Goal: Task Accomplishment & Management: Use online tool/utility

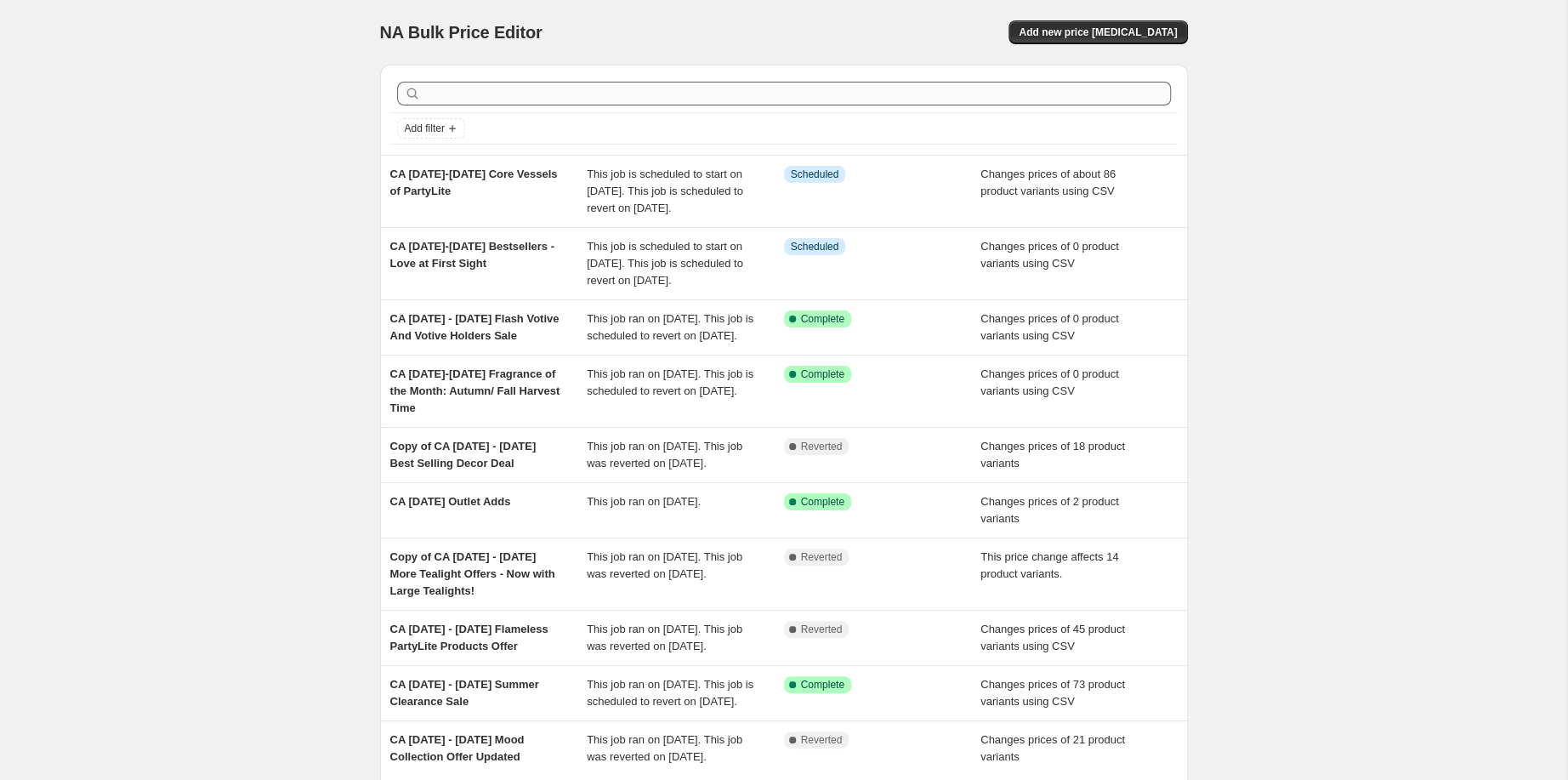
click at [643, 105] on input "text" at bounding box center [797, 94] width 747 height 24
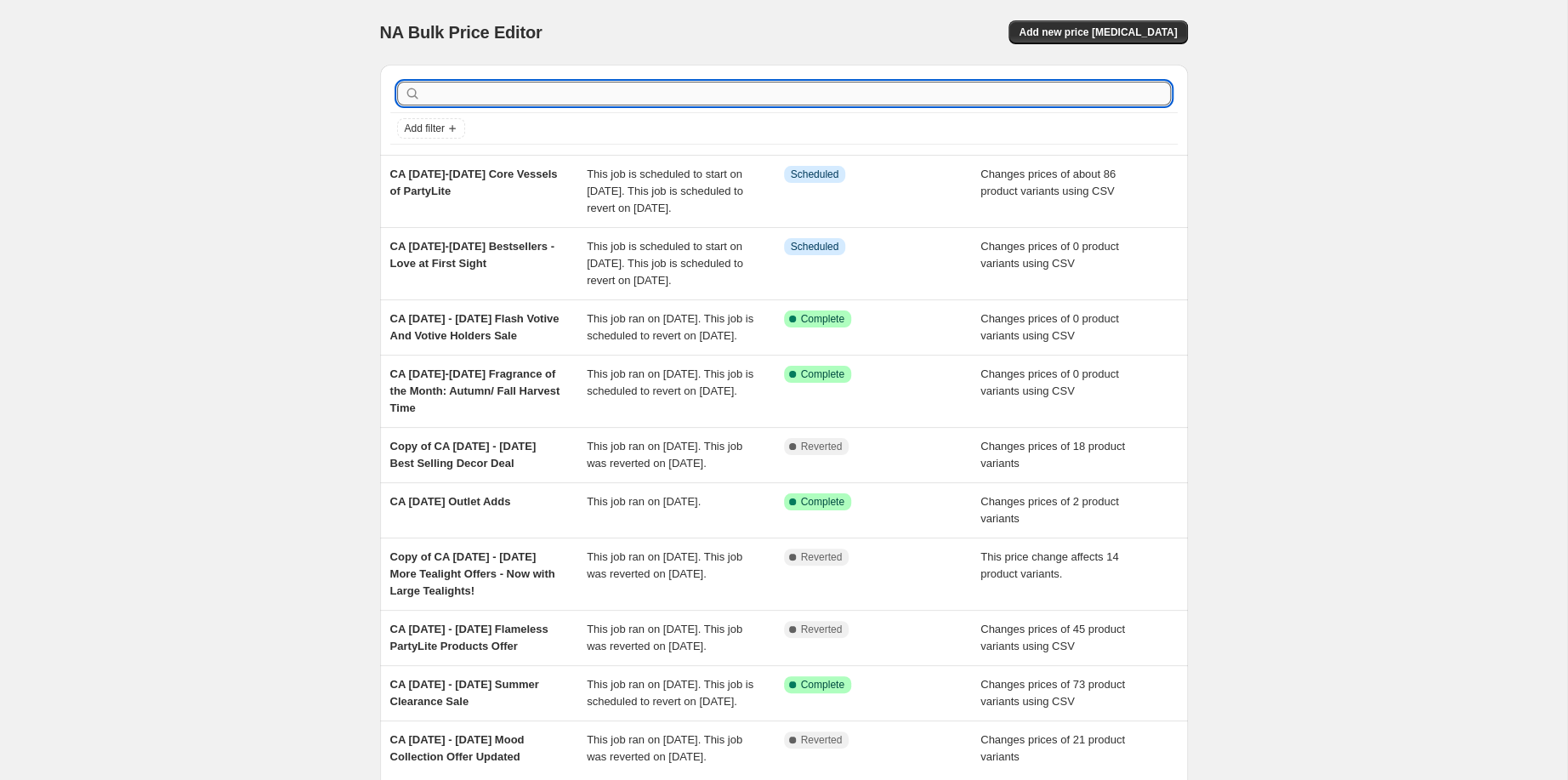
click at [560, 105] on input "text" at bounding box center [797, 94] width 747 height 24
type input "autumn"
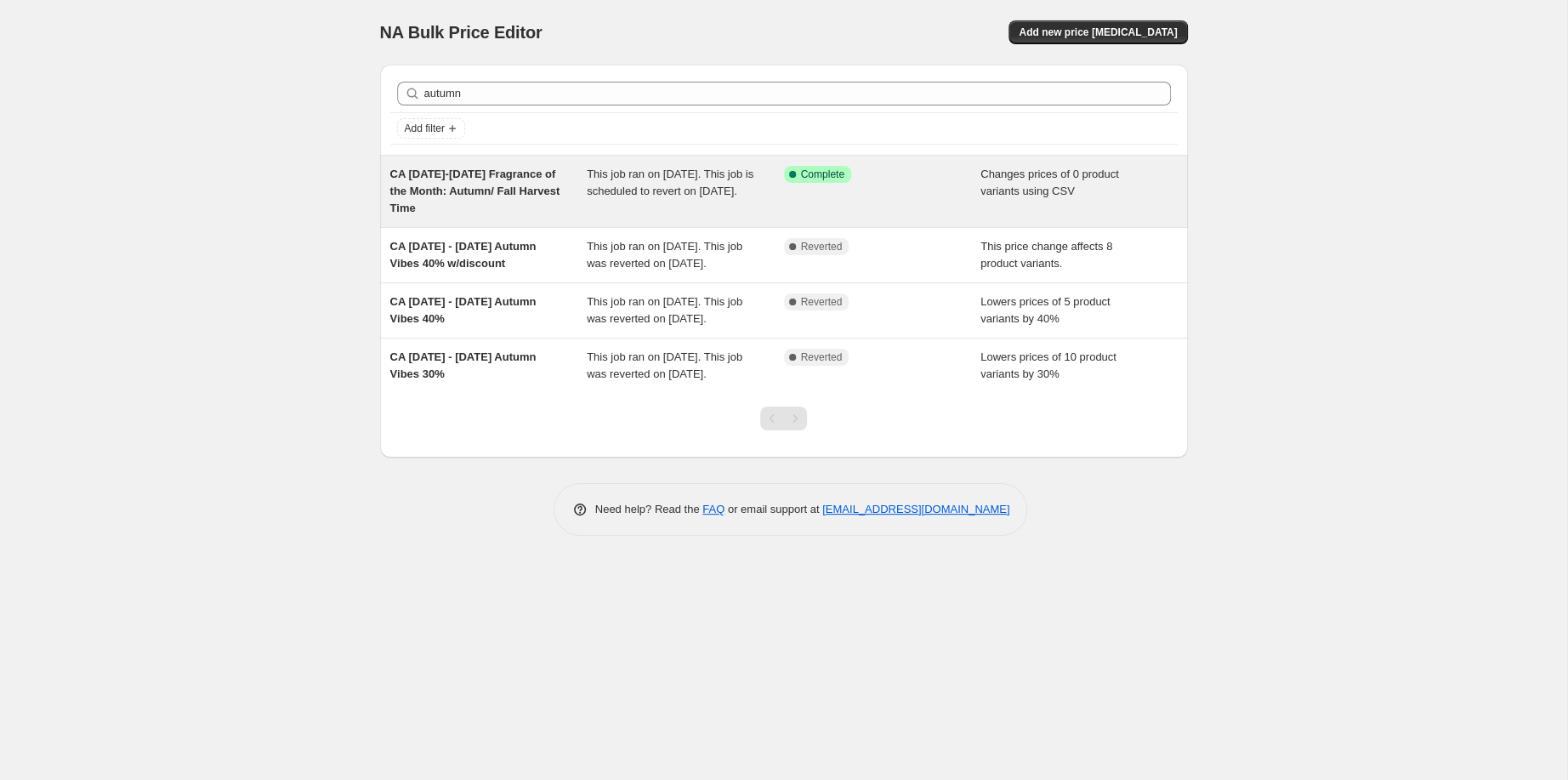
click at [453, 215] on span "CA [DATE]-[DATE] Fragrance of the Month: Autumn/ Fall Harvest Time" at bounding box center [475, 190] width 170 height 47
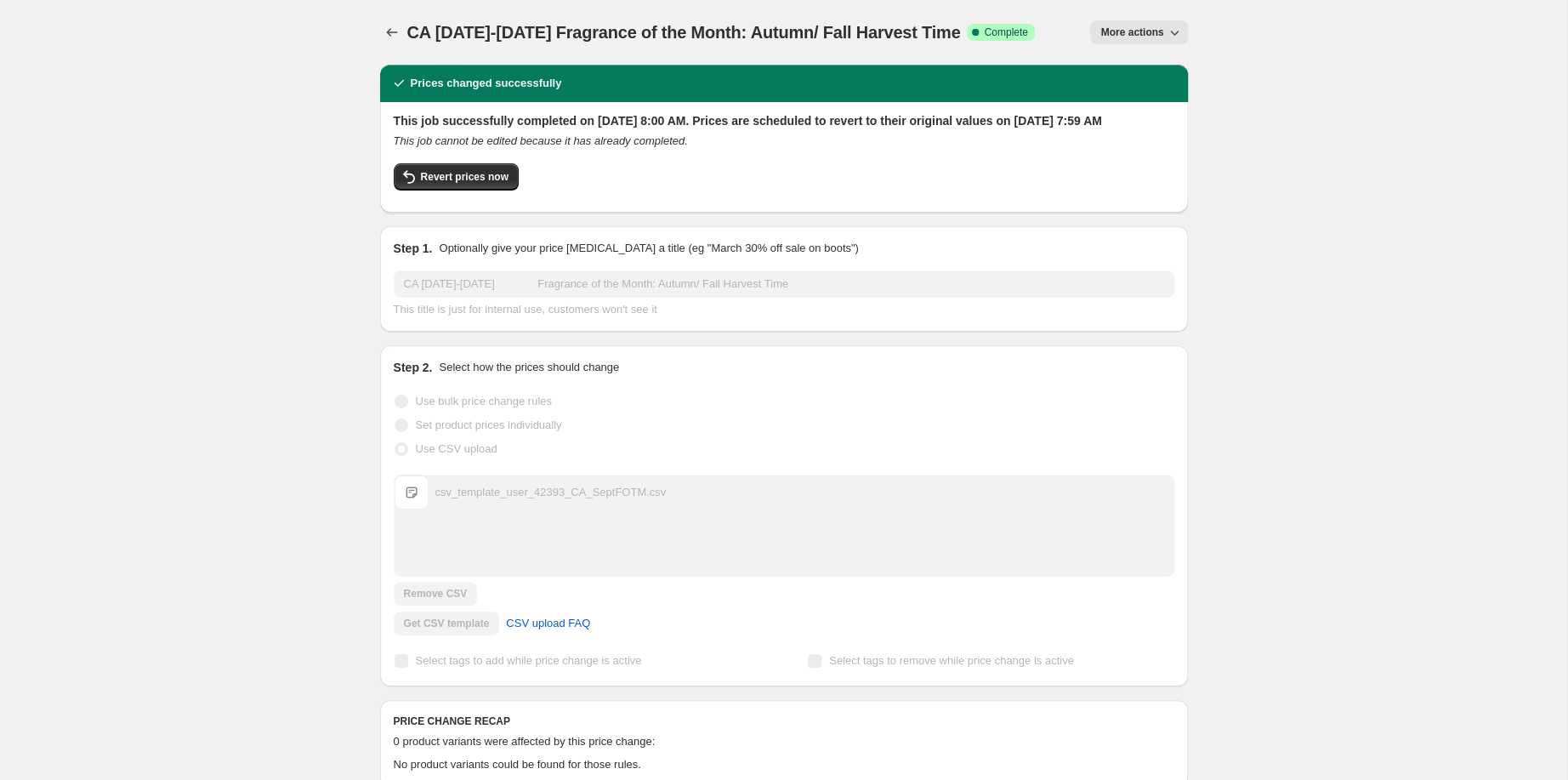
click at [1163, 39] on span "More actions" at bounding box center [1131, 33] width 63 height 14
click at [1205, 114] on span "Copy to new job" at bounding box center [1218, 107] width 79 height 13
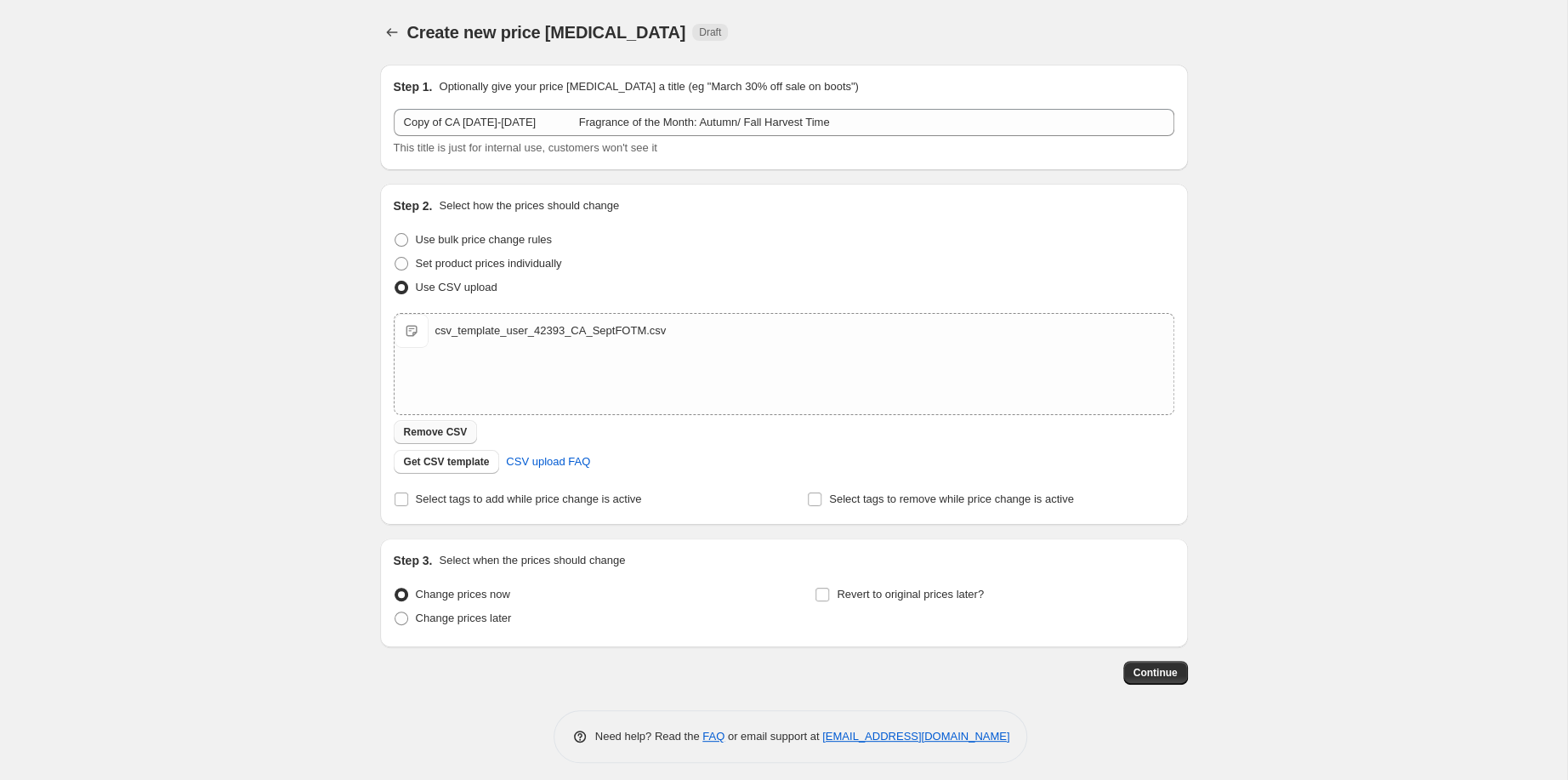
click at [404, 439] on span "Remove CSV" at bounding box center [436, 432] width 64 height 14
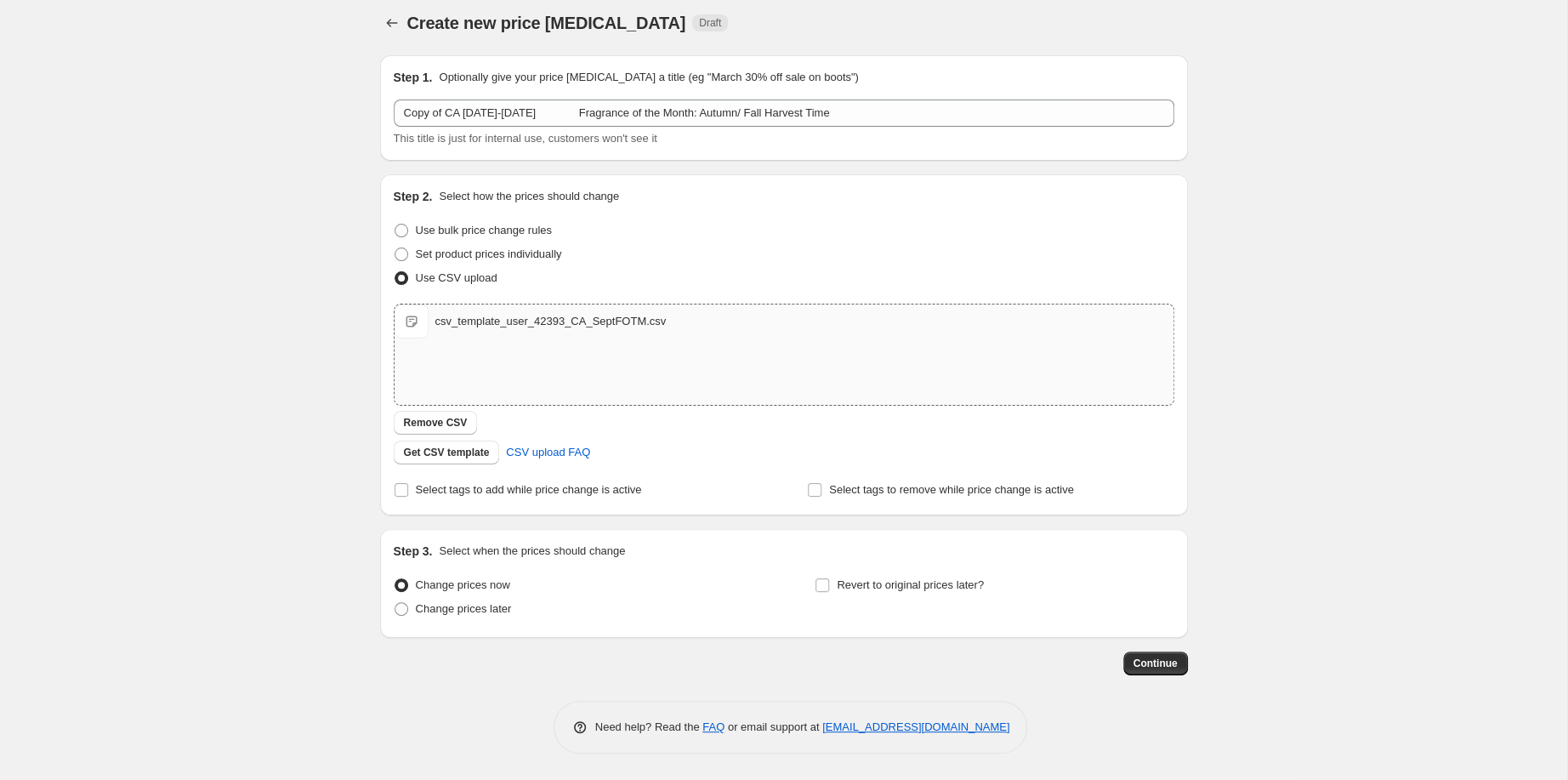
scroll to position [161, 0]
click at [829, 579] on input "Revert to original prices later?" at bounding box center [822, 586] width 14 height 14
checkbox input "true"
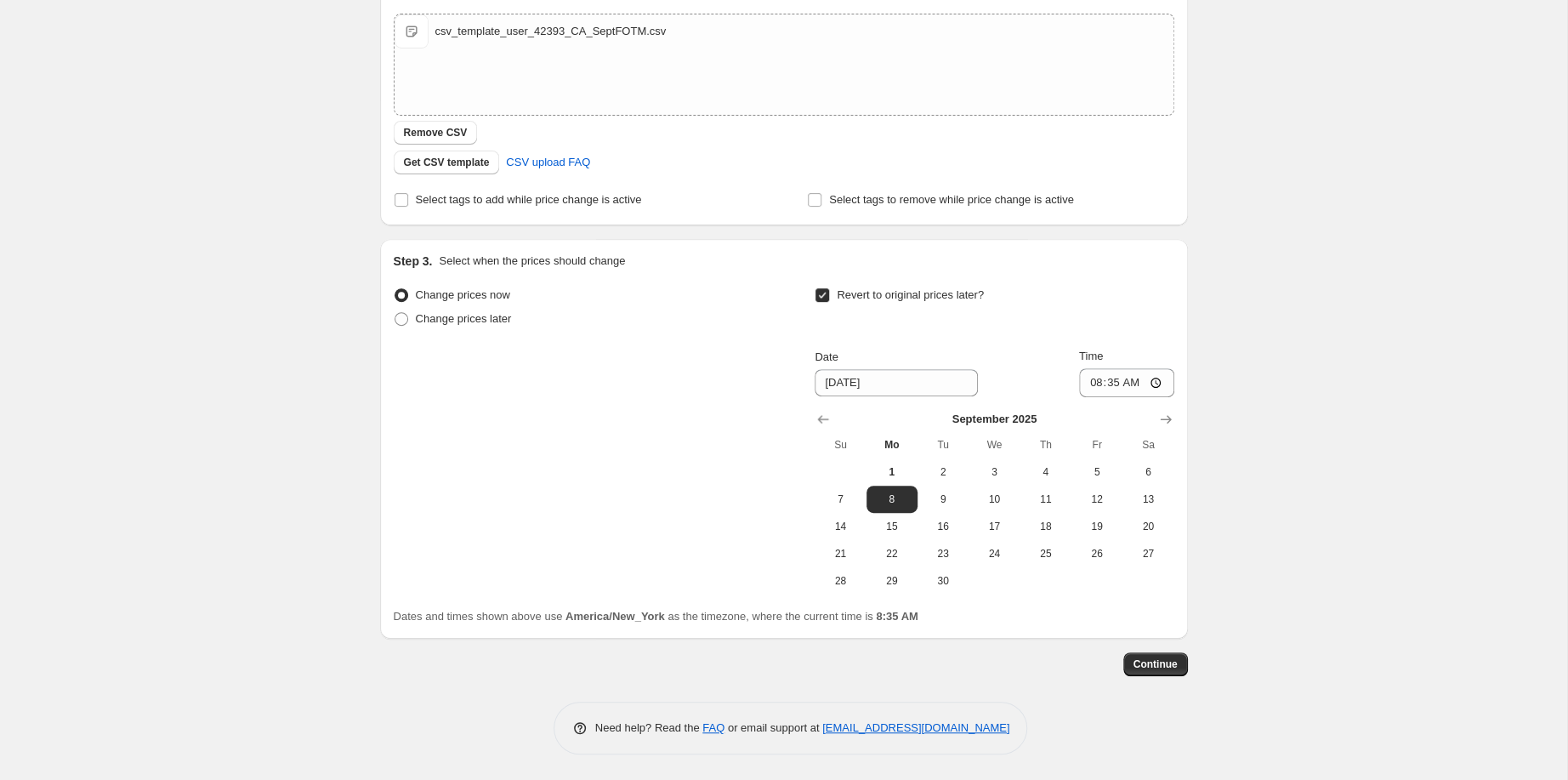
scroll to position [503, 0]
click at [1174, 410] on icon "Show next month, October 2025" at bounding box center [1165, 419] width 17 height 17
click at [1020, 459] on button "1" at bounding box center [993, 472] width 51 height 28
type input "[DATE]"
click at [1174, 368] on input "08:35" at bounding box center [1127, 383] width 95 height 29
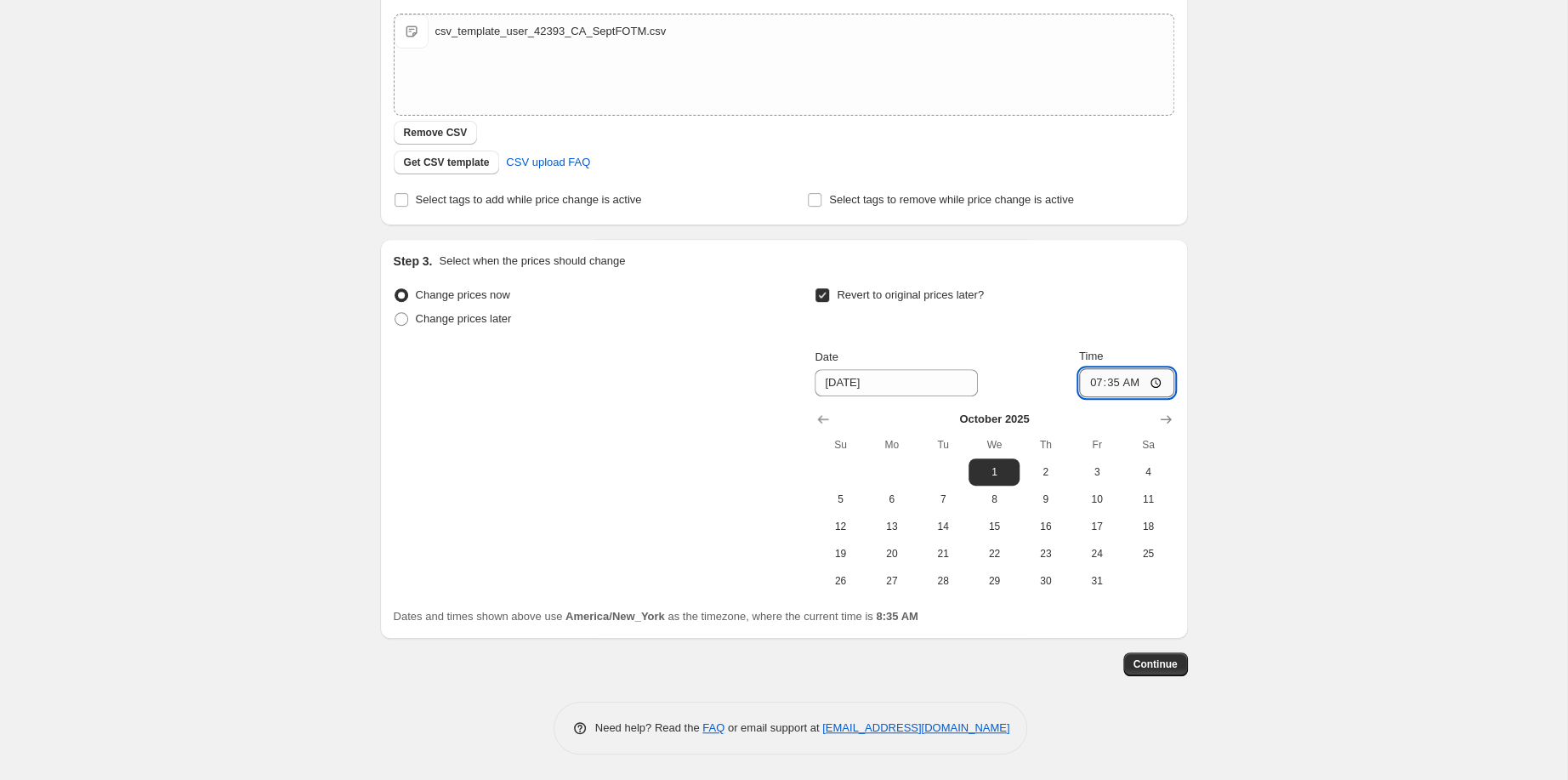
type input "07:59"
click at [1178, 660] on span "Continue" at bounding box center [1155, 664] width 44 height 14
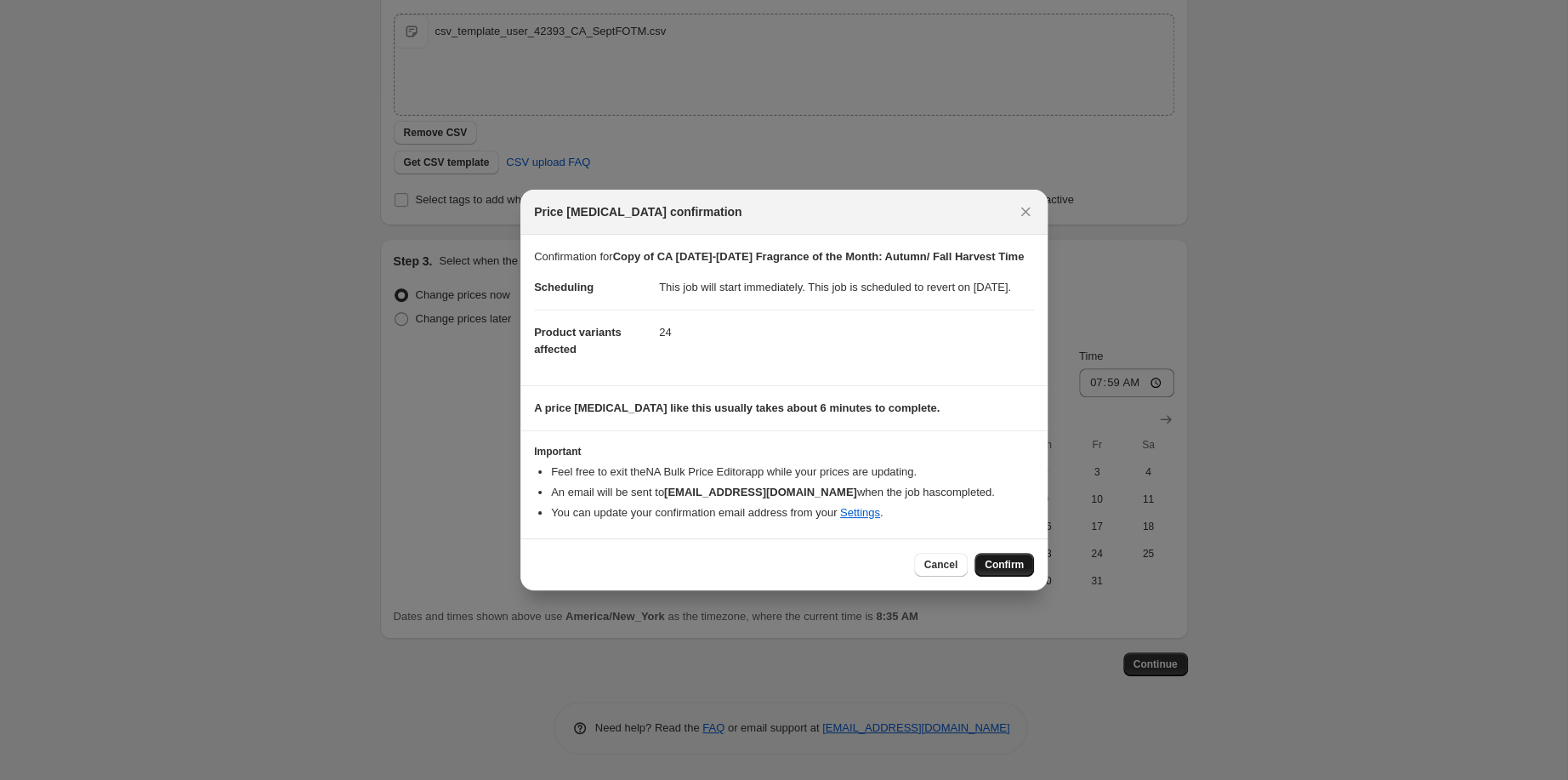
click at [1034, 577] on button "Confirm" at bounding box center [1003, 565] width 59 height 24
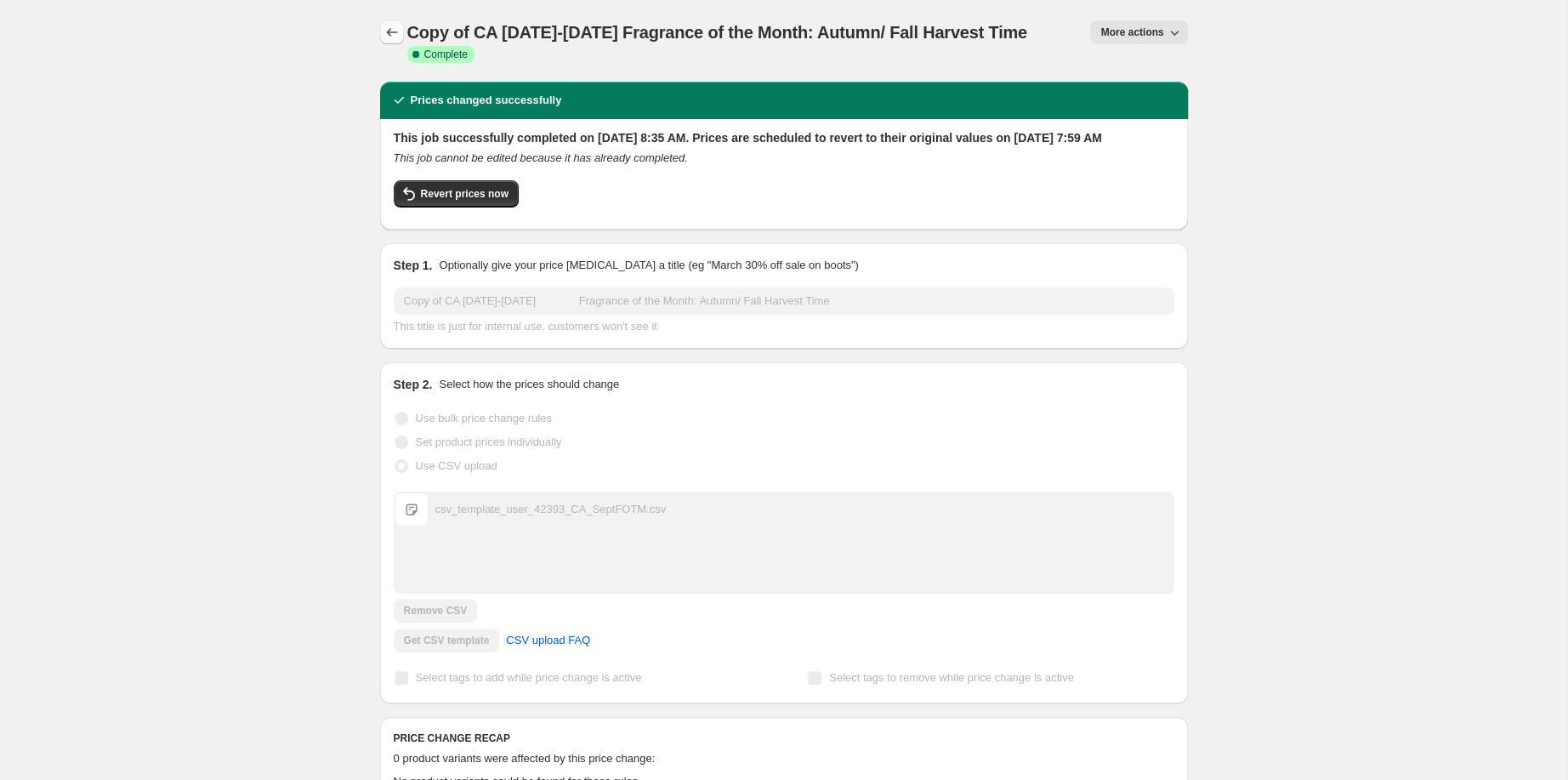
click at [384, 37] on icon "Price change jobs" at bounding box center [392, 33] width 17 height 17
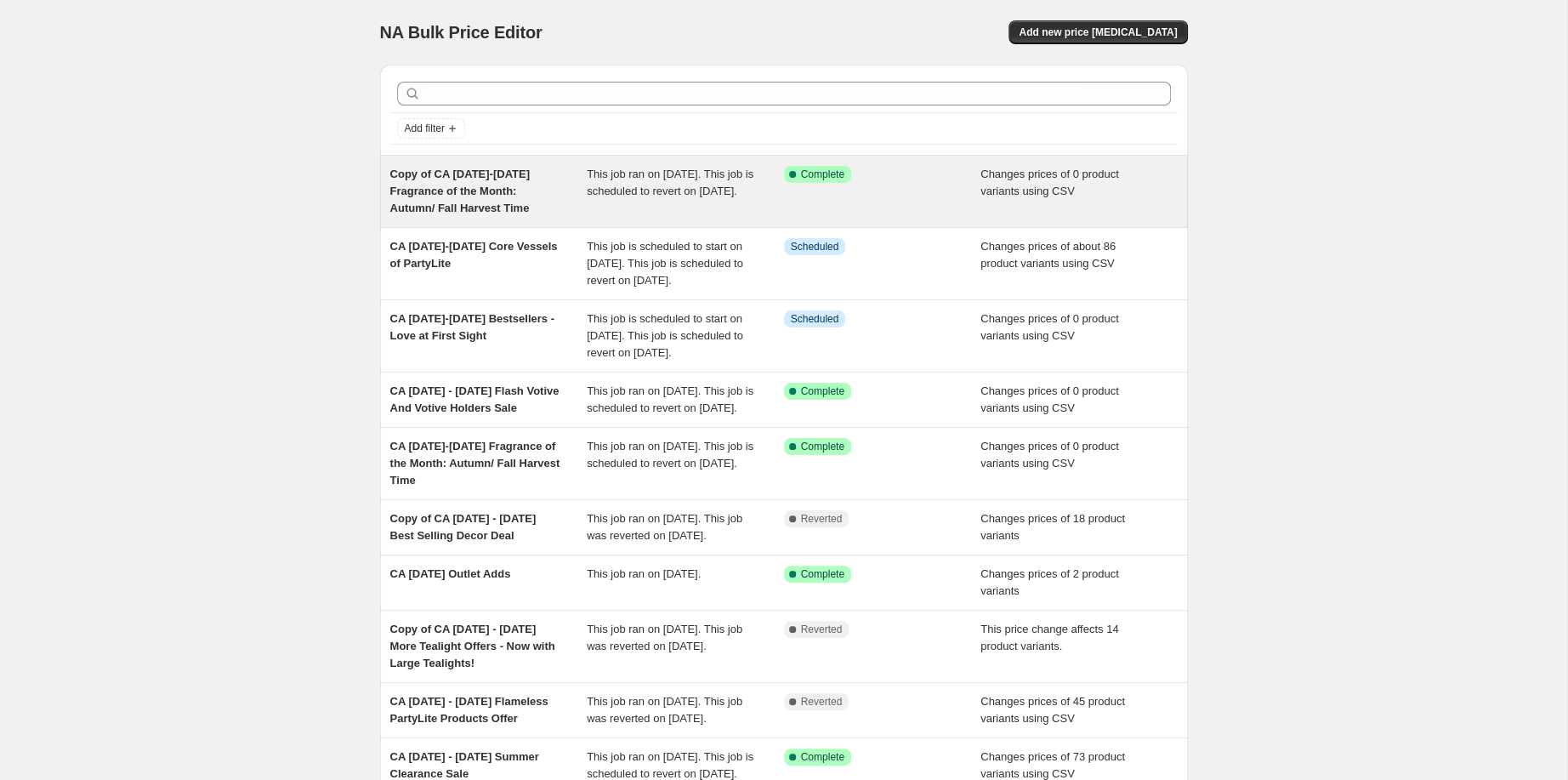
click at [424, 215] on span "Copy of CA [DATE]-[DATE] Fragrance of the Month: Autumn/ Fall Harvest Time" at bounding box center [460, 190] width 140 height 47
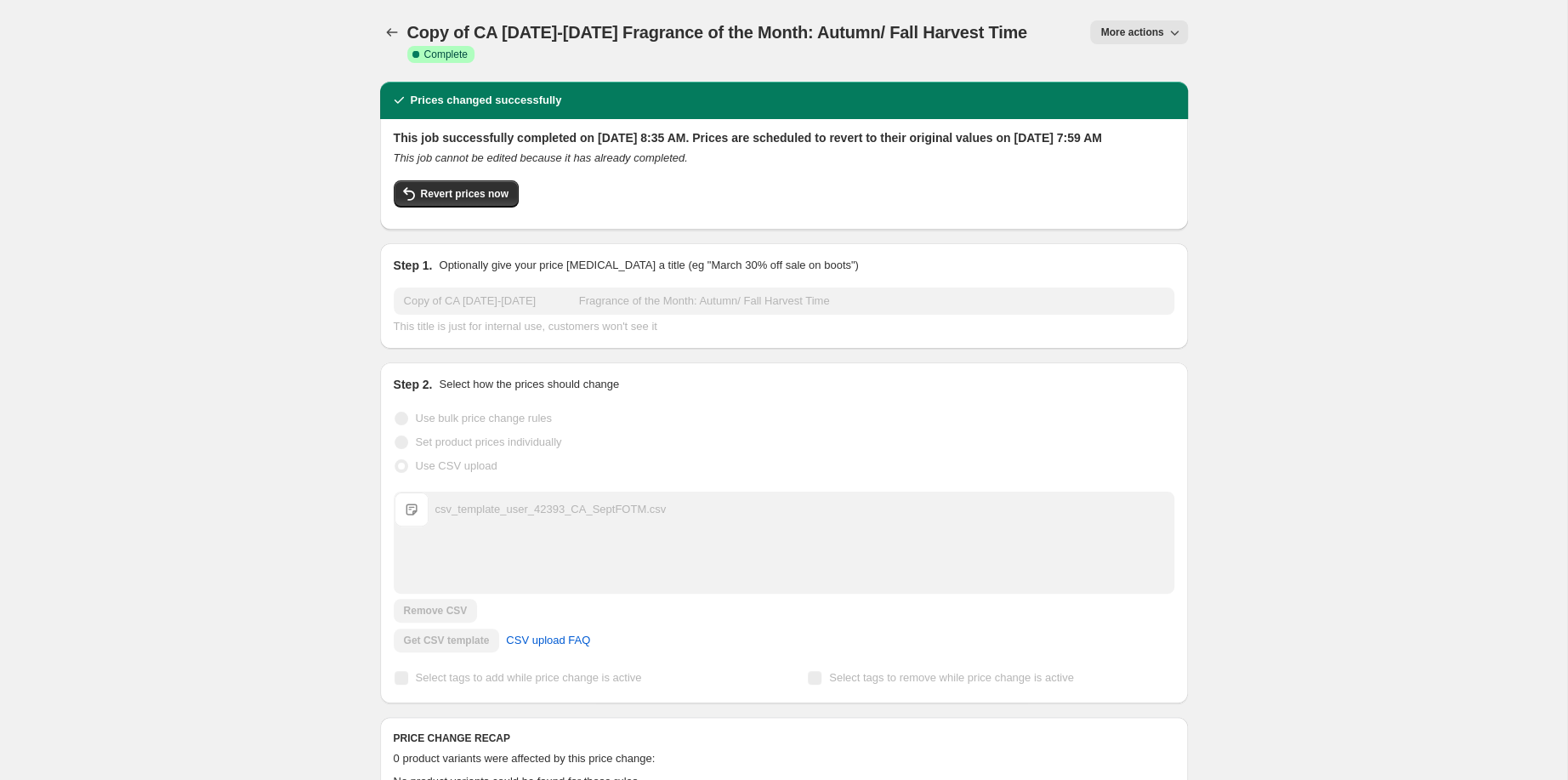
click at [1163, 34] on span "More actions" at bounding box center [1131, 33] width 63 height 14
click at [1211, 172] on span "Delete job" at bounding box center [1203, 165] width 50 height 13
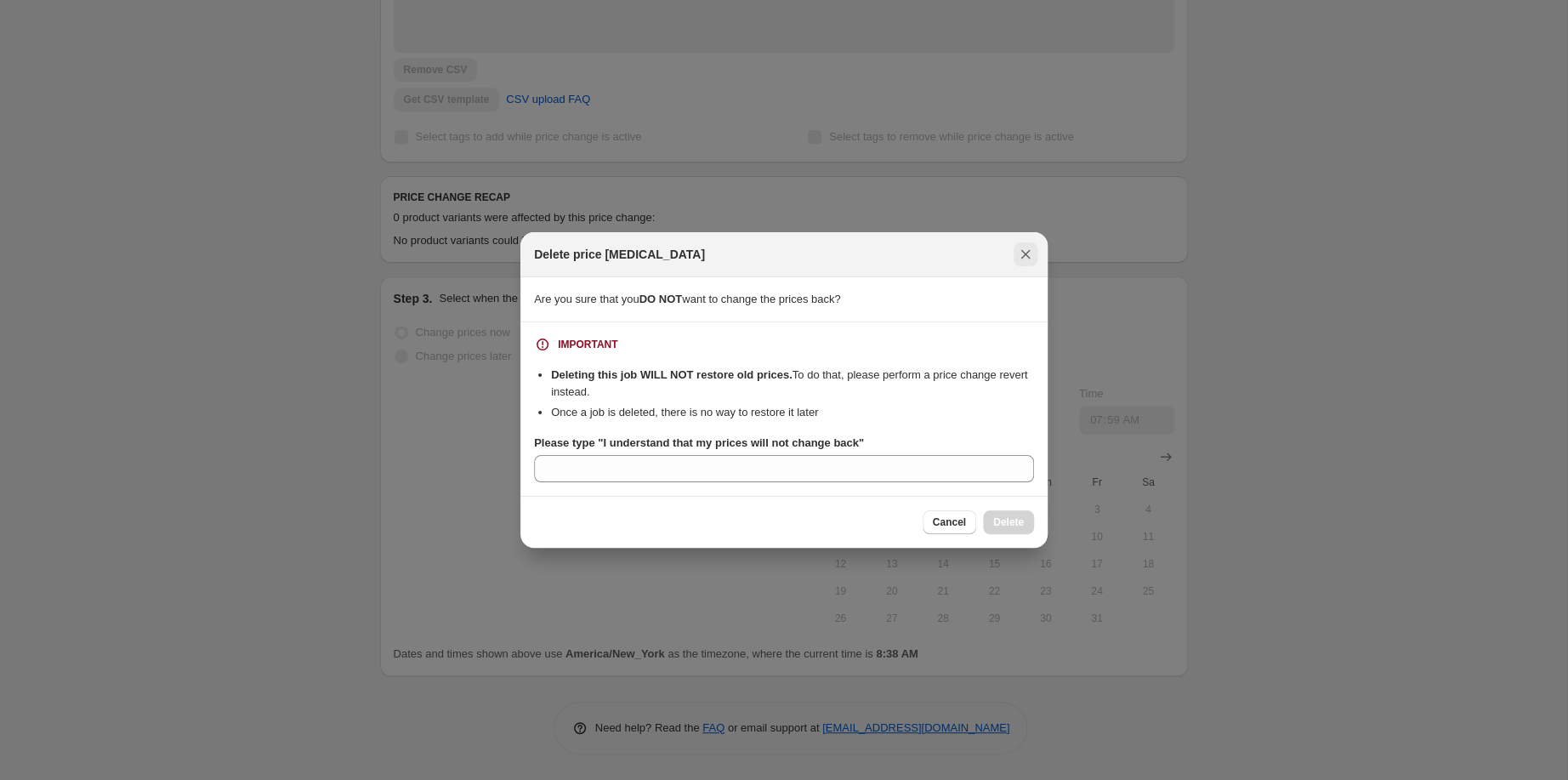
click at [1034, 246] on icon "Close" at bounding box center [1026, 254] width 17 height 17
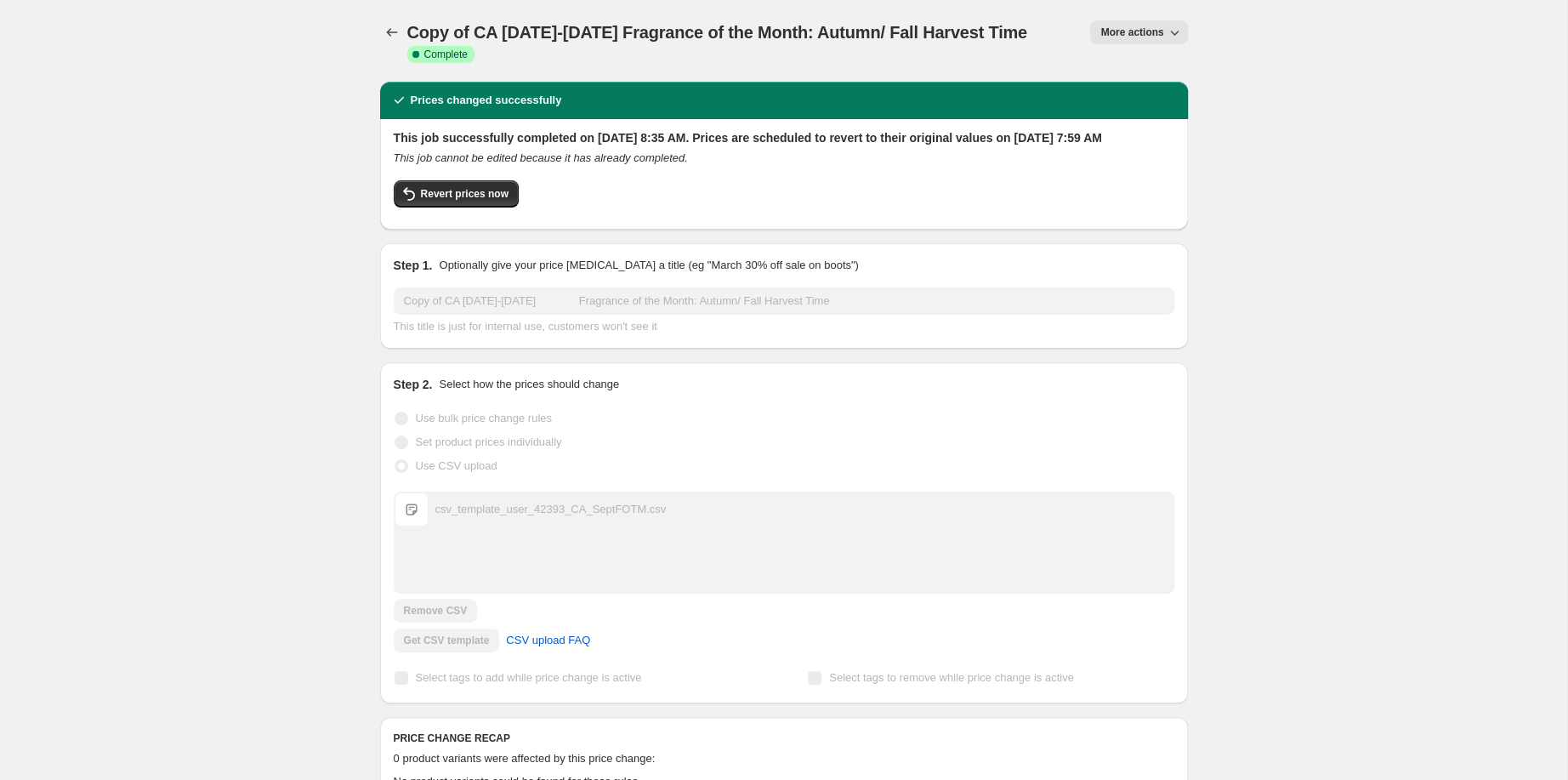
click at [1163, 37] on span "More actions" at bounding box center [1131, 33] width 63 height 14
click at [1219, 83] on span "Price revert scheduling" at bounding box center [1234, 78] width 112 height 13
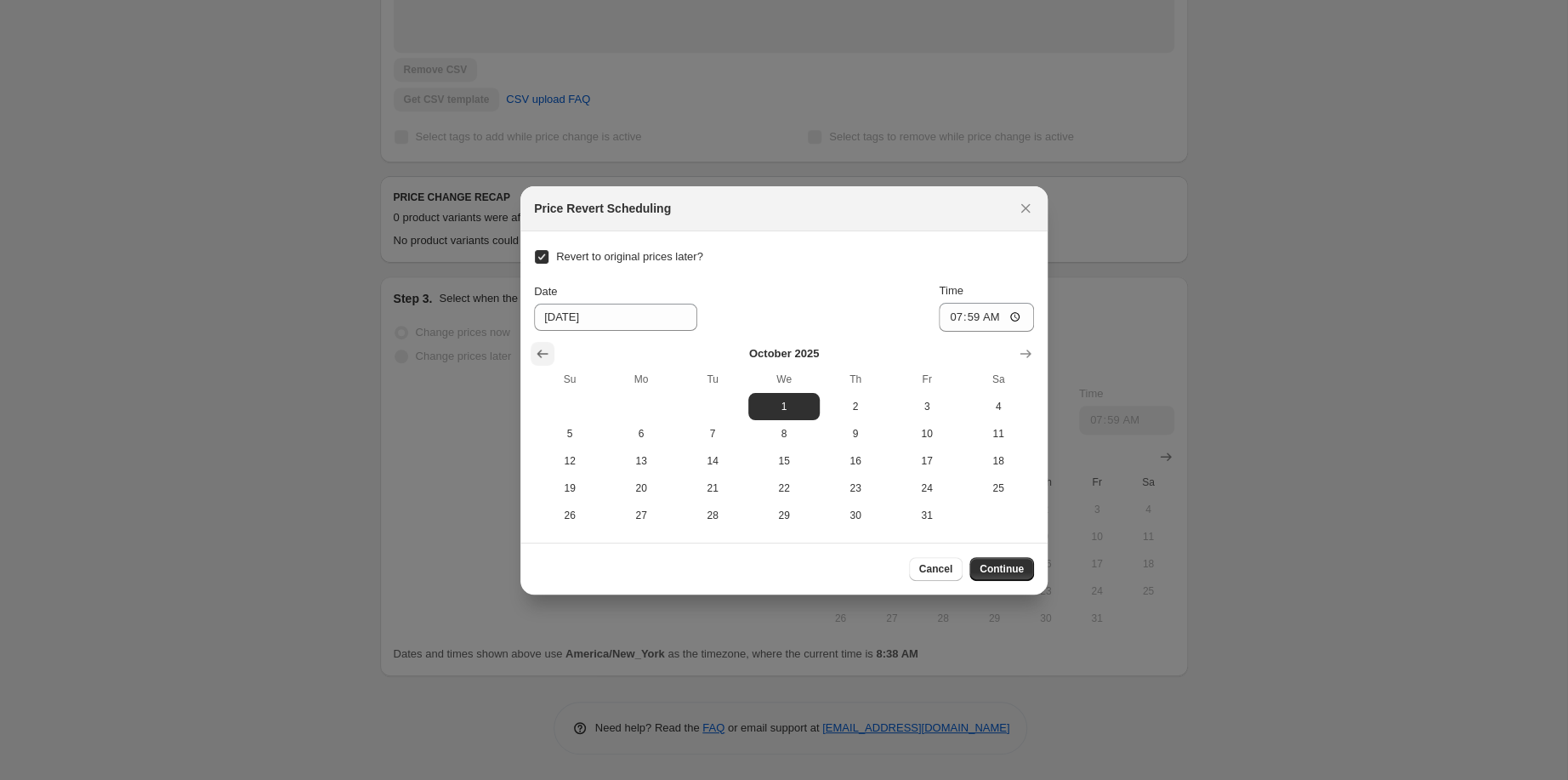
click at [534, 345] on icon "Show previous month, September 2025" at bounding box center [542, 353] width 17 height 17
click at [612, 402] on span "1" at bounding box center [640, 407] width 58 height 14
type input "[DATE]"
click at [1034, 303] on input "07:59" at bounding box center [986, 317] width 95 height 29
type input "08:38"
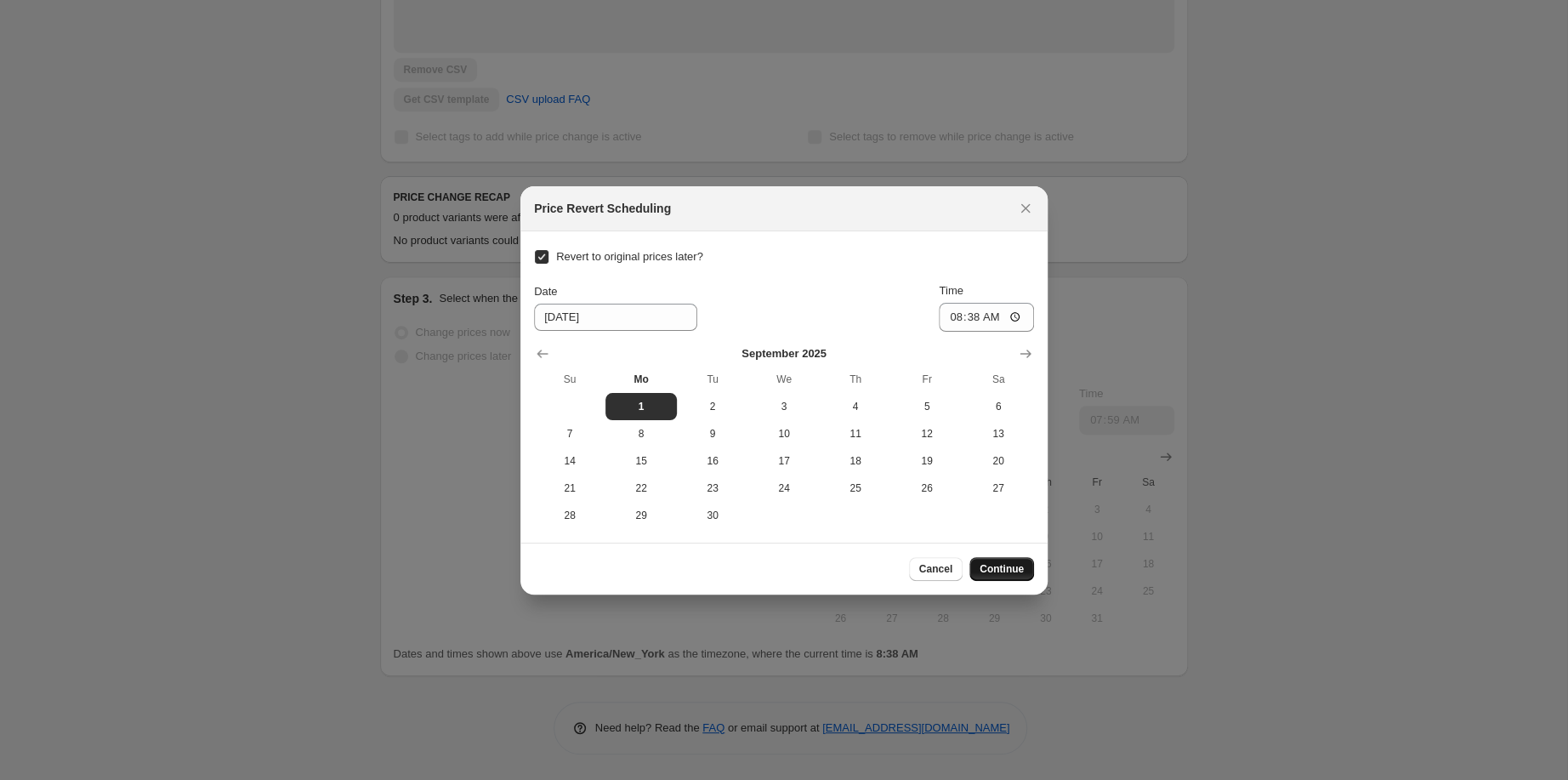
click at [1024, 576] on span "Continue" at bounding box center [1001, 569] width 44 height 14
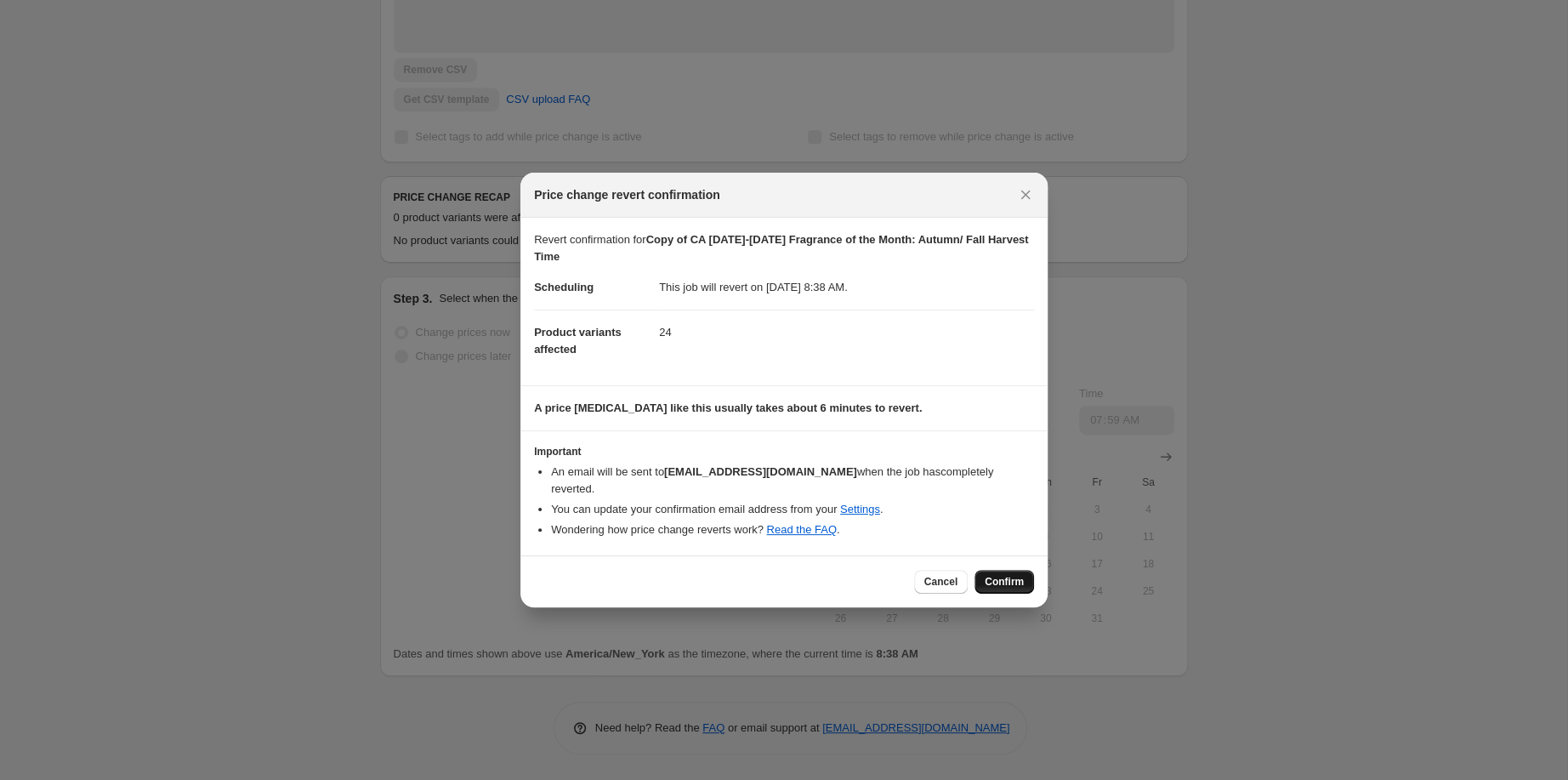
drag, startPoint x: 1020, startPoint y: 608, endPoint x: 1038, endPoint y: 614, distance: 19.0
click at [1028, 593] on div "Cancel Confirm" at bounding box center [973, 582] width 120 height 24
click at [1024, 589] on span "Confirm" at bounding box center [1003, 582] width 39 height 14
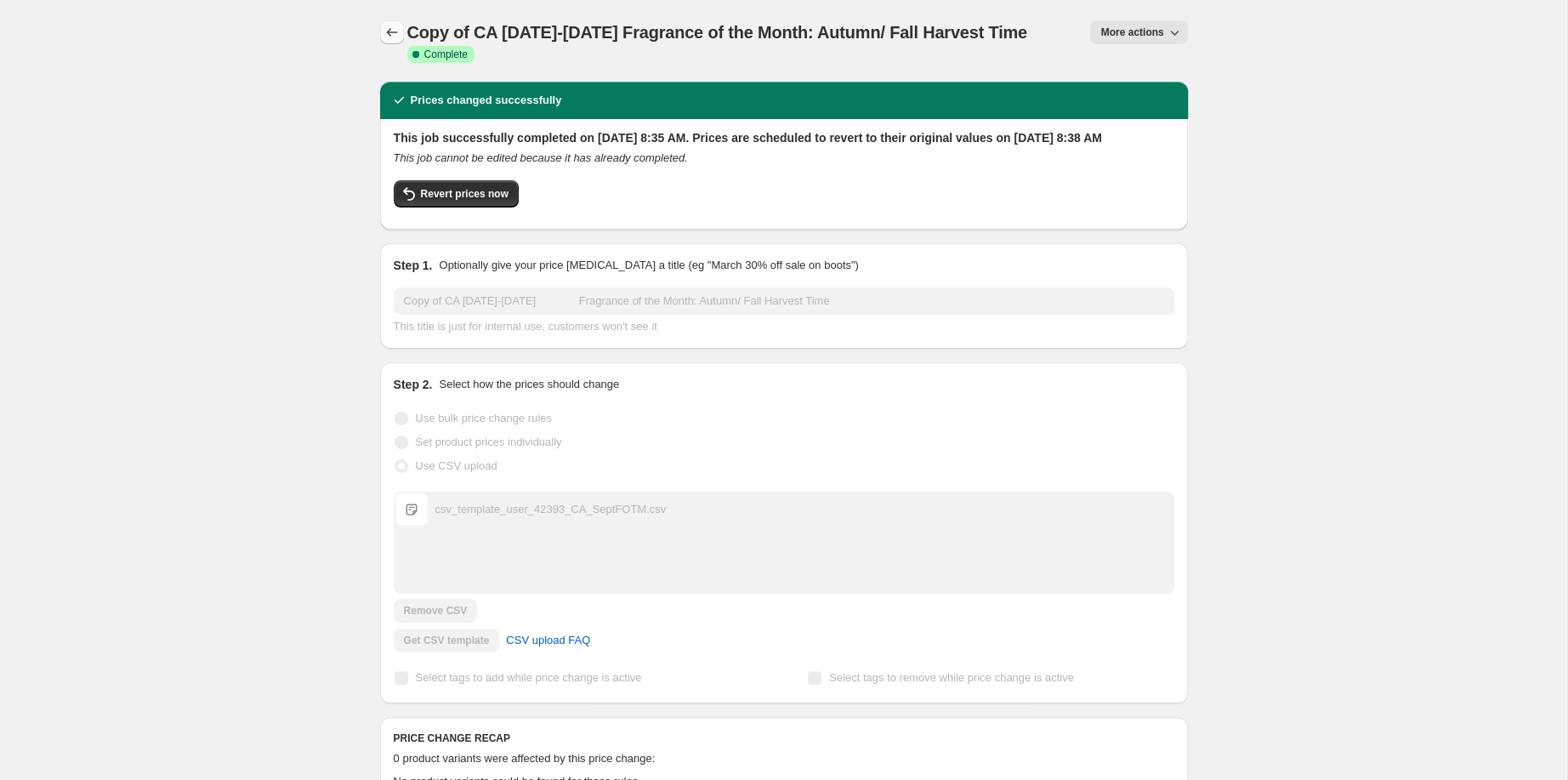
click at [384, 37] on icon "Price change jobs" at bounding box center [392, 33] width 17 height 17
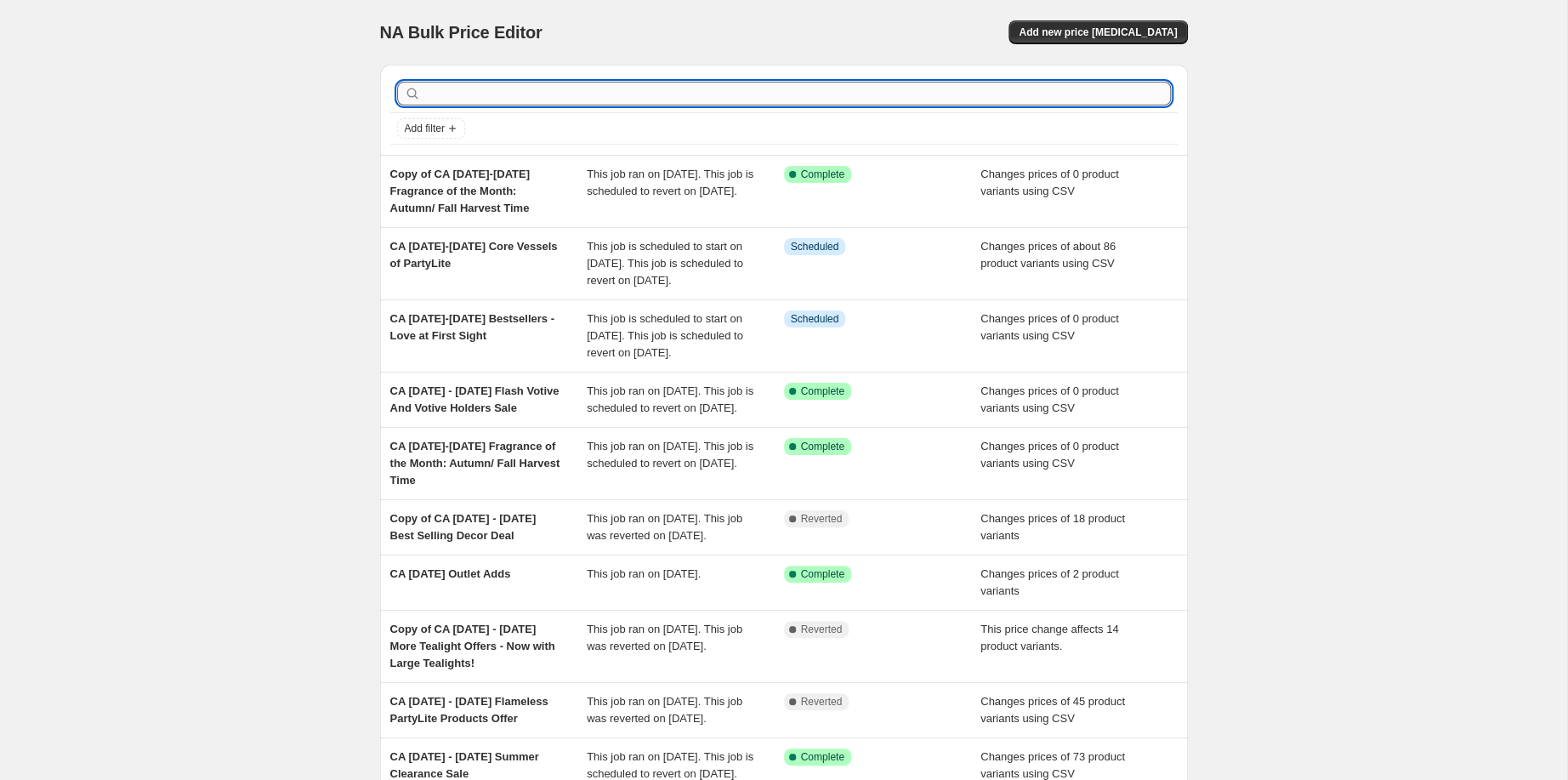
click at [482, 105] on input "text" at bounding box center [797, 94] width 747 height 24
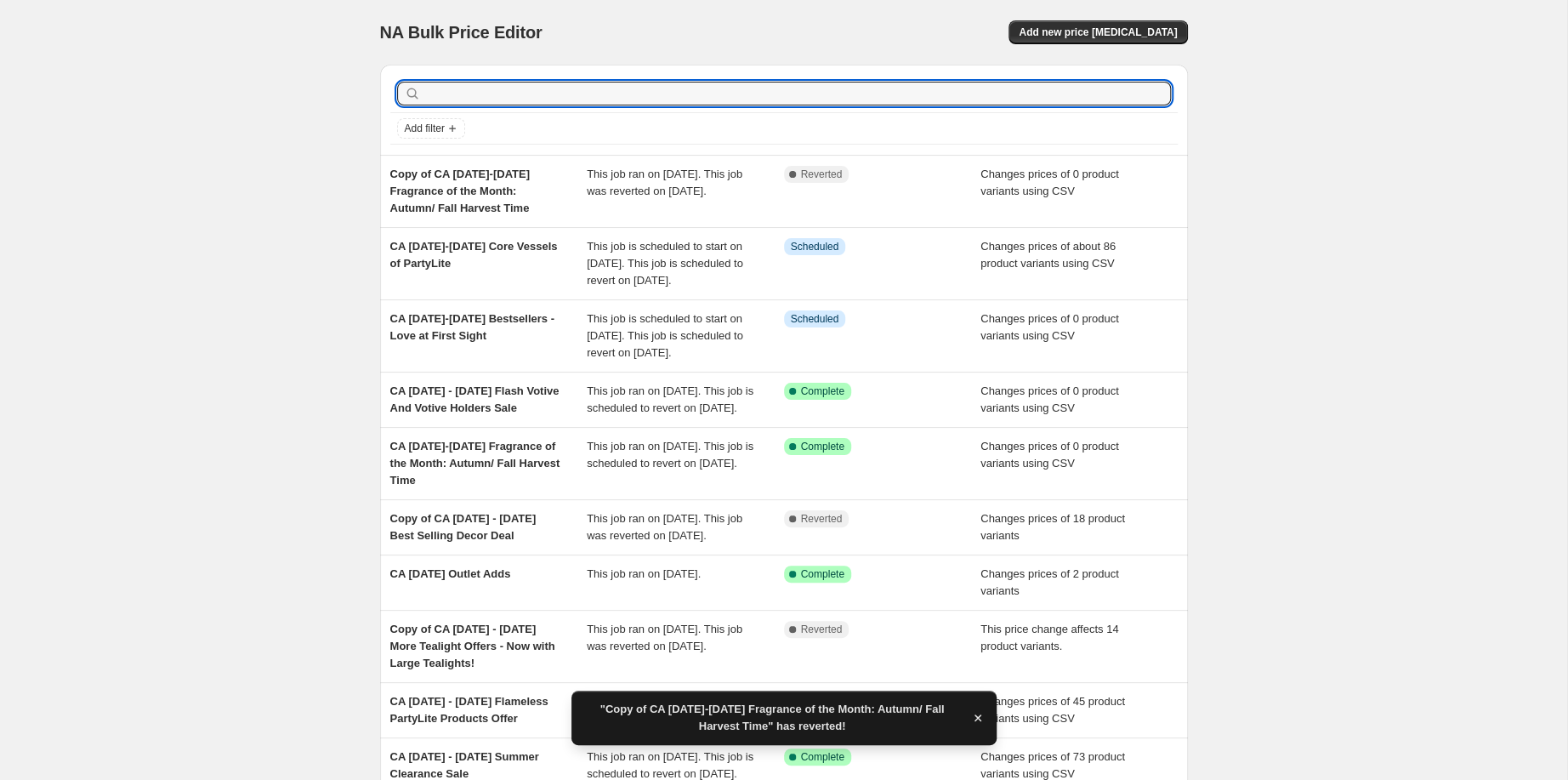
click at [482, 105] on input "text" at bounding box center [797, 94] width 747 height 24
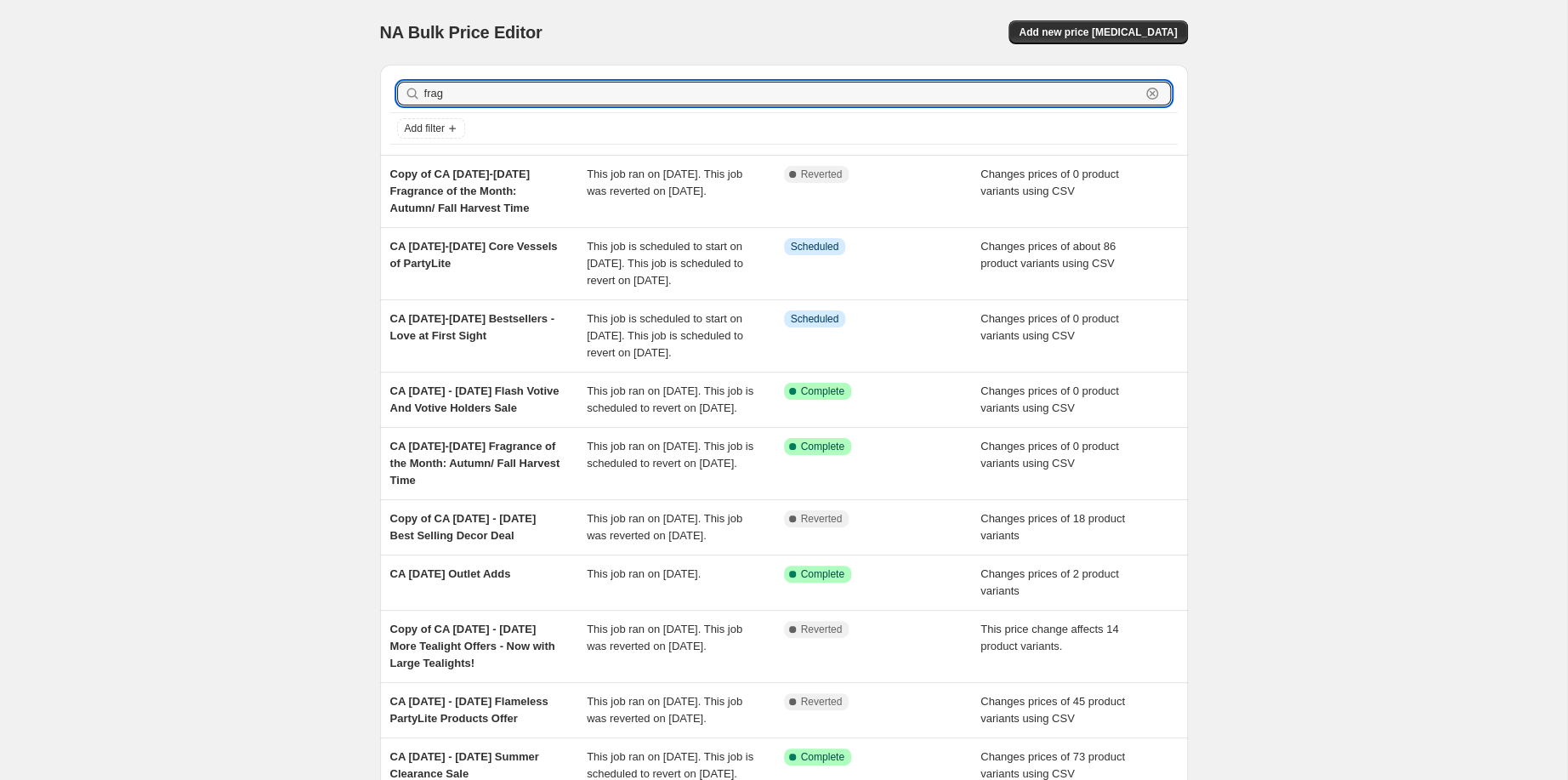
type input "fragr"
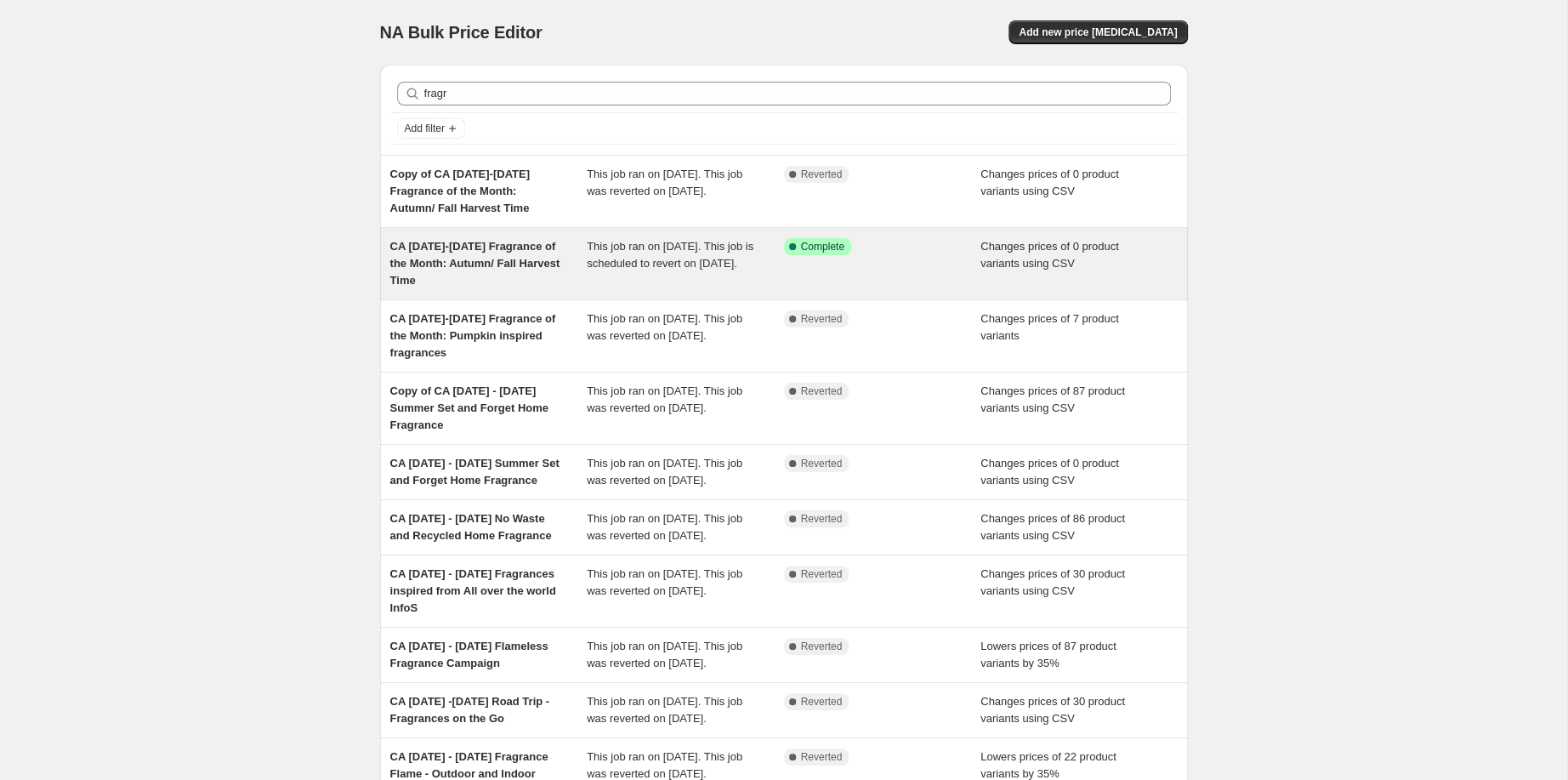
click at [405, 286] on span "CA [DATE]-[DATE] Fragrance of the Month: Autumn/ Fall Harvest Time" at bounding box center [475, 263] width 170 height 47
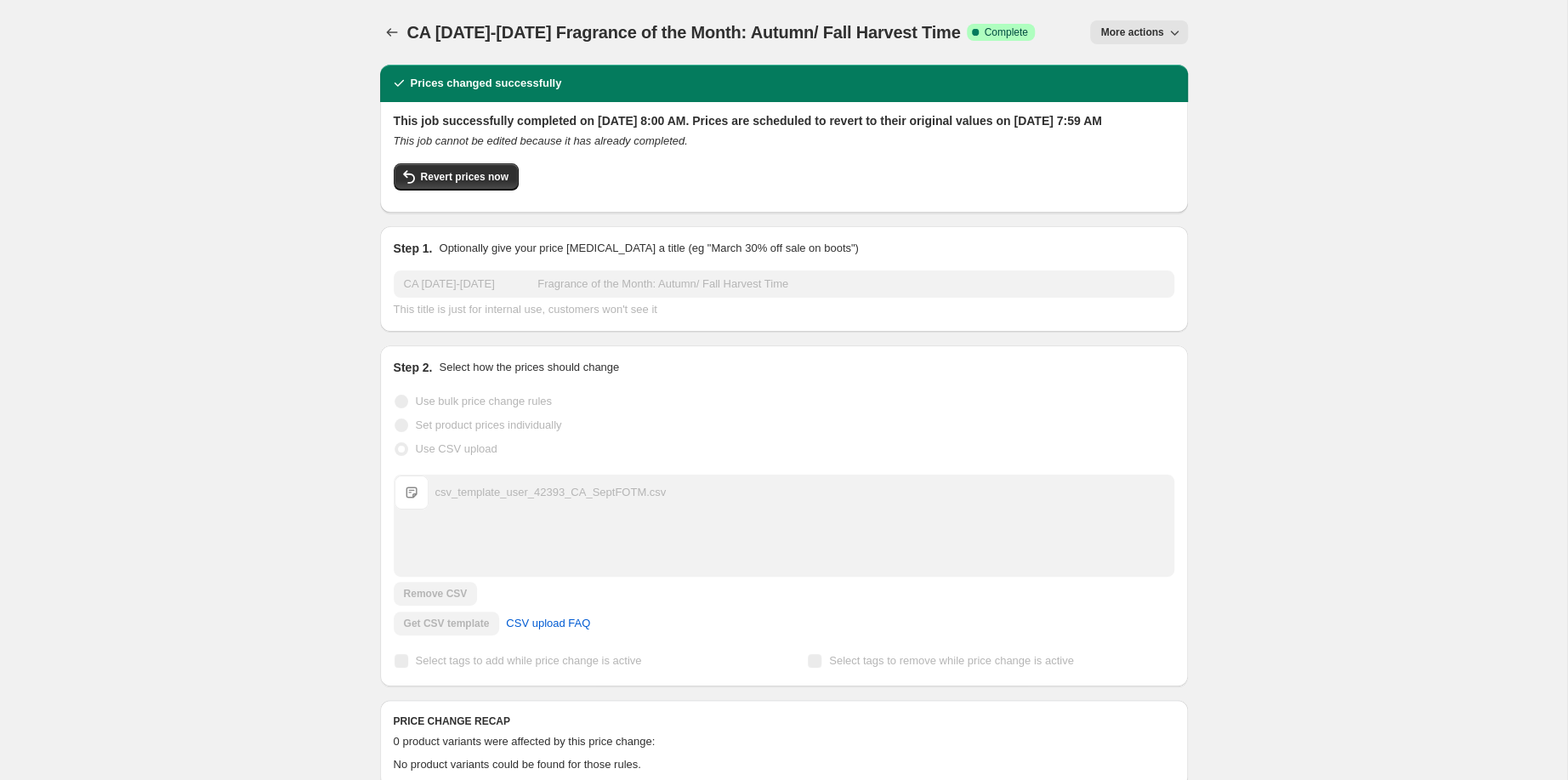
click at [1187, 32] on button "More actions" at bounding box center [1139, 33] width 97 height 24
click at [1212, 114] on span "Copy to new job" at bounding box center [1218, 107] width 79 height 13
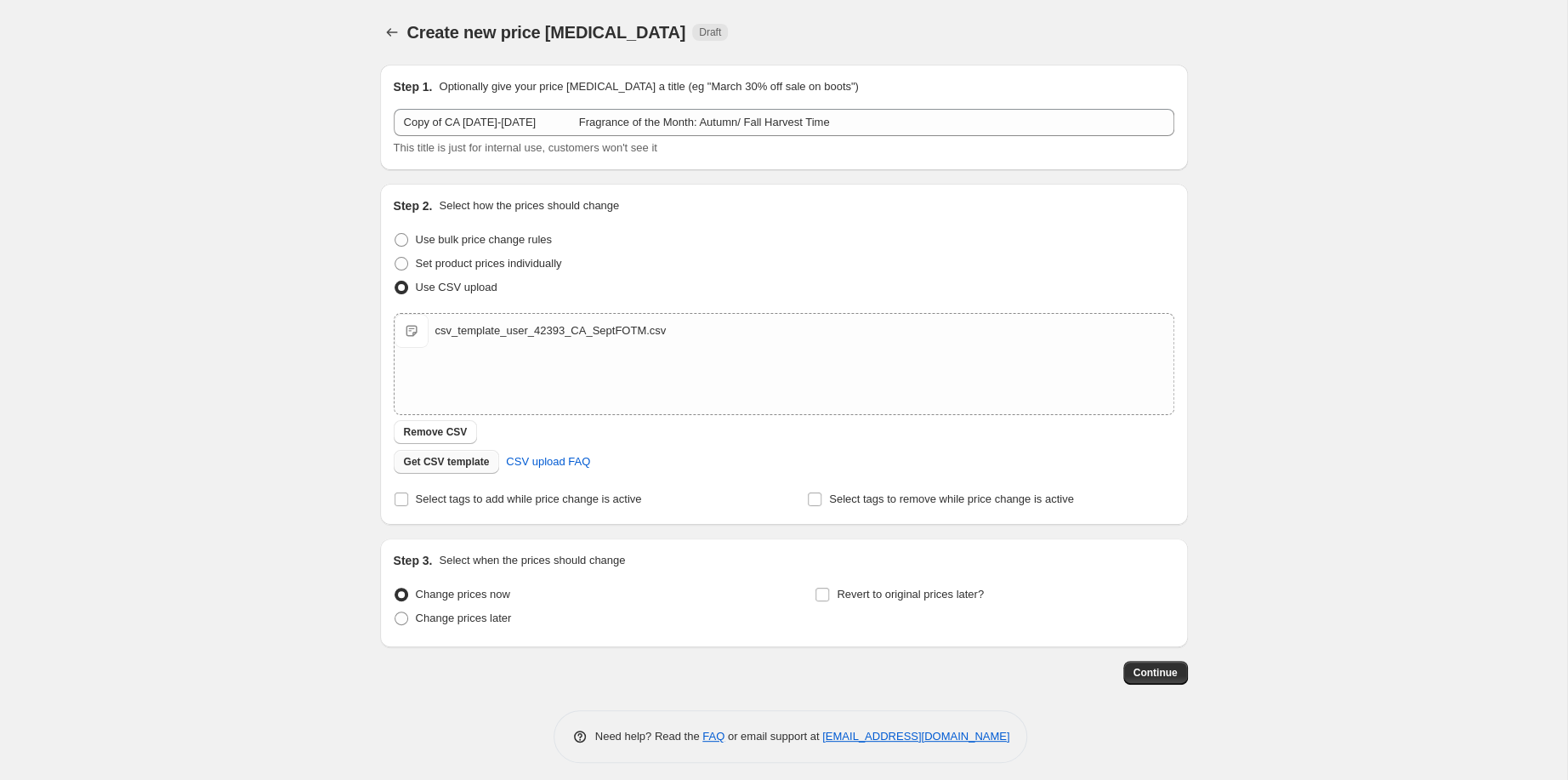
drag, startPoint x: 343, startPoint y: 529, endPoint x: 334, endPoint y: 518, distance: 14.2
click at [404, 439] on span "Remove CSV" at bounding box center [436, 432] width 64 height 14
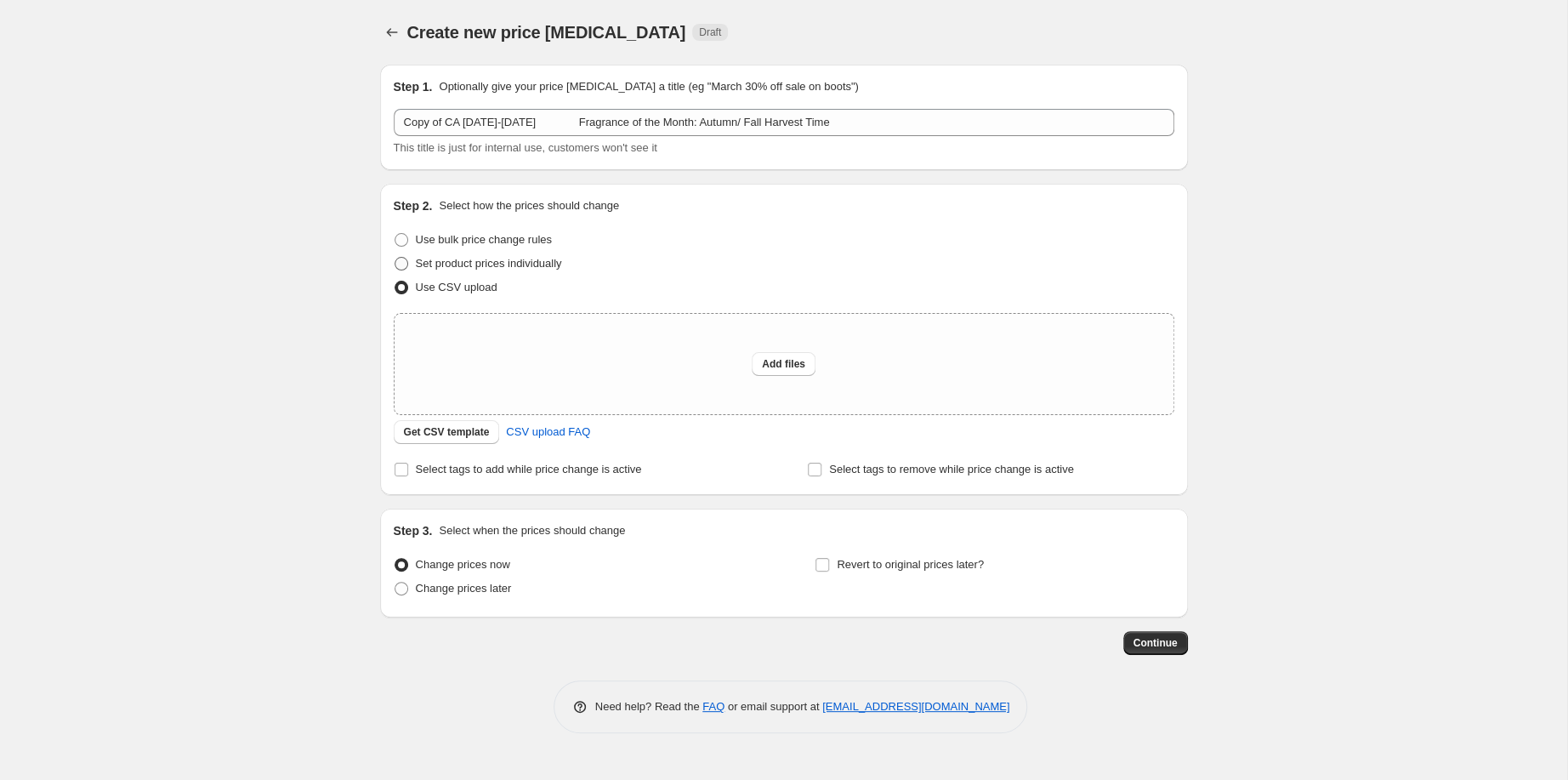
click at [395, 271] on span at bounding box center [402, 264] width 14 height 14
click at [395, 258] on input "Set product prices individually" at bounding box center [395, 257] width 1 height 1
radio input "true"
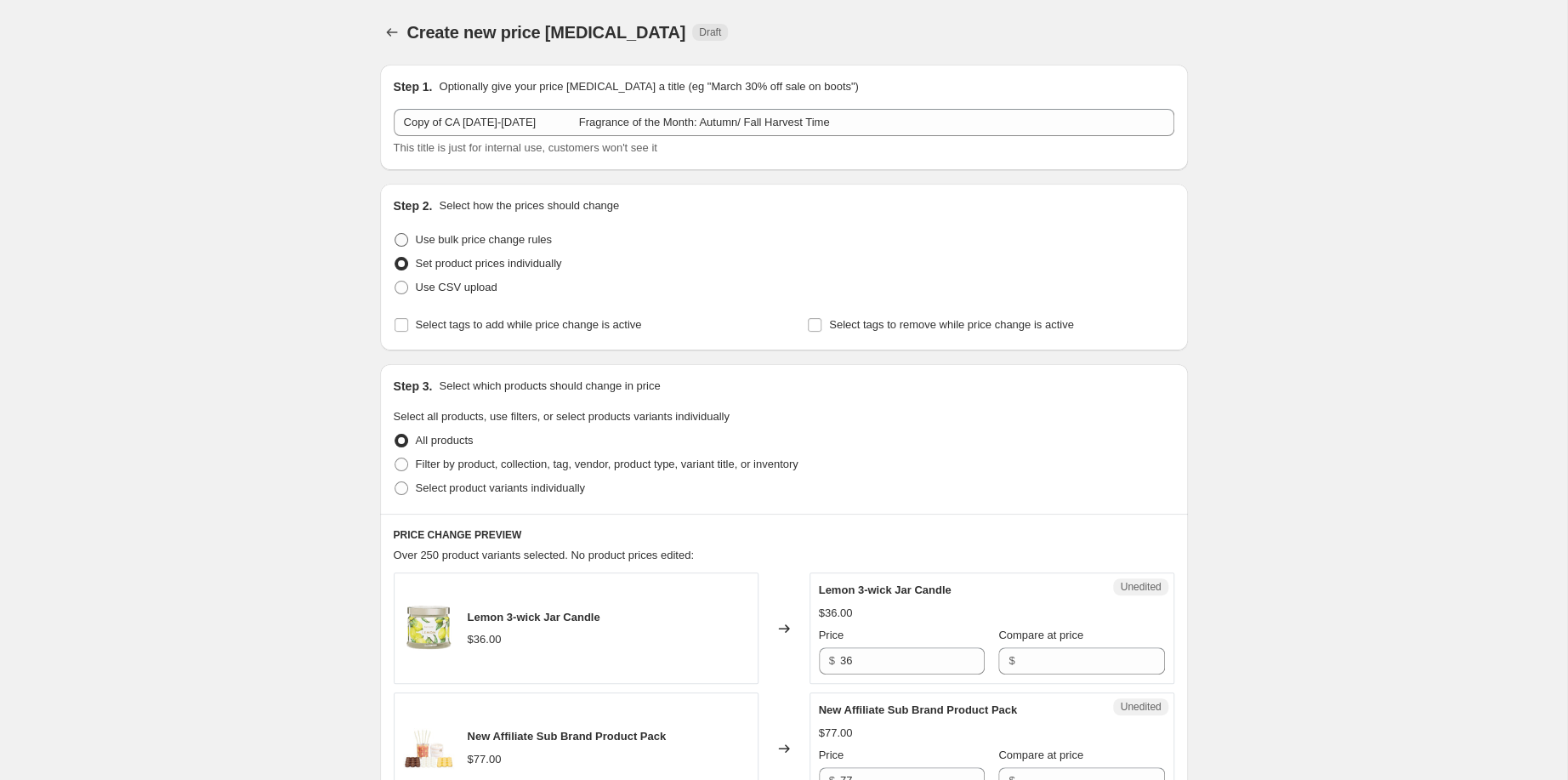
click at [395, 246] on span at bounding box center [402, 240] width 14 height 14
click at [395, 234] on input "Use bulk price change rules" at bounding box center [395, 233] width 1 height 1
radio input "true"
select select "percentage"
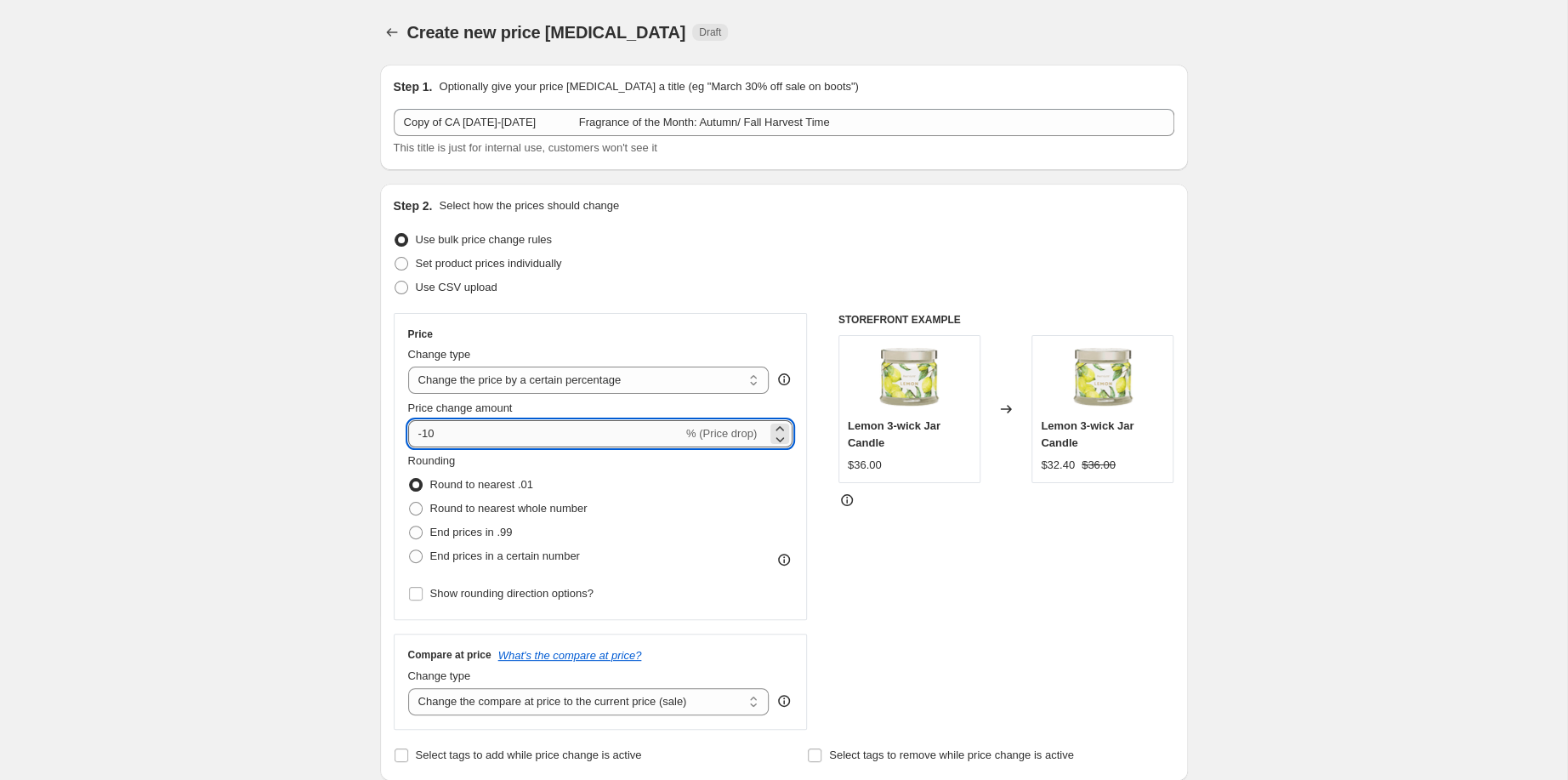
click at [408, 447] on input "-10" at bounding box center [545, 434] width 275 height 28
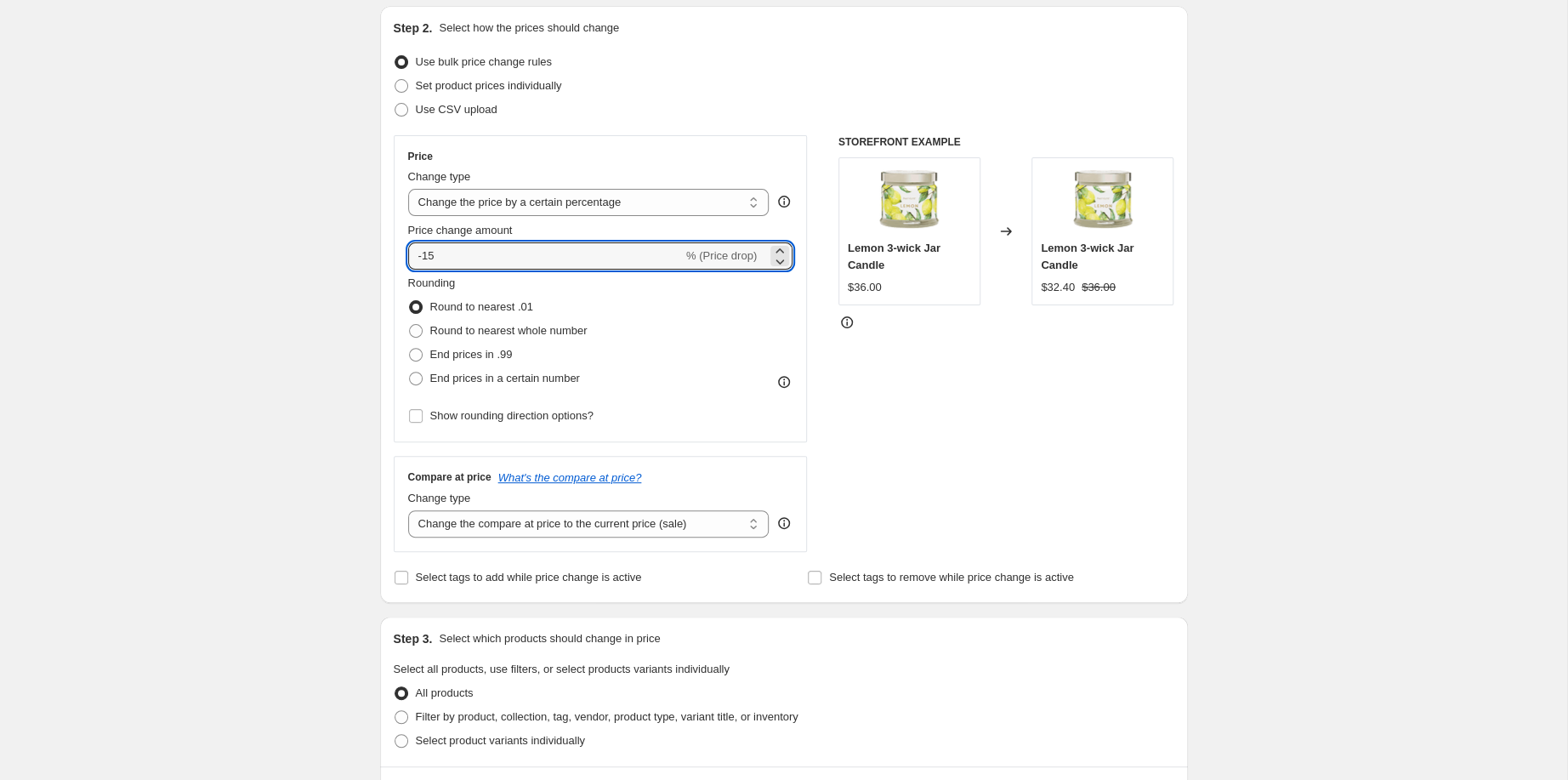
scroll to position [456, 0]
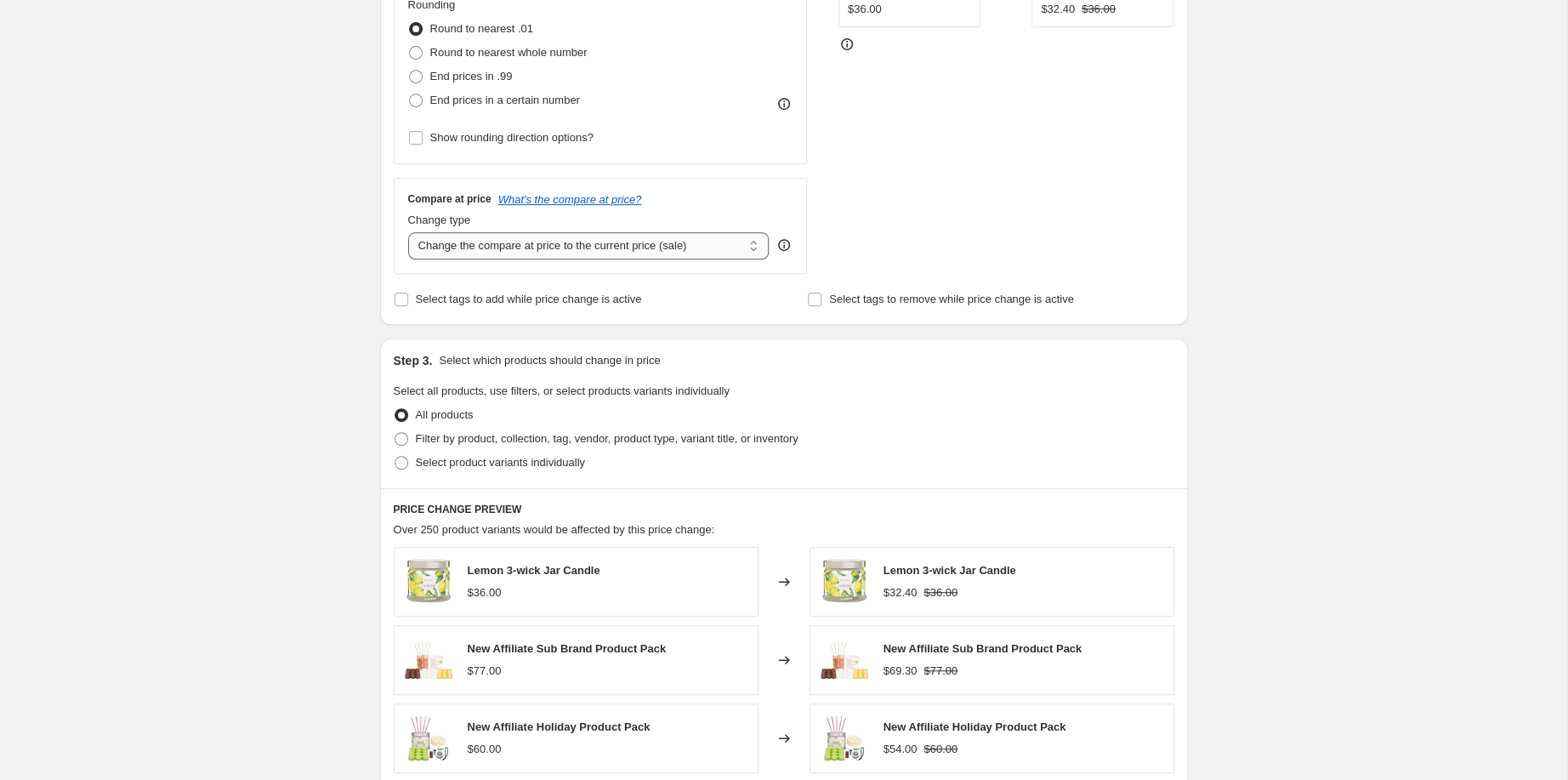
type input "-15"
select select "no_change"
click option "Don't change the compare at price" at bounding box center [0, 0] width 0 height 0
click at [395, 446] on span at bounding box center [402, 439] width 14 height 14
click at [395, 433] on input "Filter by product, collection, tag, vendor, product type, variant title, or inv…" at bounding box center [395, 432] width 1 height 1
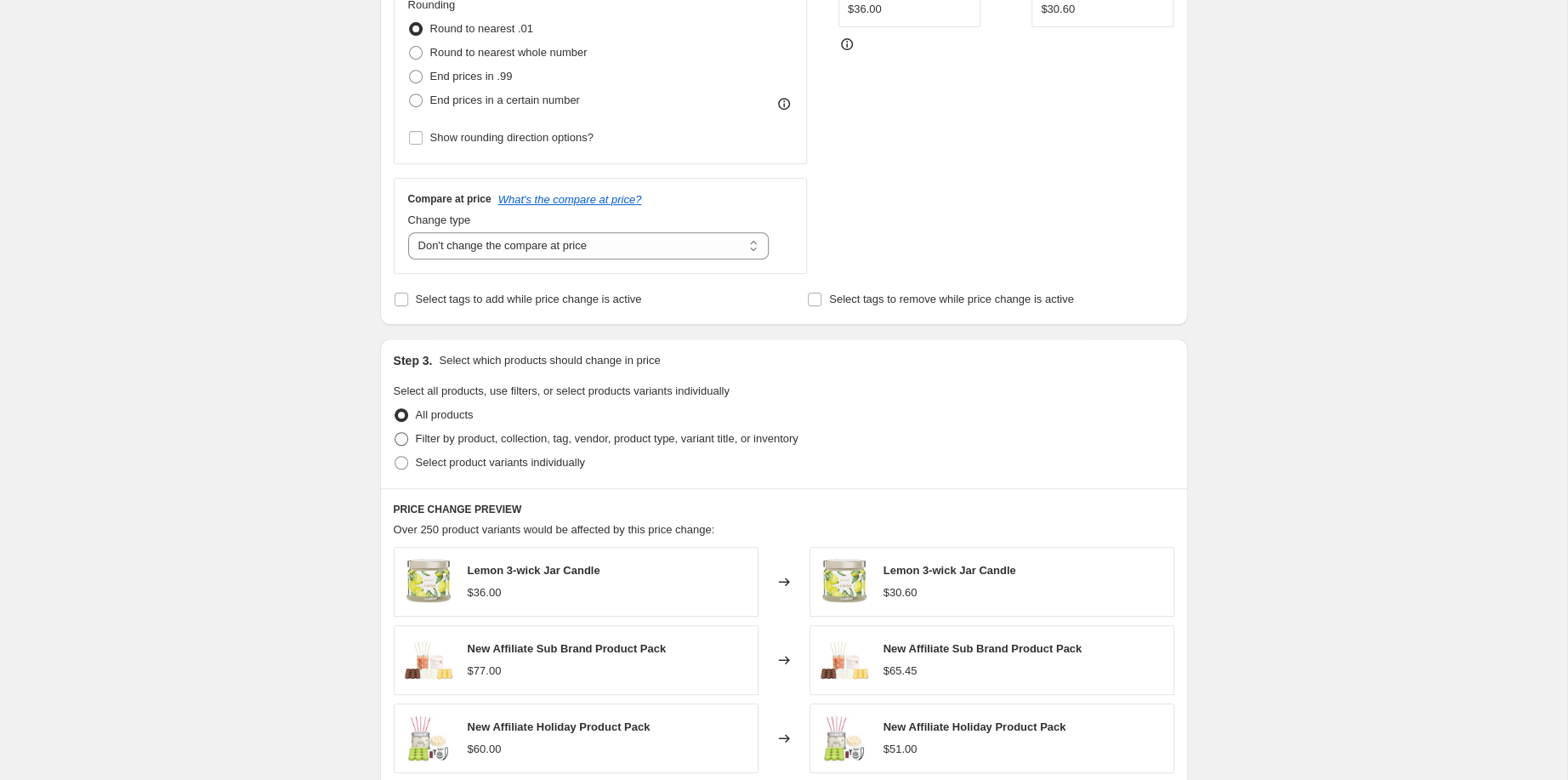
radio input "true"
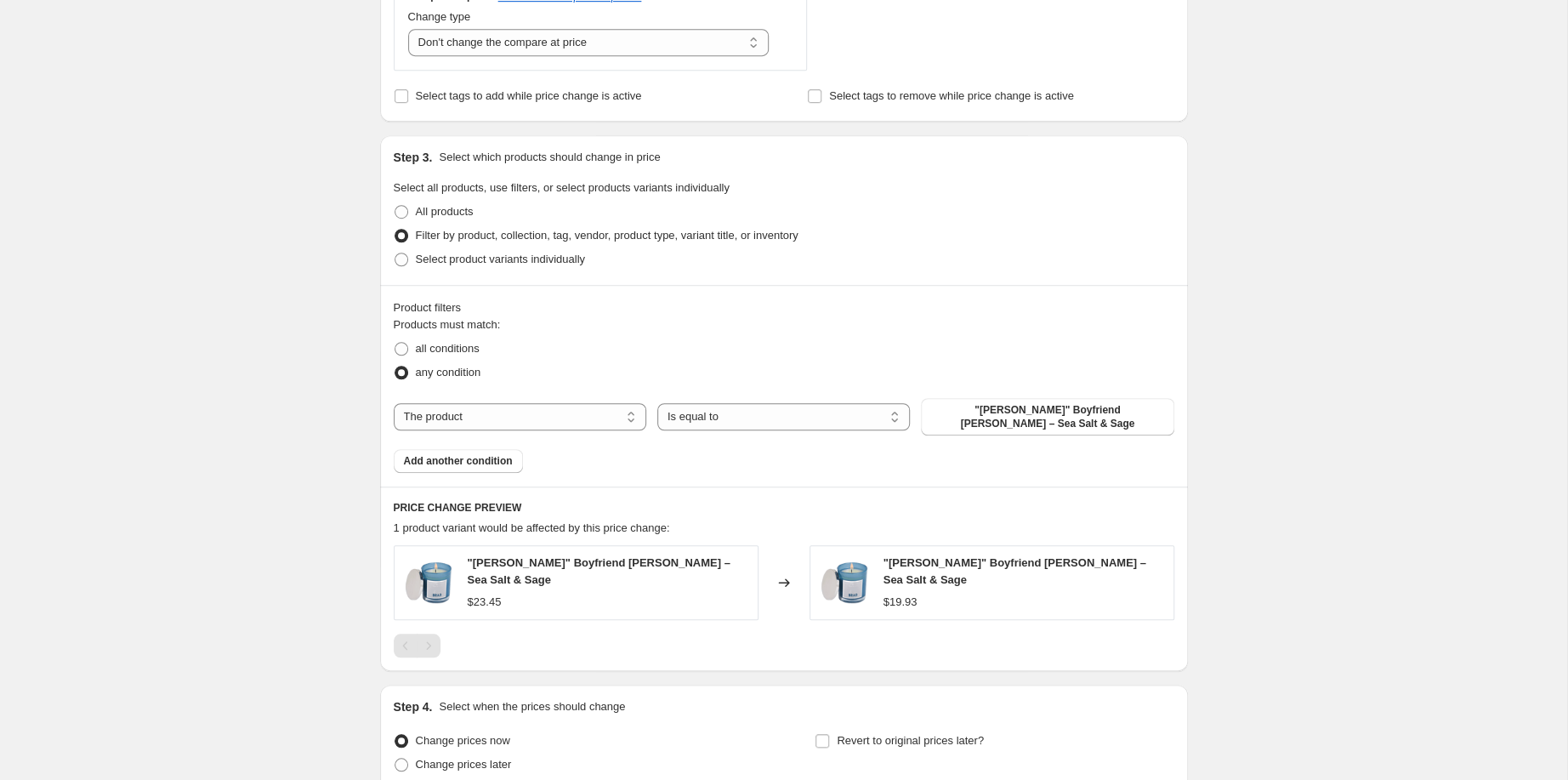
scroll to position [797, 0]
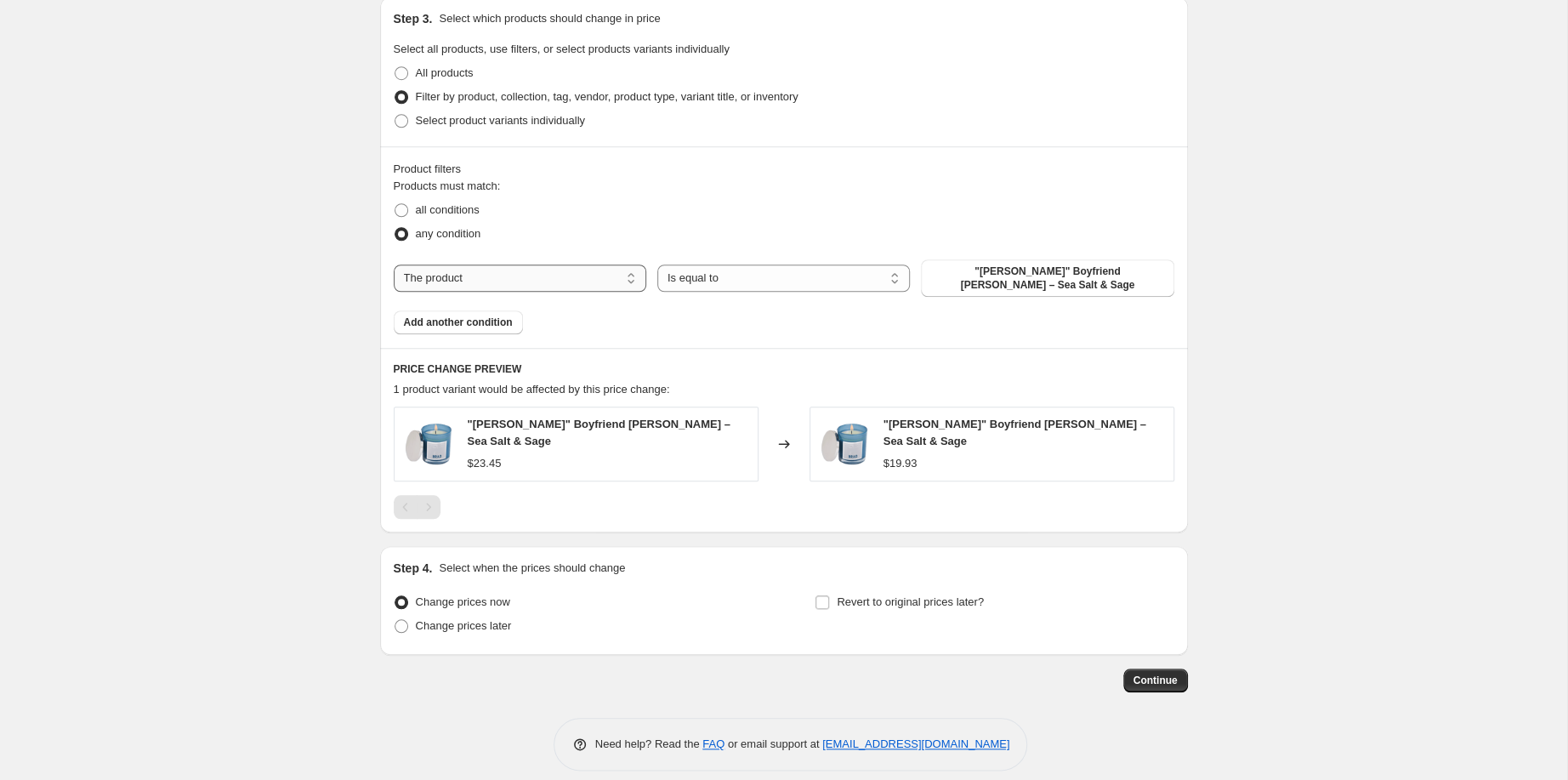
select select "collection"
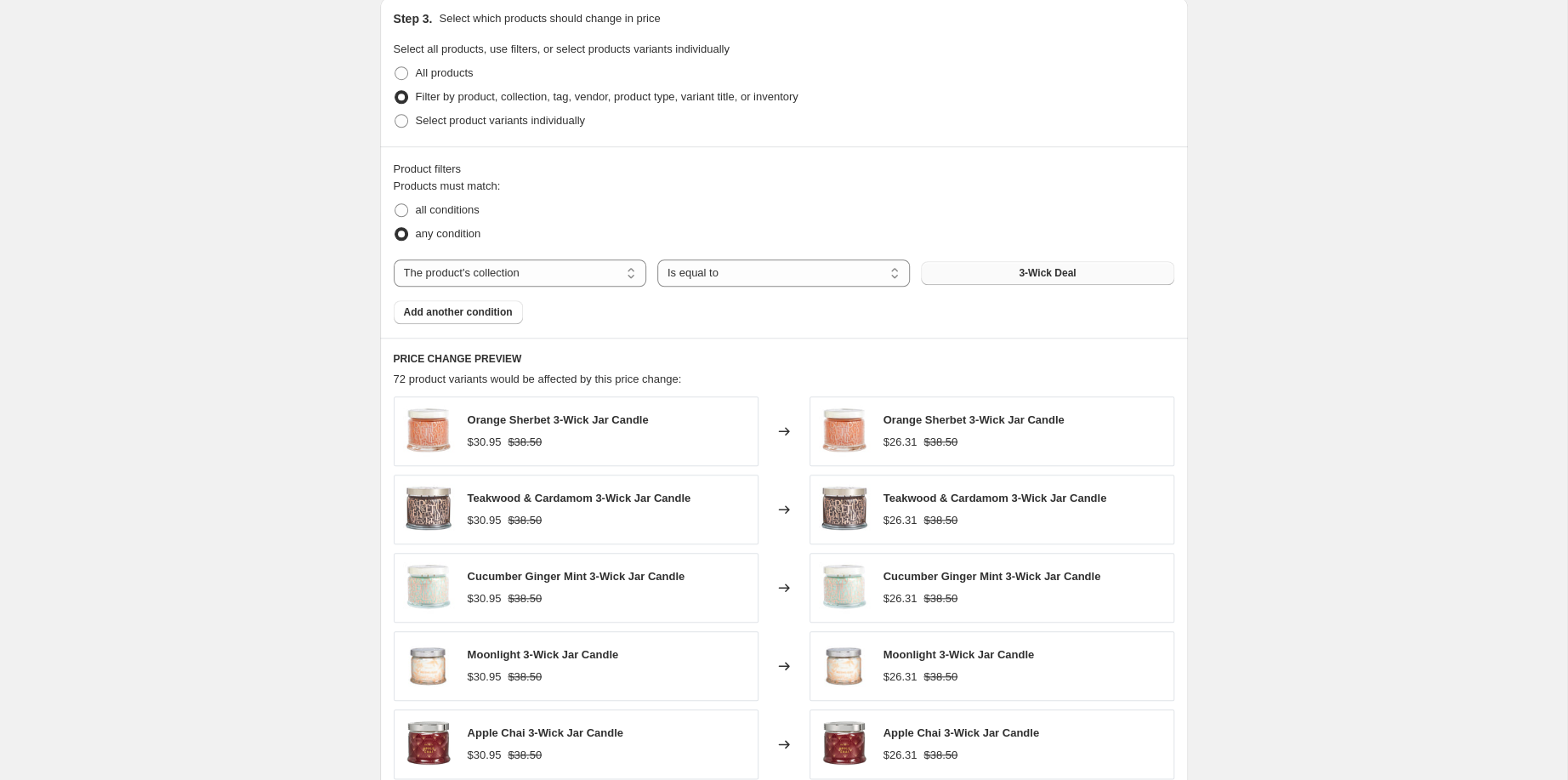
click at [1021, 284] on button "3-Wick Deal" at bounding box center [1046, 273] width 253 height 24
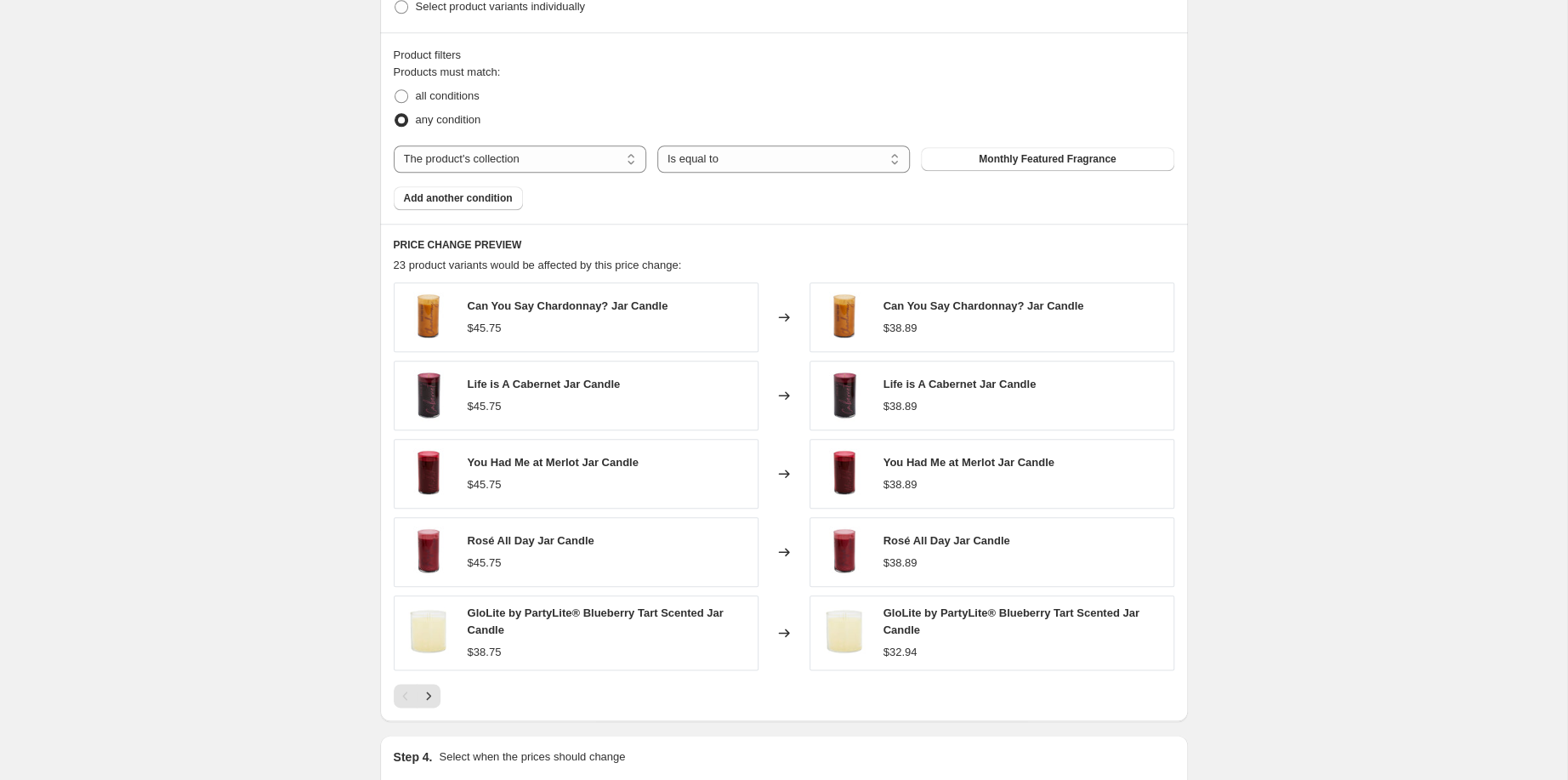
scroll to position [570, 0]
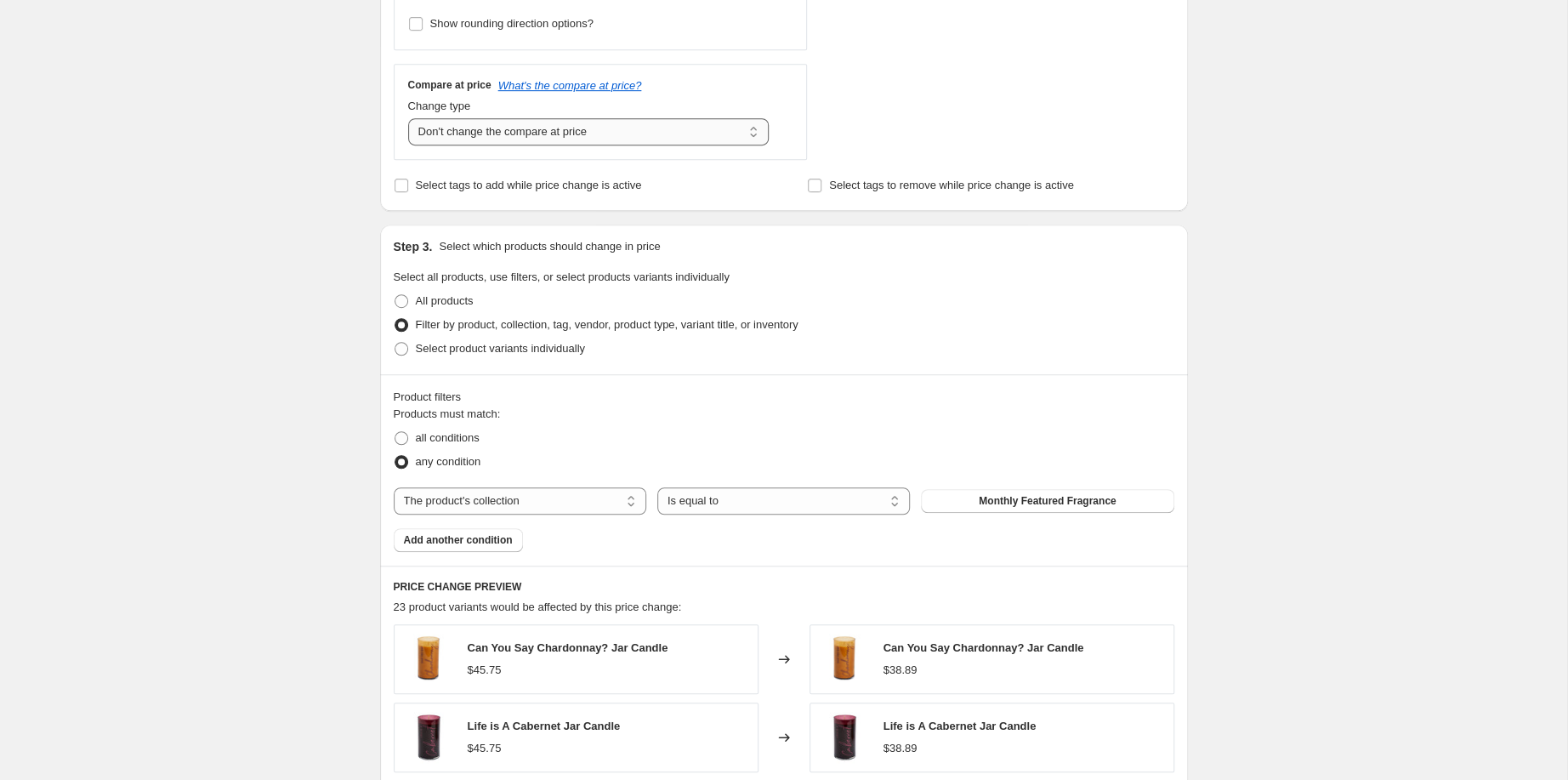
select select "ep"
click option "Change the compare at price to the current price (sale)" at bounding box center [0, 0] width 0 height 0
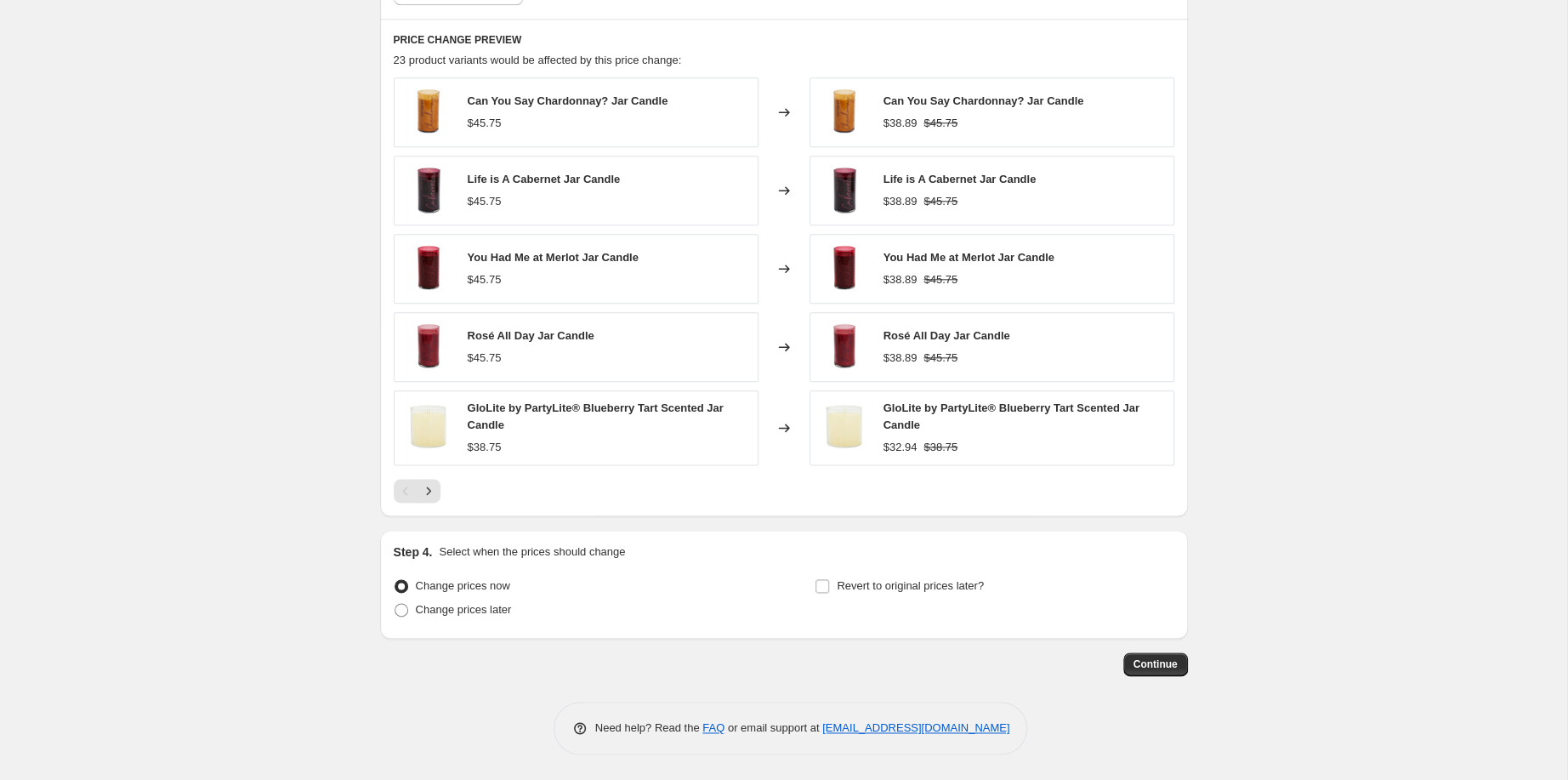
scroll to position [1253, 0]
click at [420, 499] on icon "Next" at bounding box center [428, 490] width 17 height 17
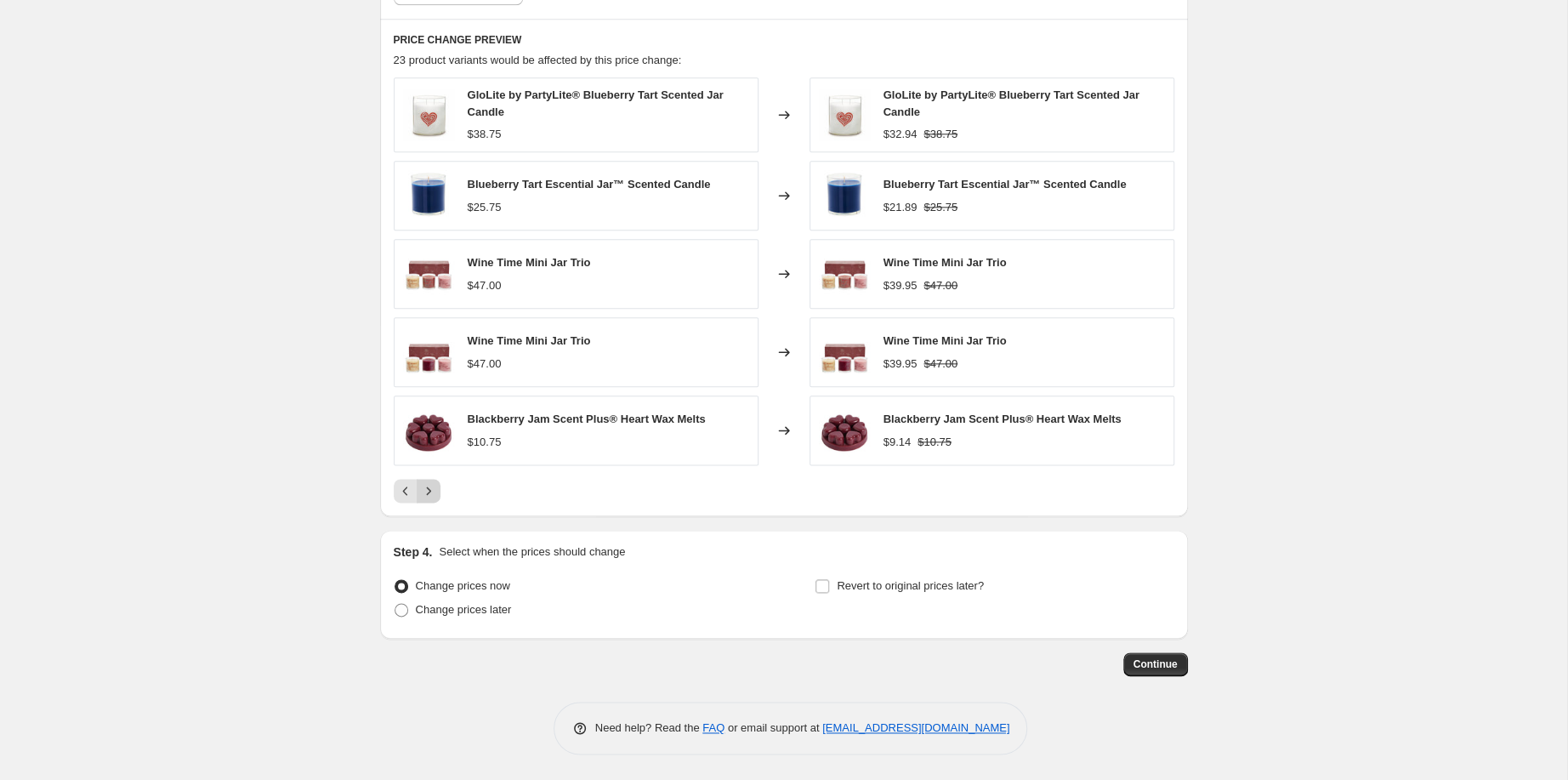
click at [420, 499] on icon "Next" at bounding box center [428, 490] width 17 height 17
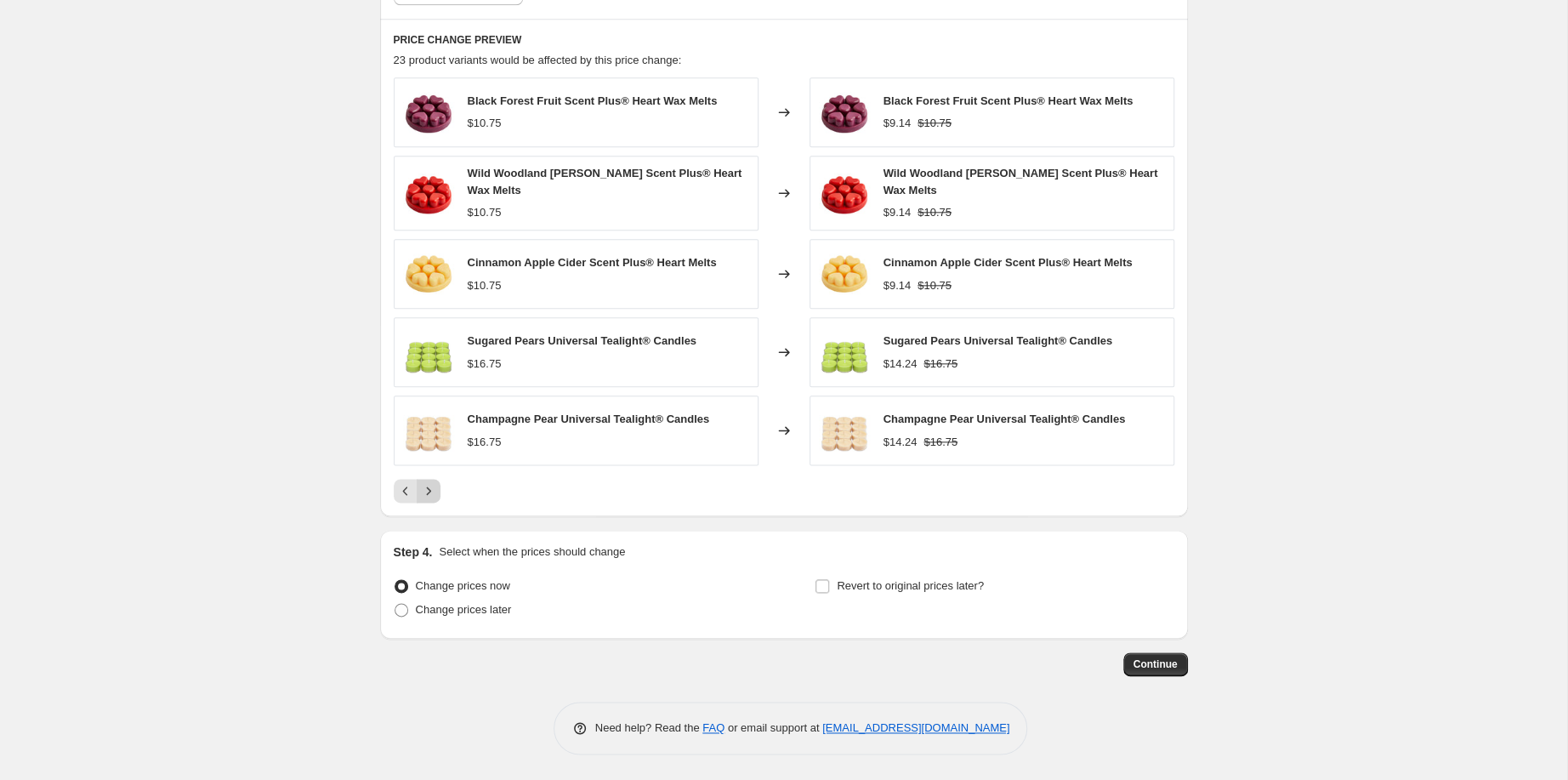
click at [420, 499] on icon "Next" at bounding box center [428, 490] width 17 height 17
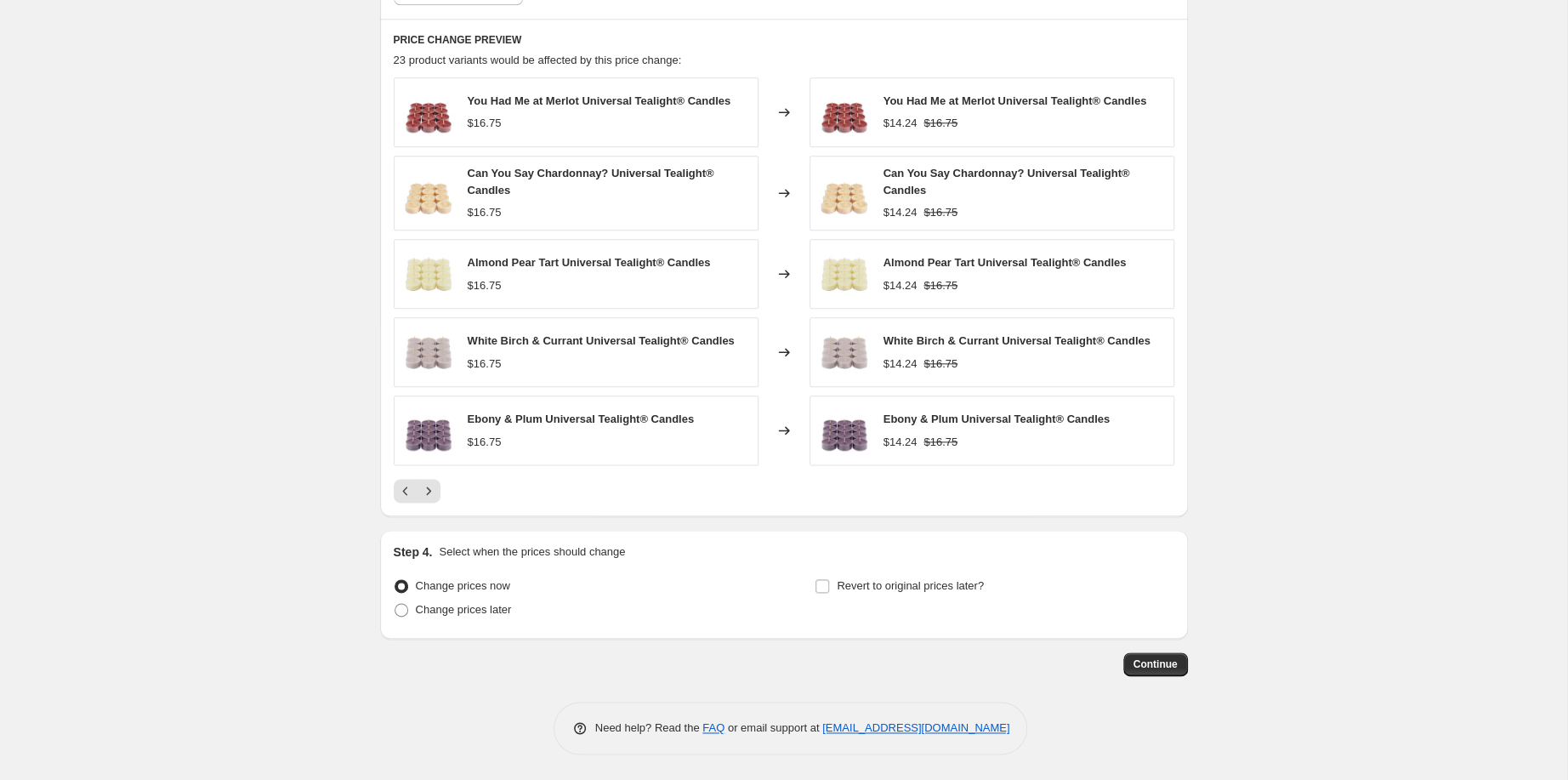
scroll to position [1392, 0]
click at [824, 579] on input "Revert to original prices later?" at bounding box center [822, 586] width 14 height 14
checkbox input "true"
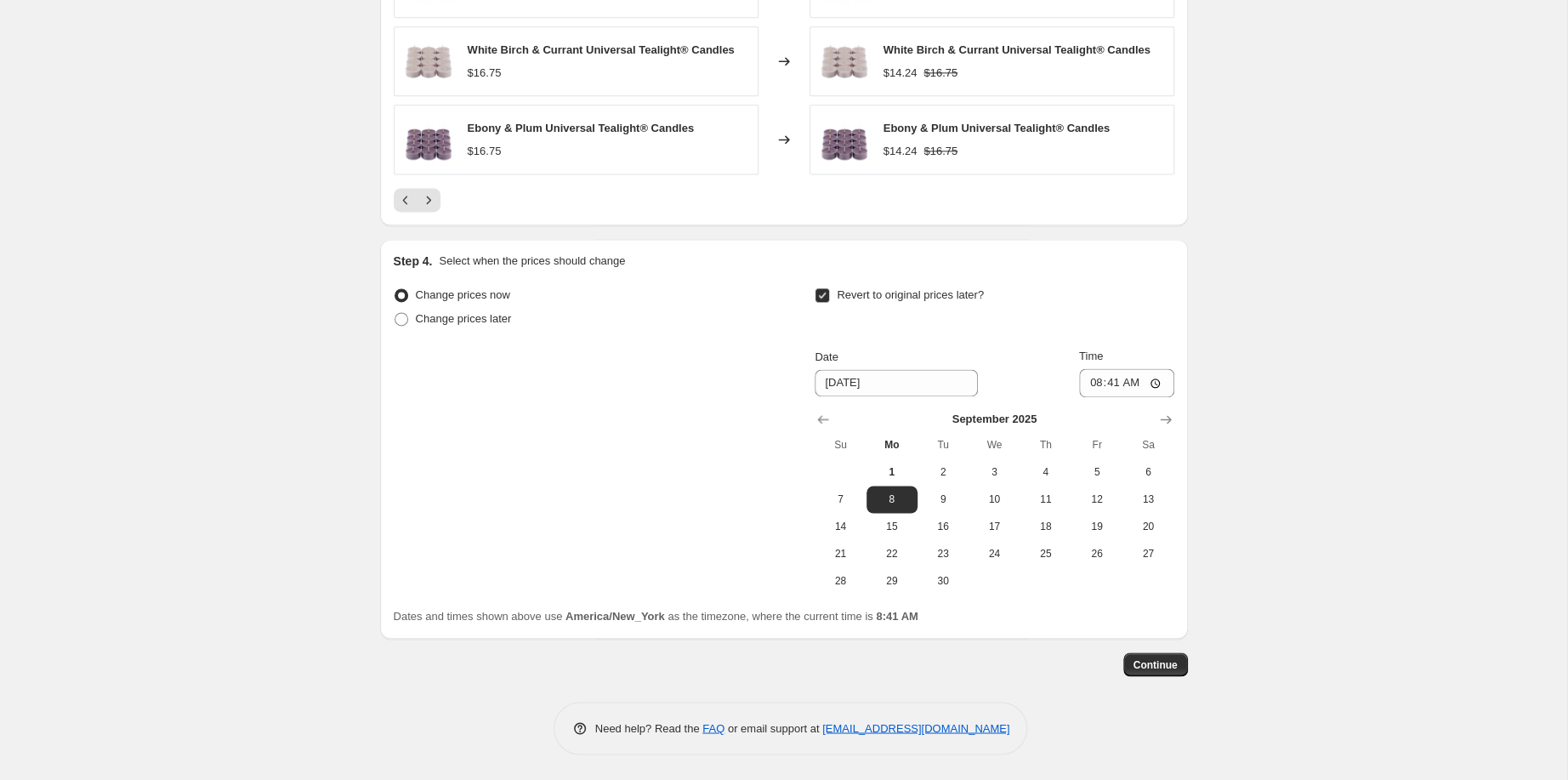
scroll to position [1619, 0]
click at [1178, 431] on button "Show next month, October 2025" at bounding box center [1166, 419] width 24 height 24
click at [1013, 478] on span "1" at bounding box center [993, 472] width 37 height 14
type input "[DATE]"
click at [1174, 397] on input "08:41" at bounding box center [1127, 383] width 95 height 29
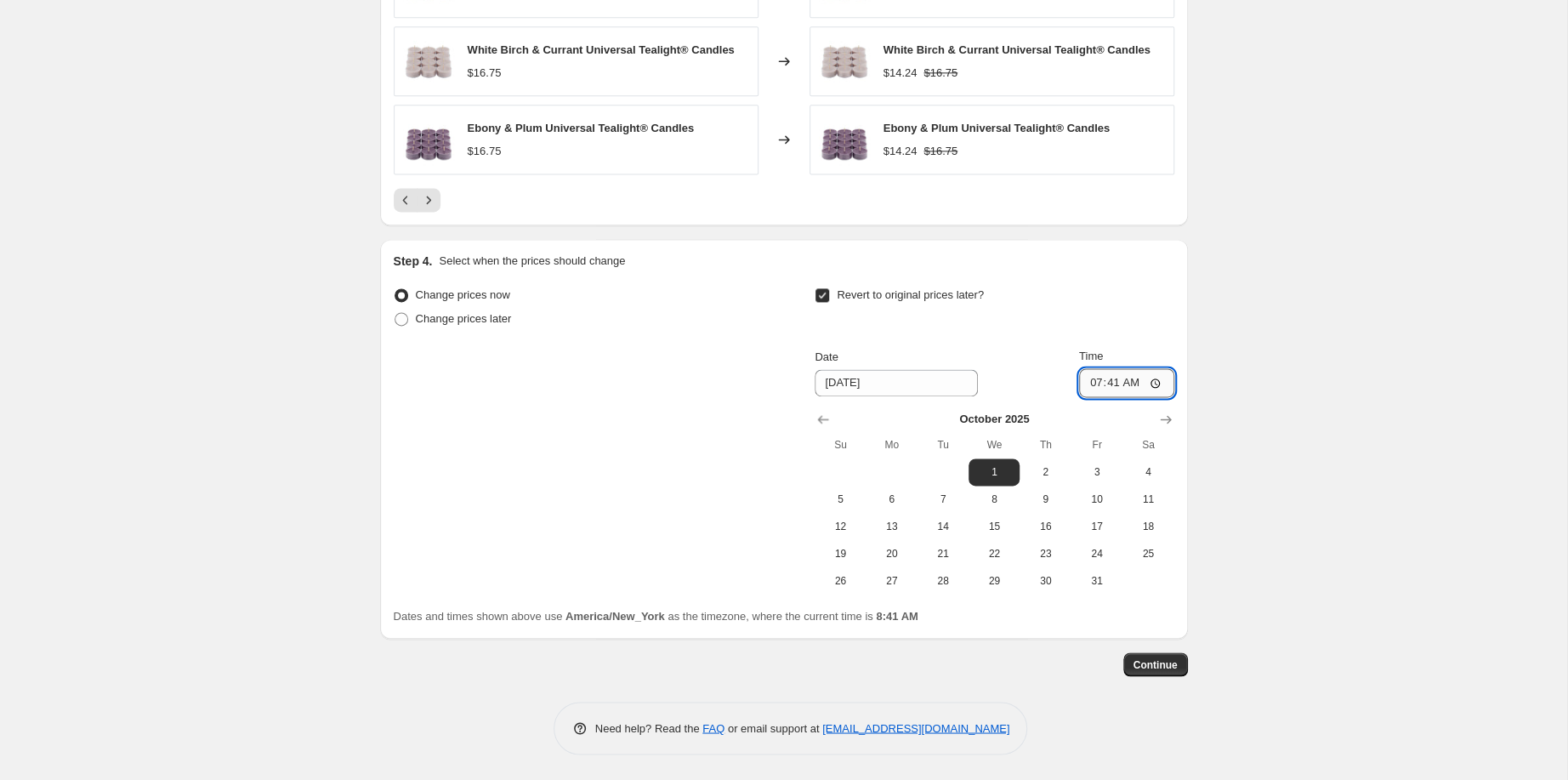
type input "07:59"
click at [1178, 657] on span "Continue" at bounding box center [1155, 664] width 44 height 14
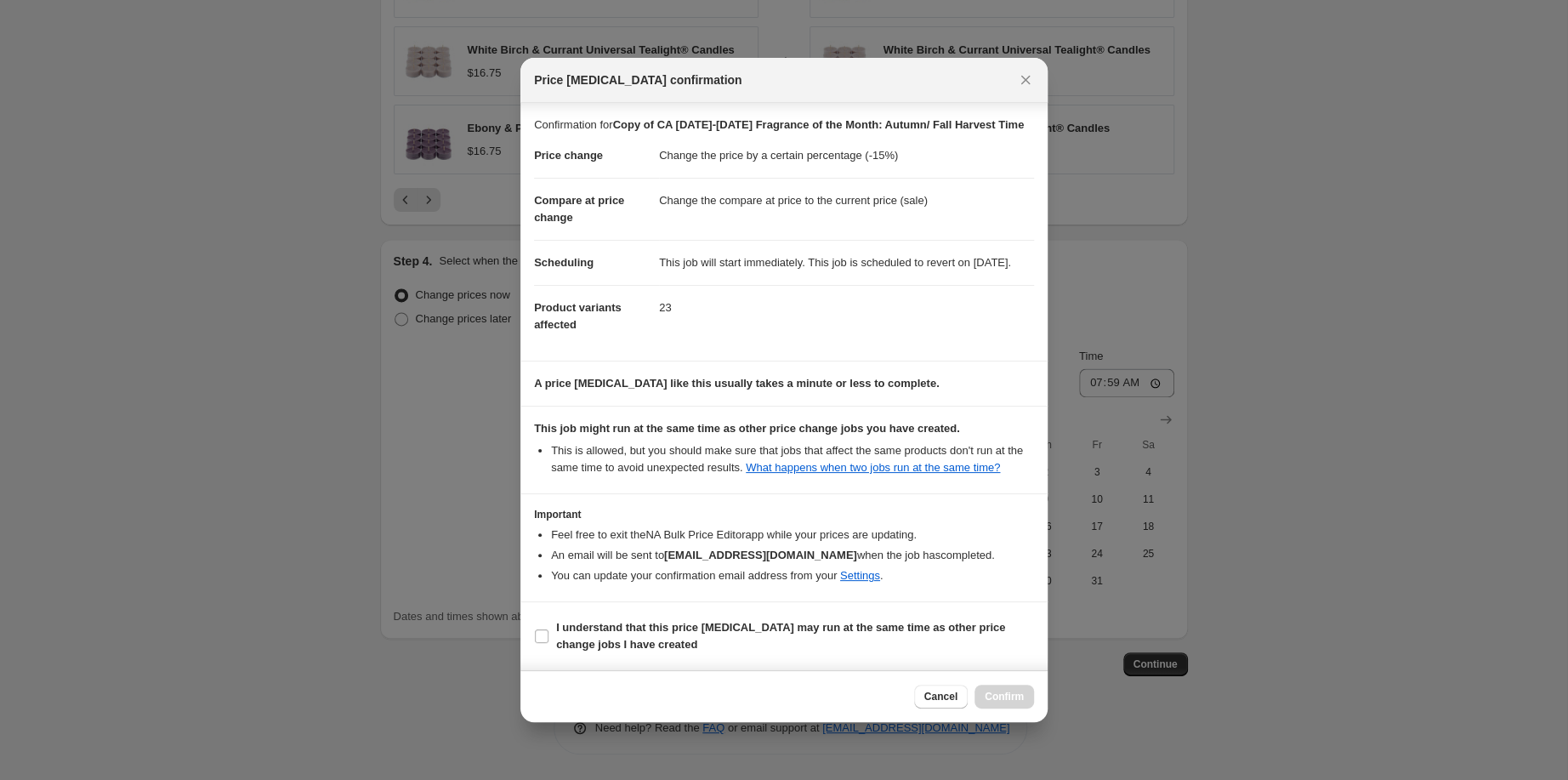
scroll to position [158, 0]
click at [792, 627] on b "I understand that this price change job may run at the same time as other price…" at bounding box center [780, 635] width 449 height 30
click at [548, 629] on input "I understand that this price change job may run at the same time as other price…" at bounding box center [541, 636] width 14 height 14
checkbox input "true"
click at [1024, 703] on span "Confirm" at bounding box center [1003, 696] width 39 height 14
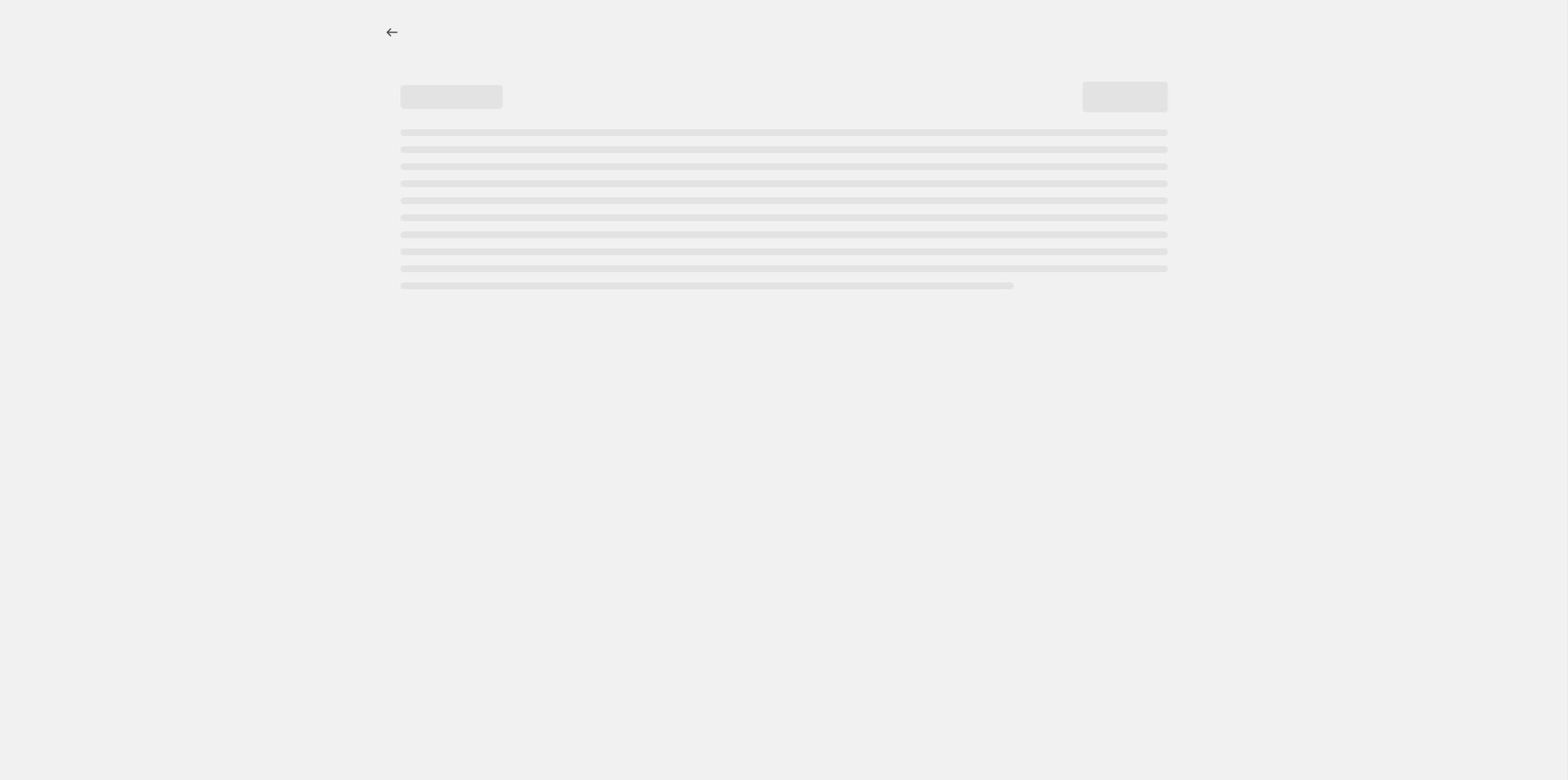
select select "percentage"
select select "collection"
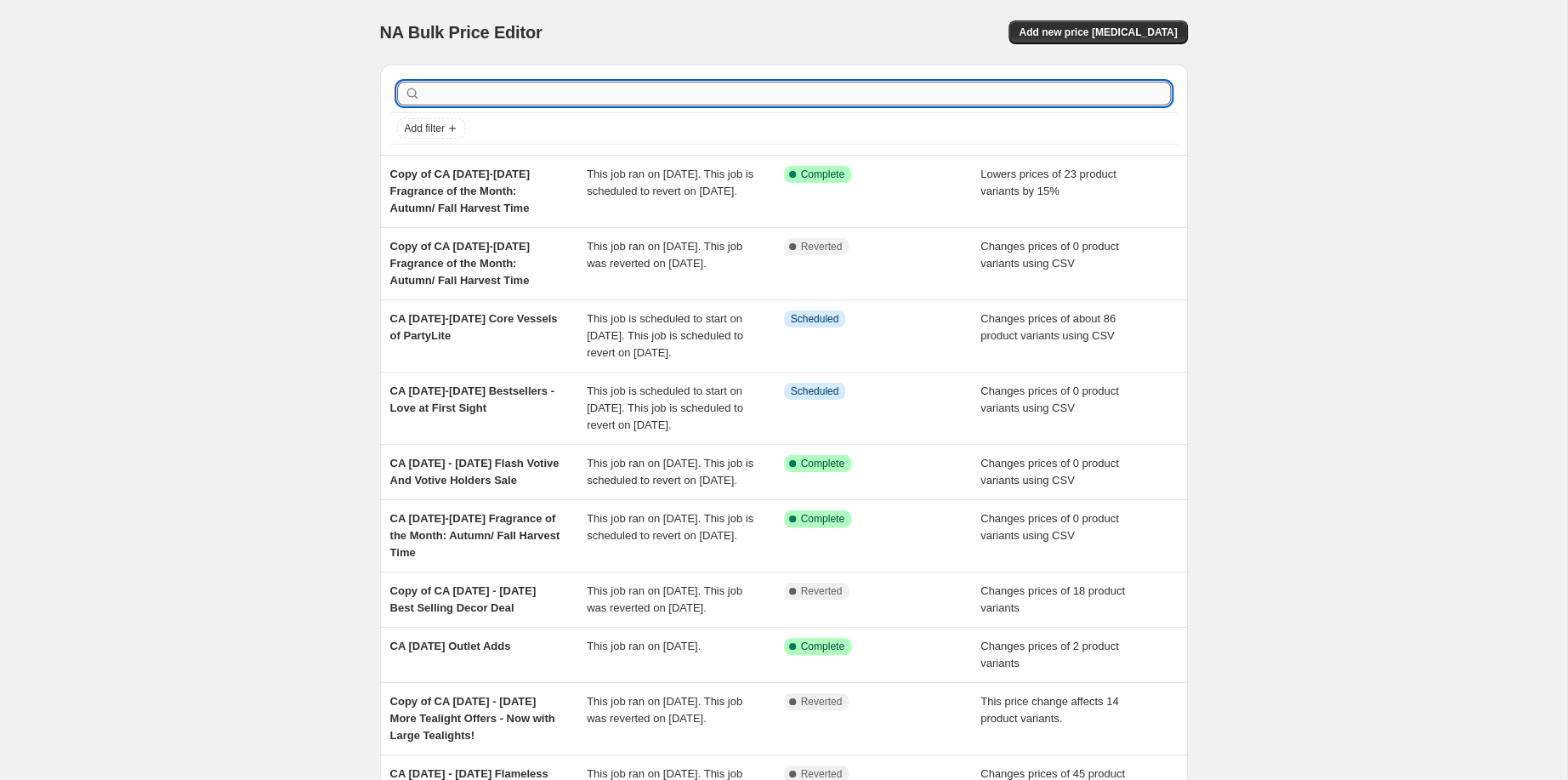
click at [1104, 105] on input "text" at bounding box center [797, 94] width 747 height 24
type input "flash"
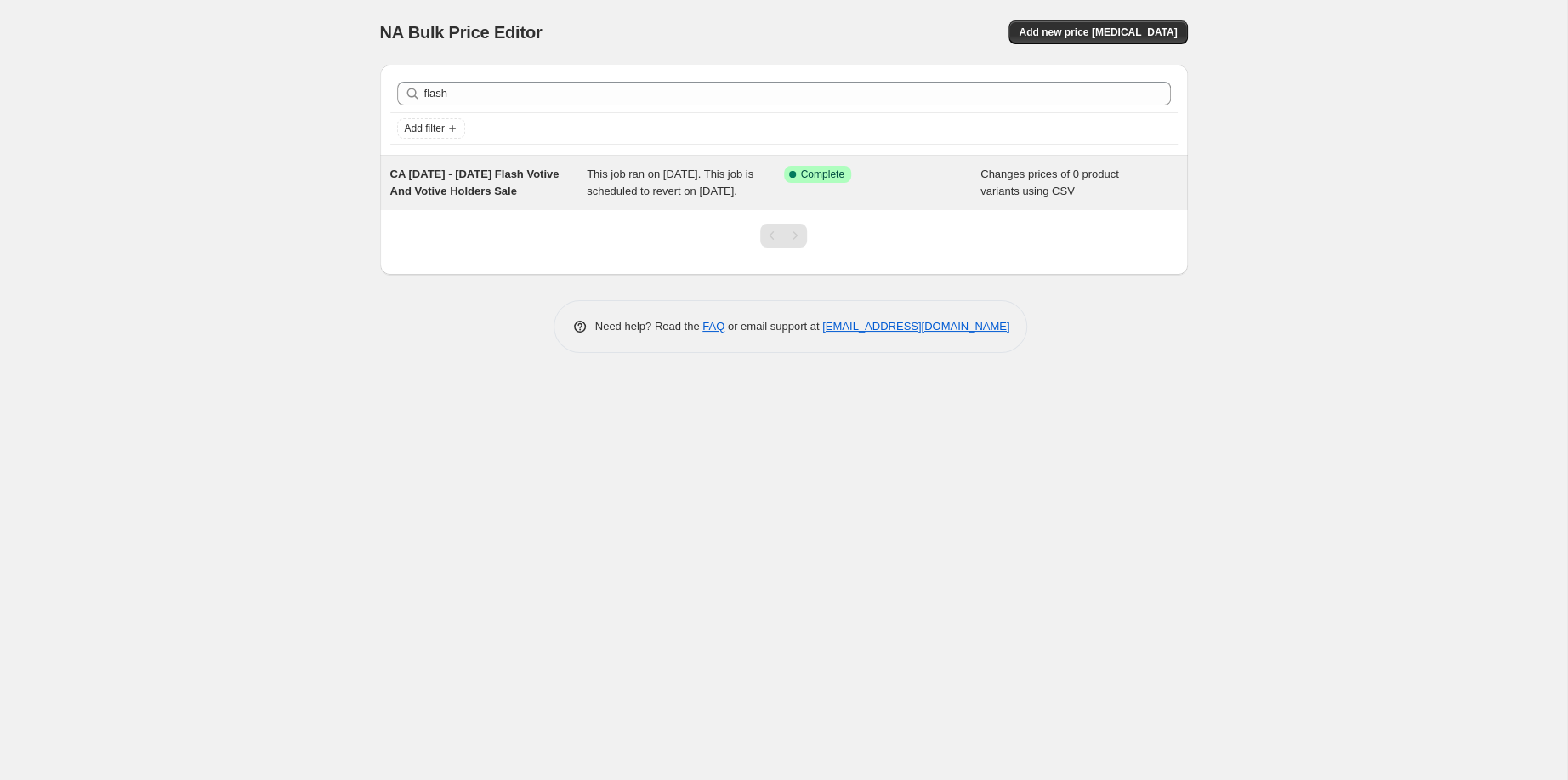
click at [429, 197] on span "CA [DATE] - [DATE] Flash Votive And Votive Holders Sale" at bounding box center [475, 182] width 169 height 30
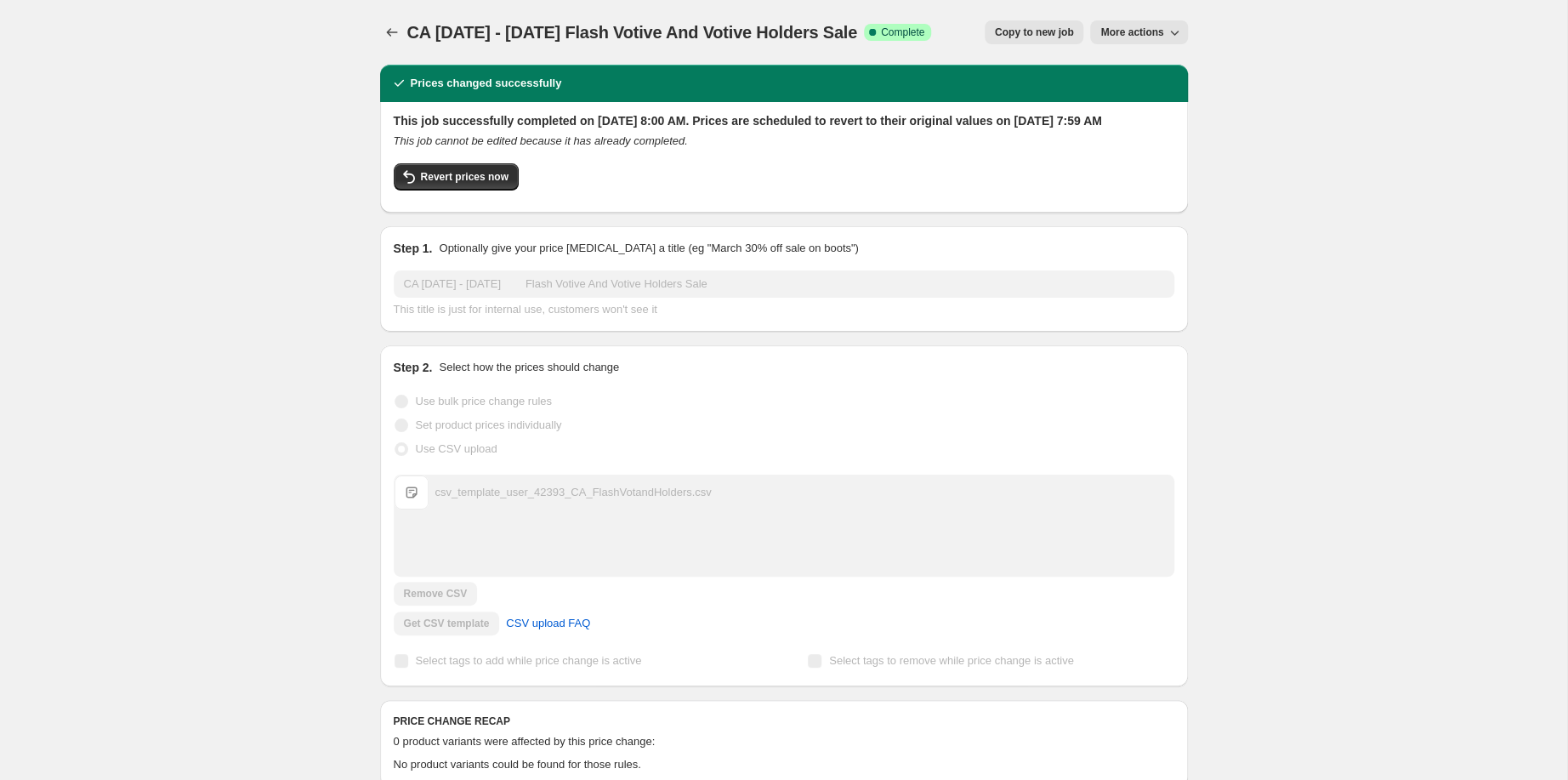
click at [1074, 39] on span "Copy to new job" at bounding box center [1034, 33] width 79 height 14
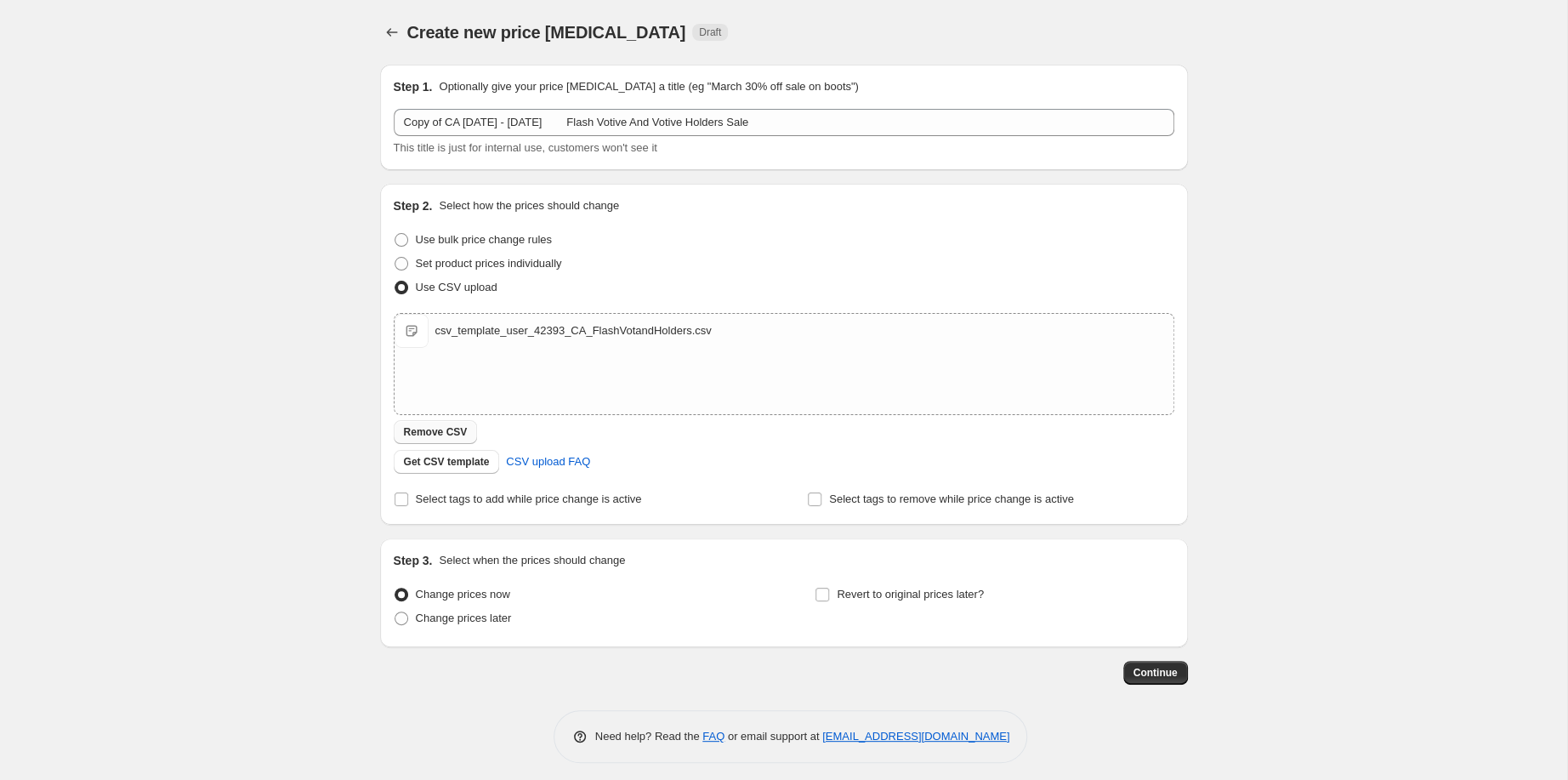
click at [404, 439] on span "Remove CSV" at bounding box center [436, 432] width 64 height 14
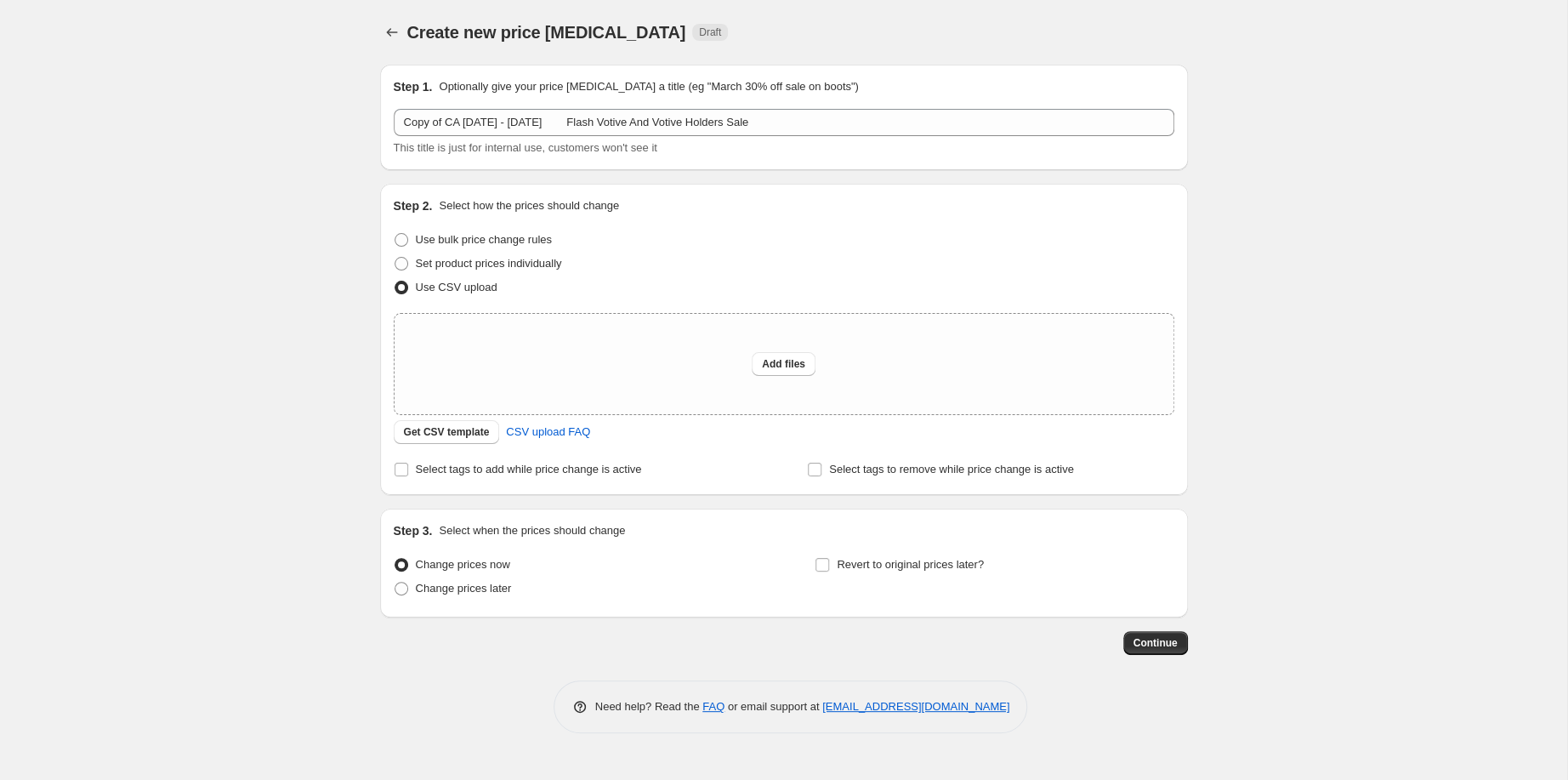
click at [203, 315] on div "Create new price [MEDICAL_DATA]. This page is ready Create new price [MEDICAL_D…" at bounding box center [784, 390] width 1567 height 780
click at [395, 246] on span at bounding box center [402, 240] width 14 height 14
click at [395, 234] on input "Use bulk price change rules" at bounding box center [395, 233] width 1 height 1
radio input "true"
select select "percentage"
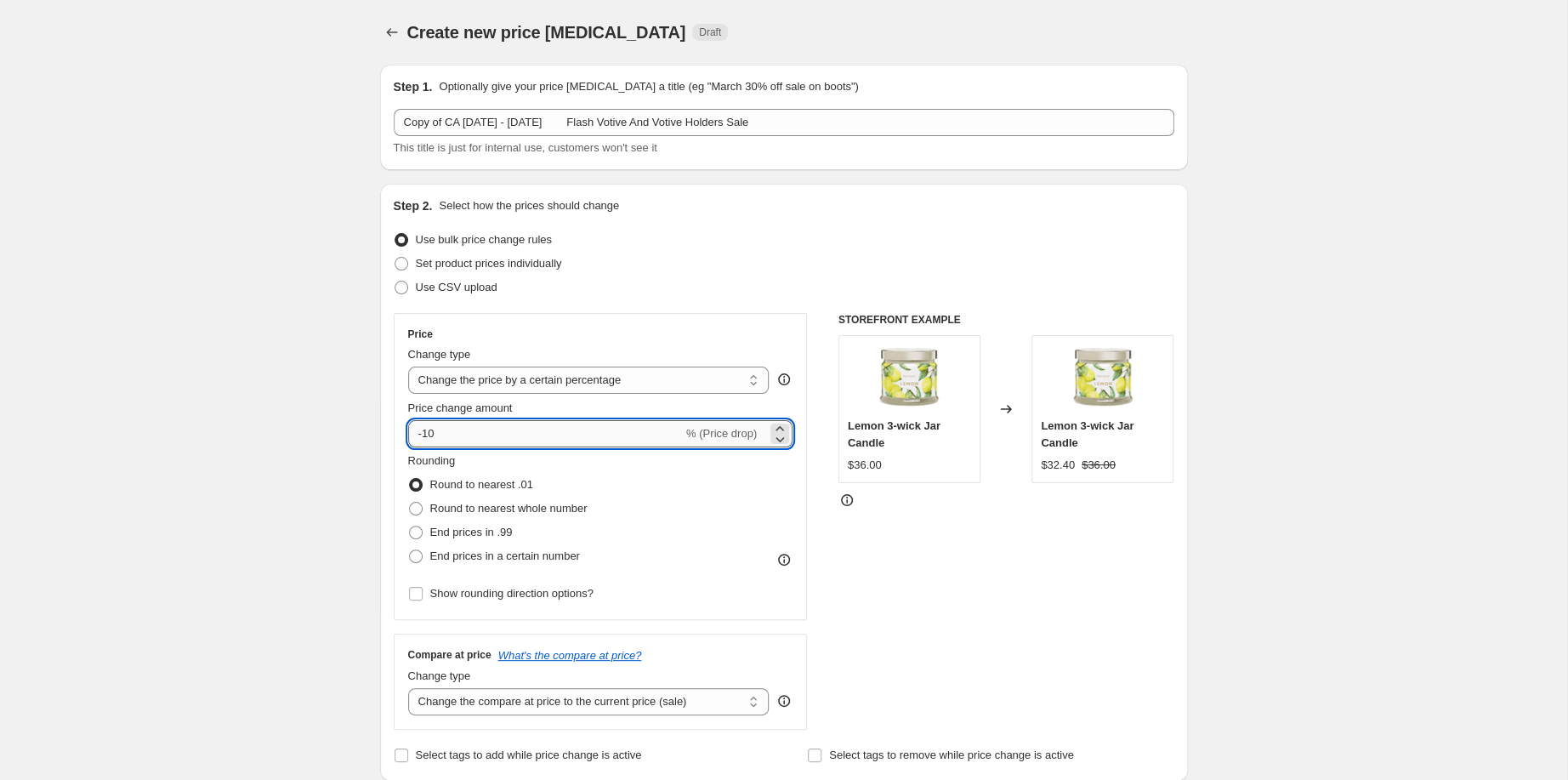
click at [408, 447] on input "-10" at bounding box center [545, 434] width 275 height 28
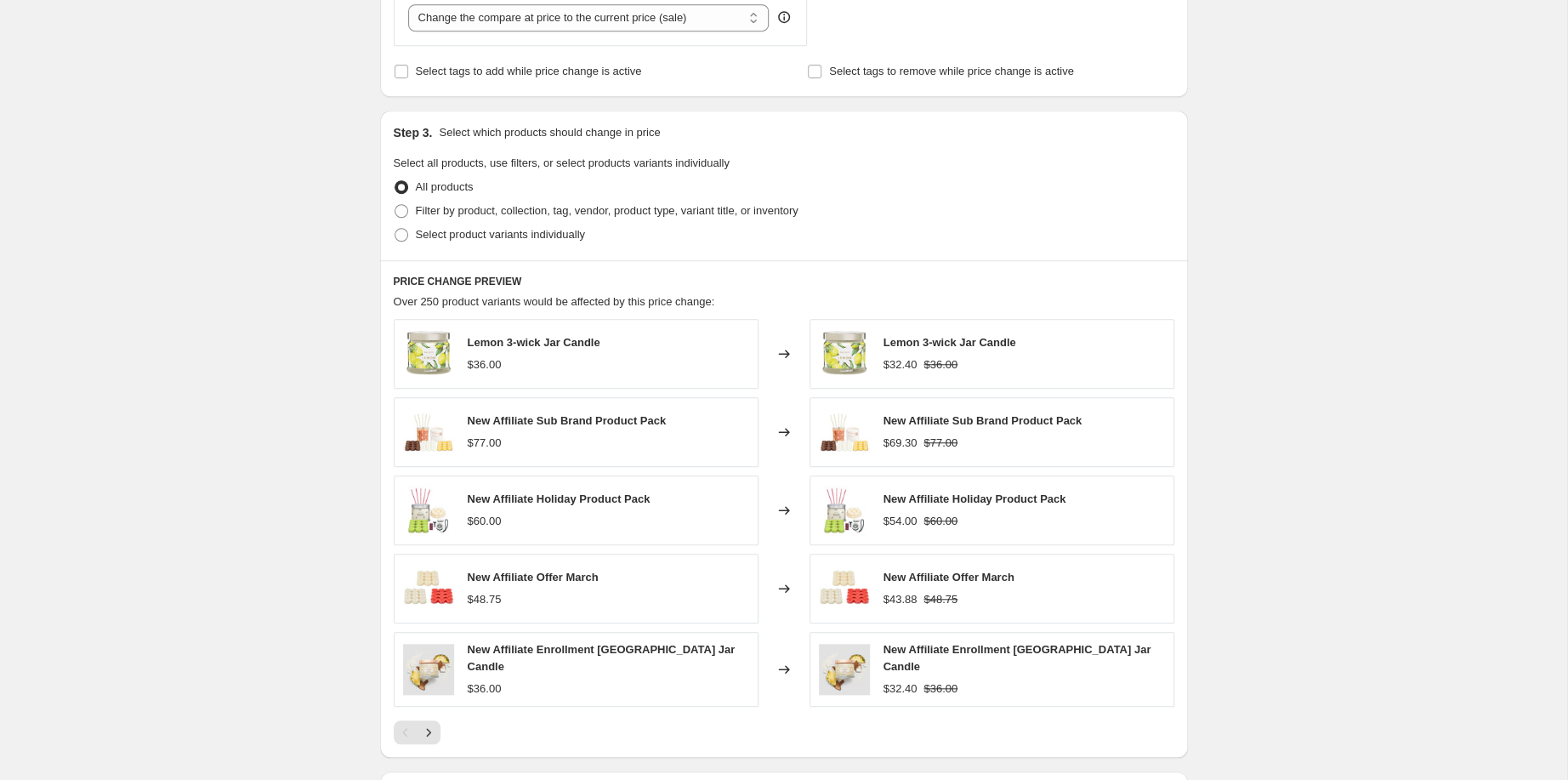
scroll to position [797, 0]
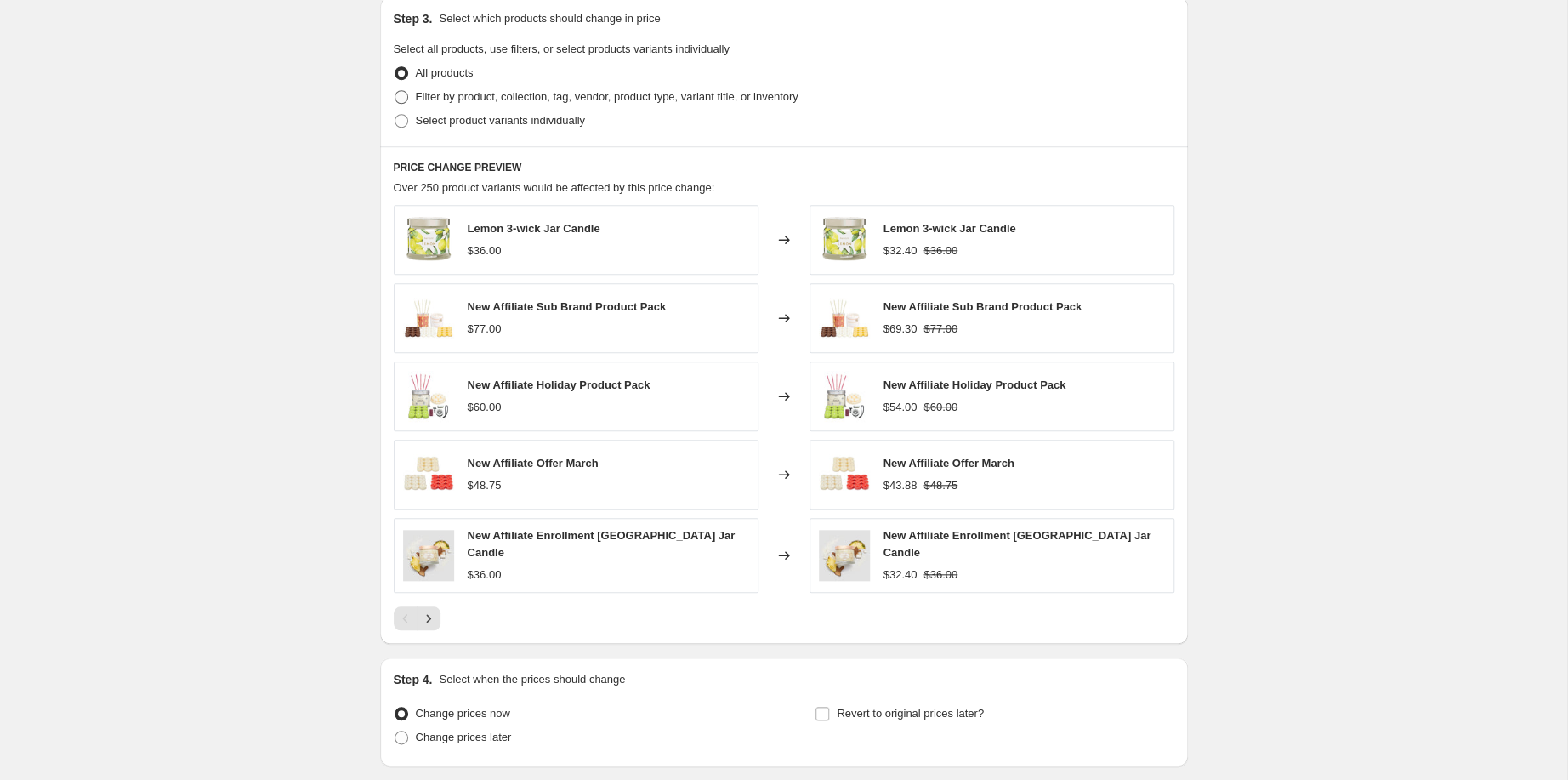
type input "-15"
click at [395, 103] on span at bounding box center [402, 97] width 14 height 14
click at [395, 91] on input "Filter by product, collection, tag, vendor, product type, variant title, or inv…" at bounding box center [395, 90] width 1 height 1
radio input "true"
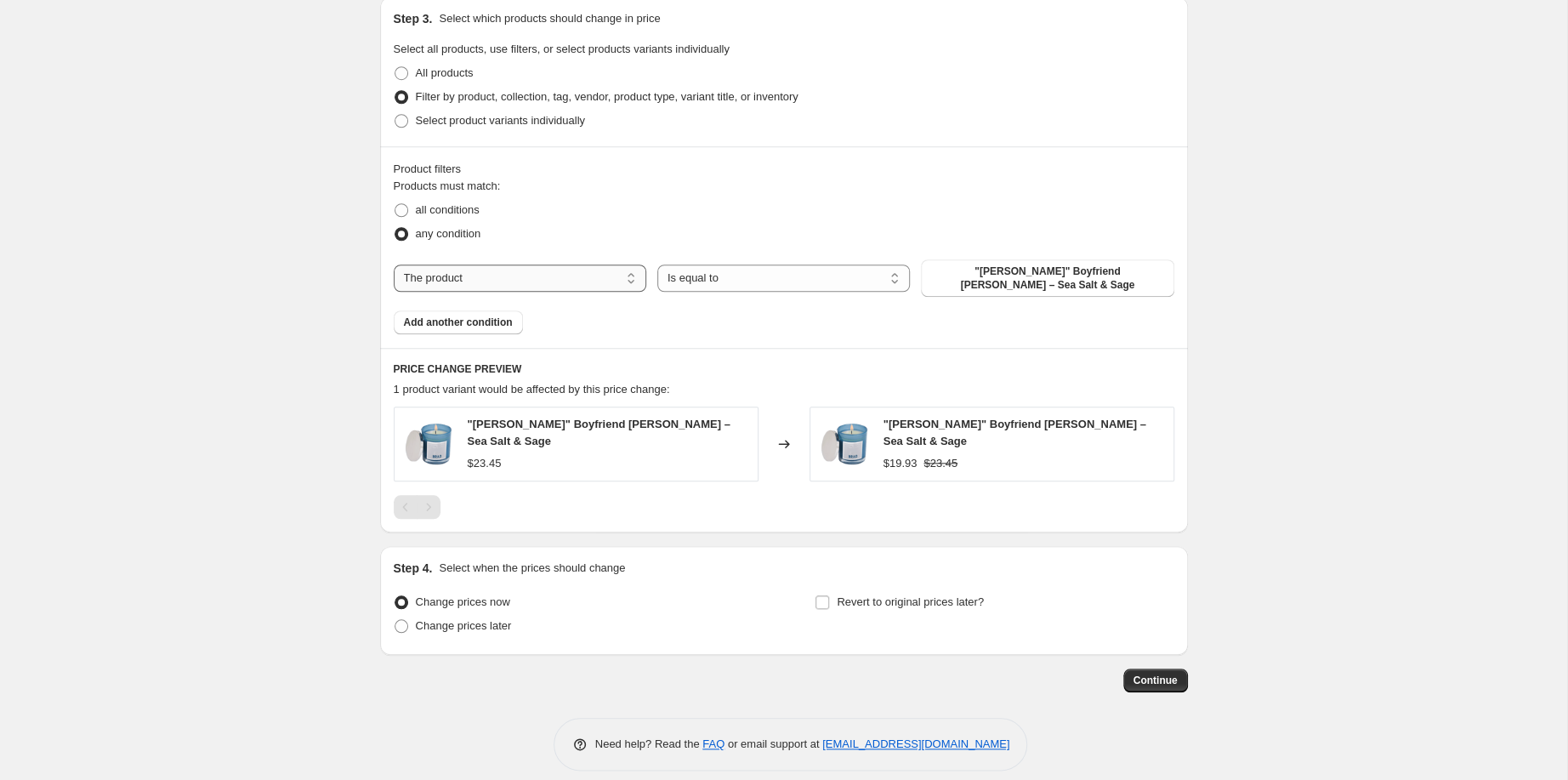
select select "collection"
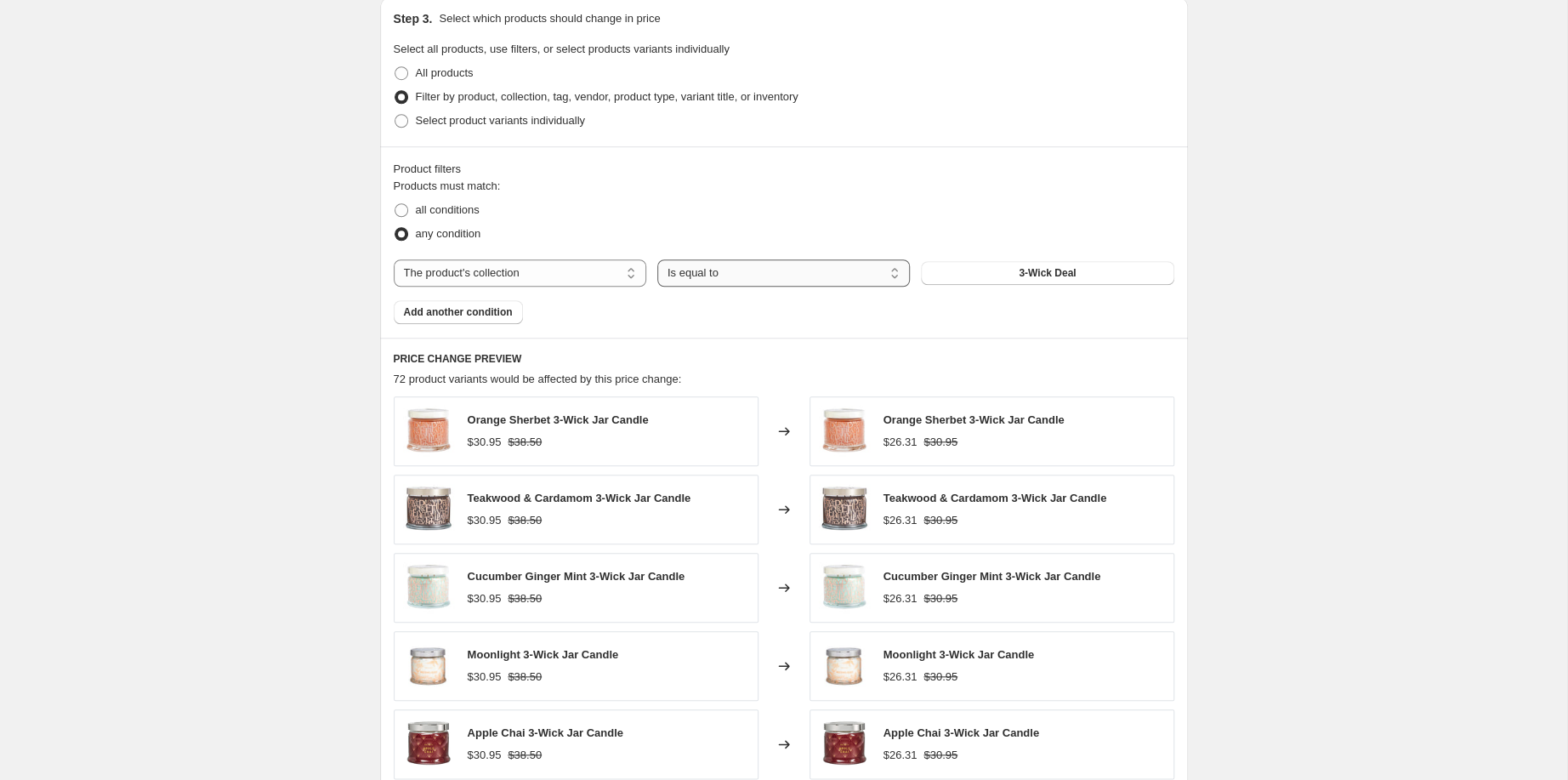
click at [657, 259] on select "Is equal to Is not equal to" at bounding box center [783, 273] width 253 height 28
click at [909, 286] on select "Is equal to Is not equal to" at bounding box center [783, 273] width 253 height 28
click at [1040, 284] on button "3-Wick Deal" at bounding box center [1046, 273] width 253 height 24
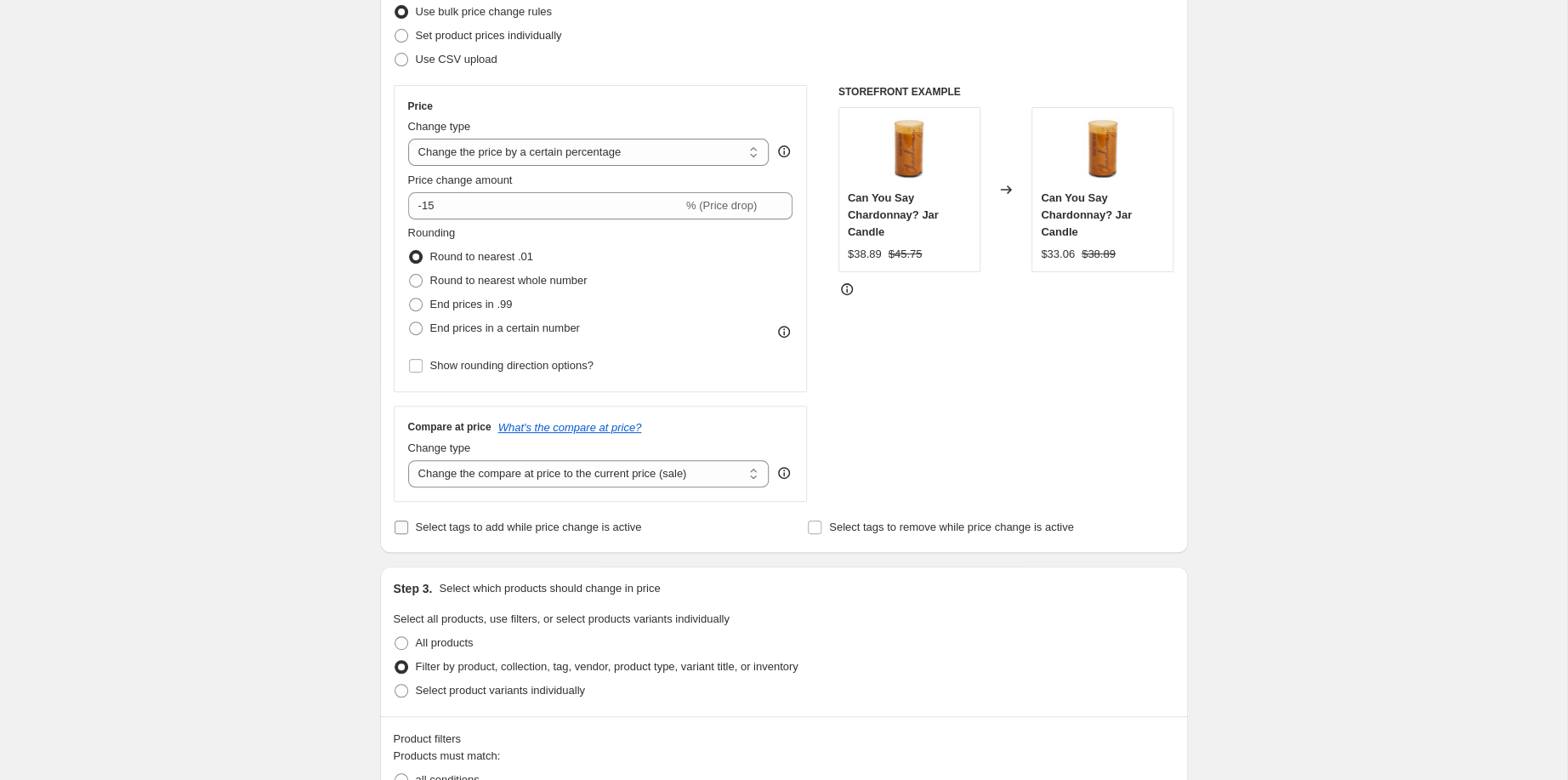
scroll to position [570, 0]
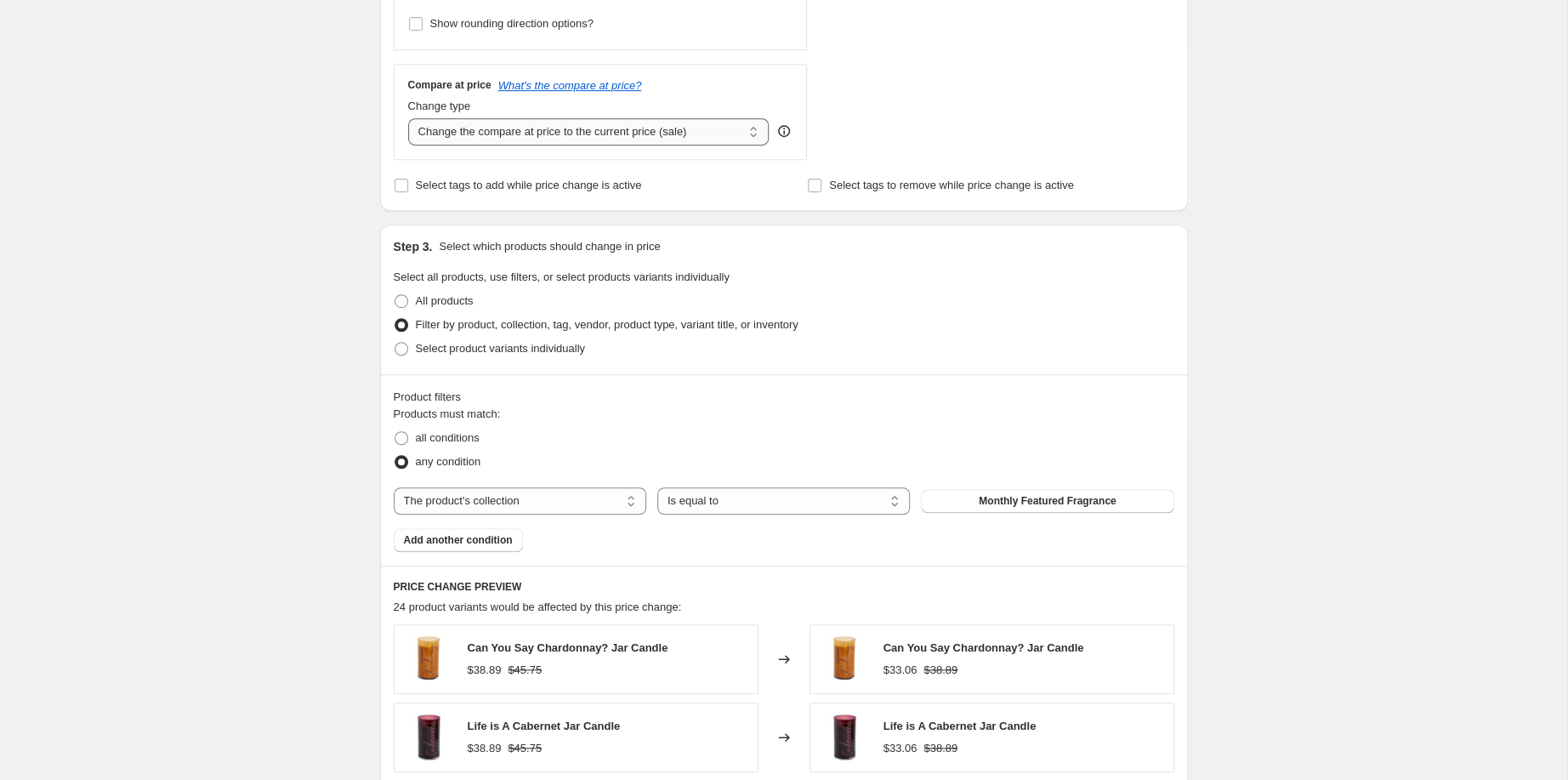
select select "no_change"
click option "Don't change the compare at price" at bounding box center [0, 0] width 0 height 0
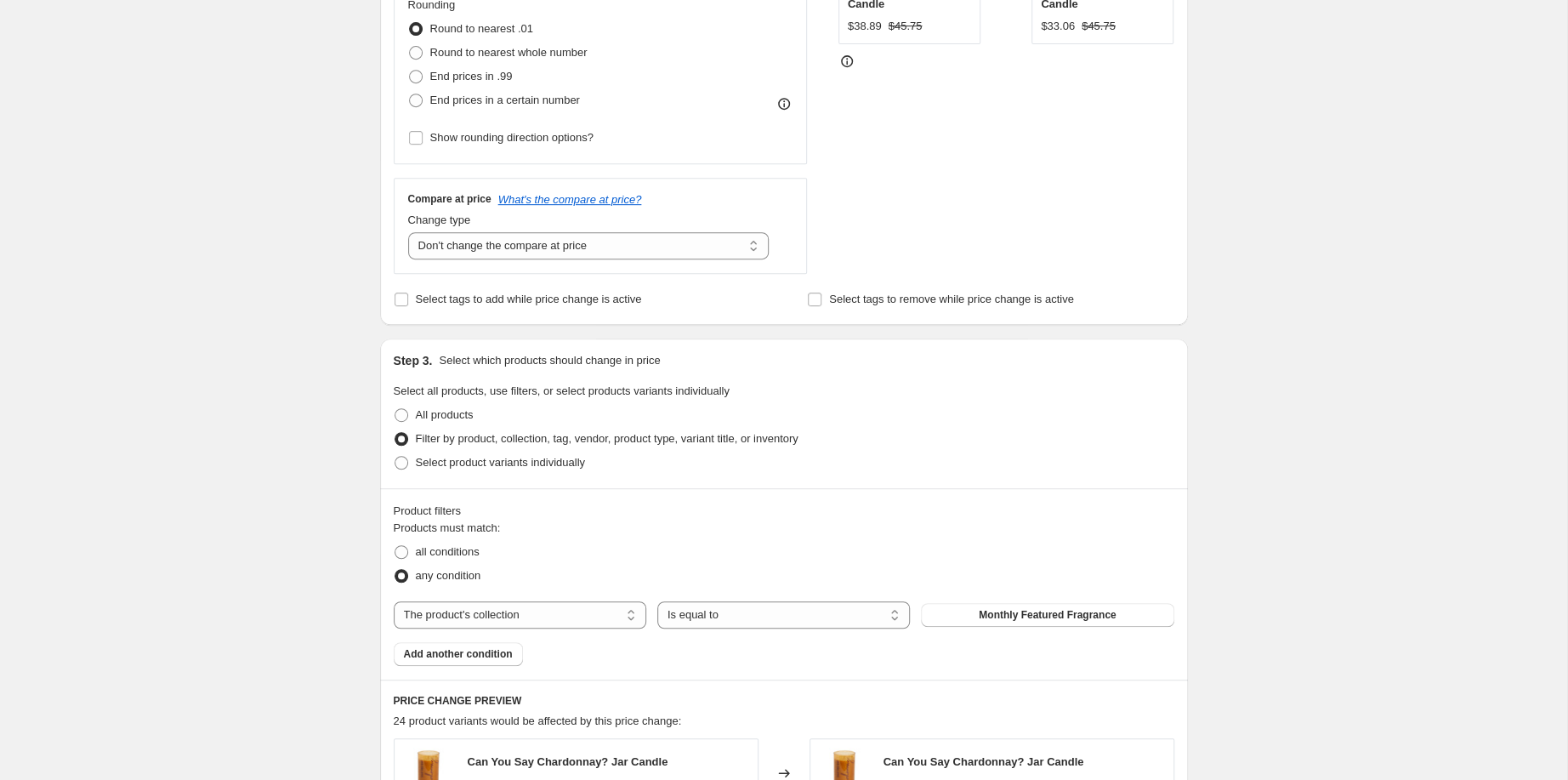
scroll to position [0, 0]
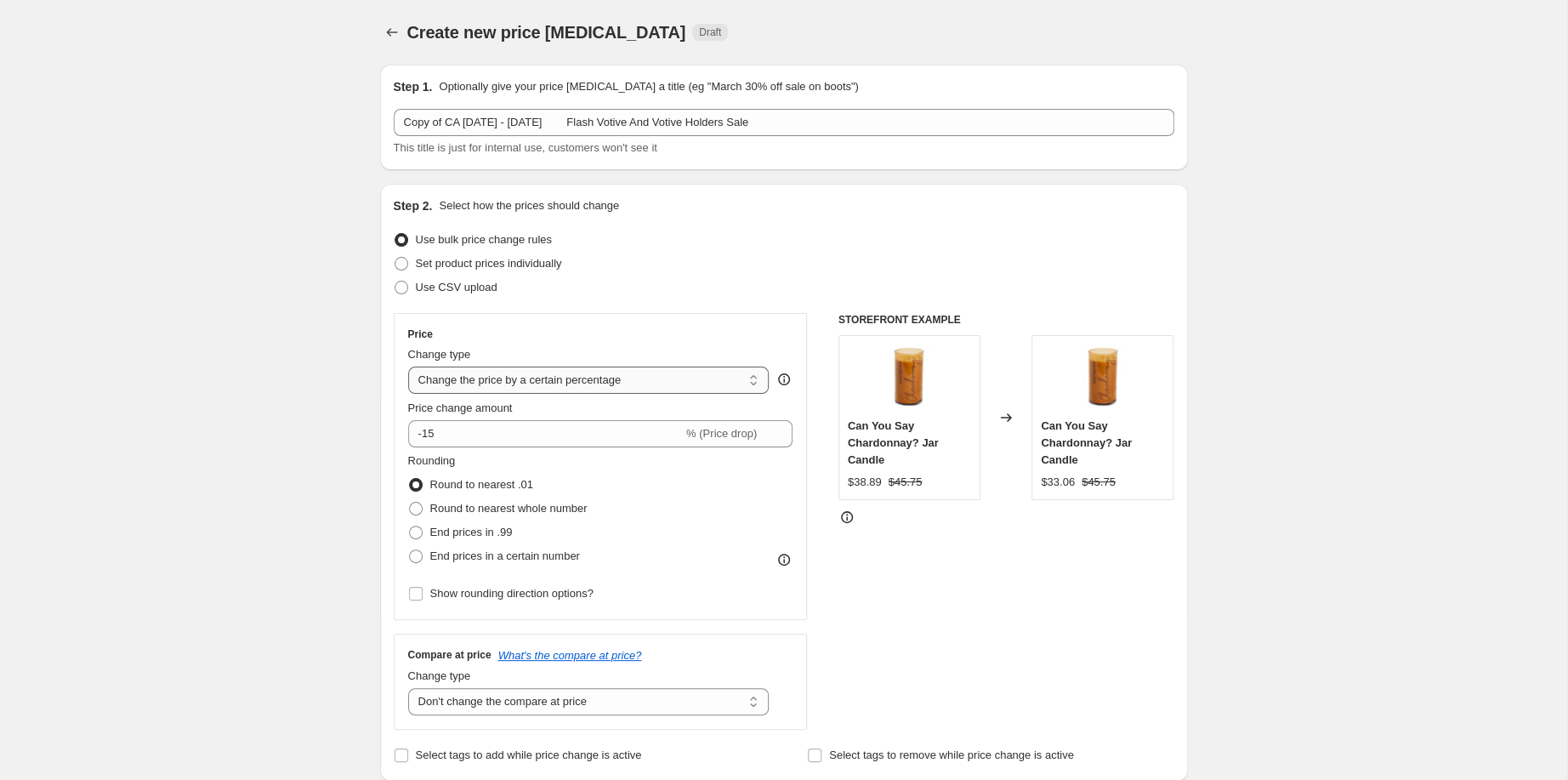
click at [408, 366] on select "Change the price to a certain amount Change the price by a certain amount Chang…" at bounding box center [588, 380] width 361 height 28
select select "pcap"
click option "Change the price by a certain percentage relative to the compare at price" at bounding box center [0, 0] width 0 height 0
type input "-20"
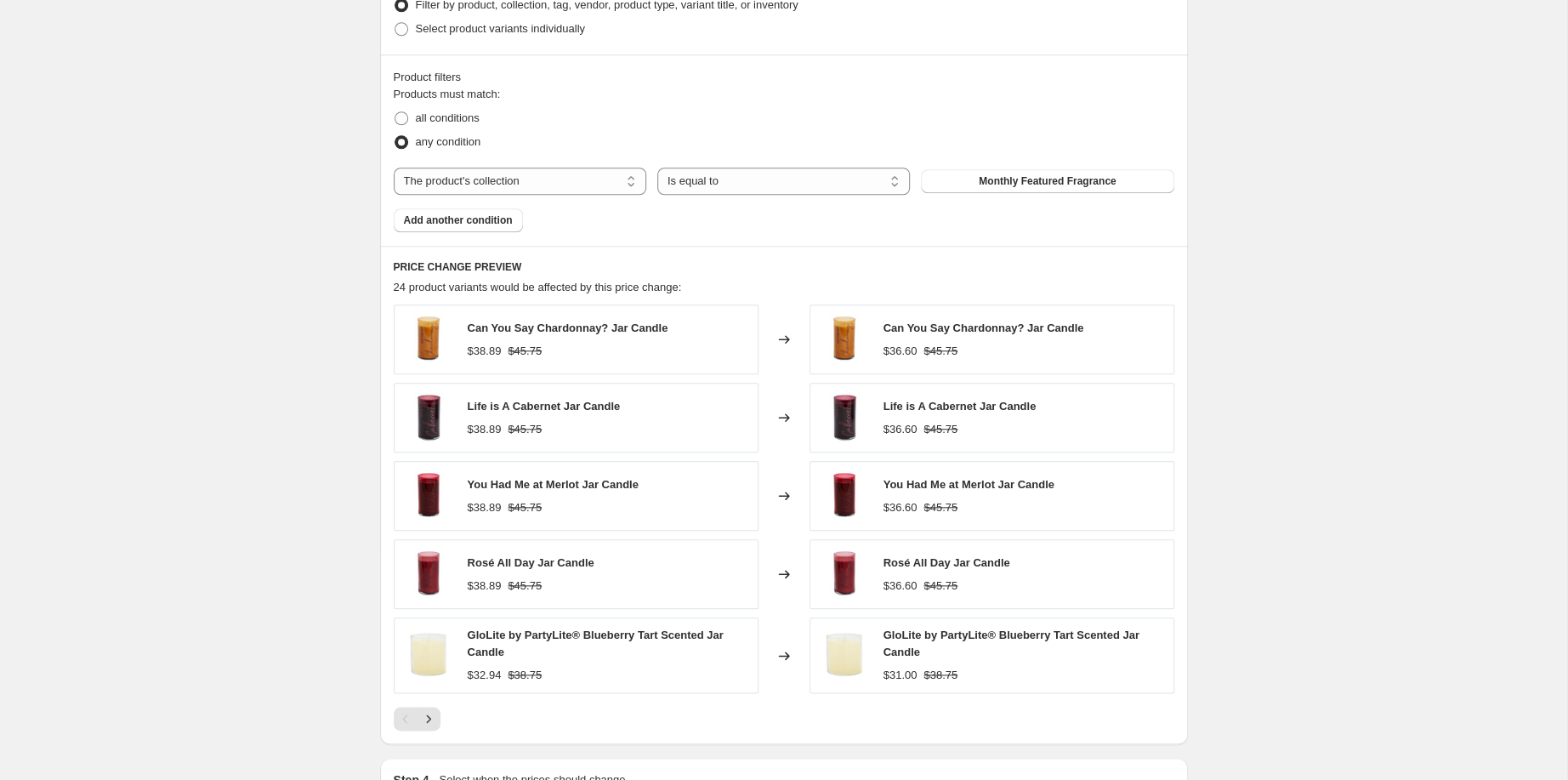
scroll to position [456, 0]
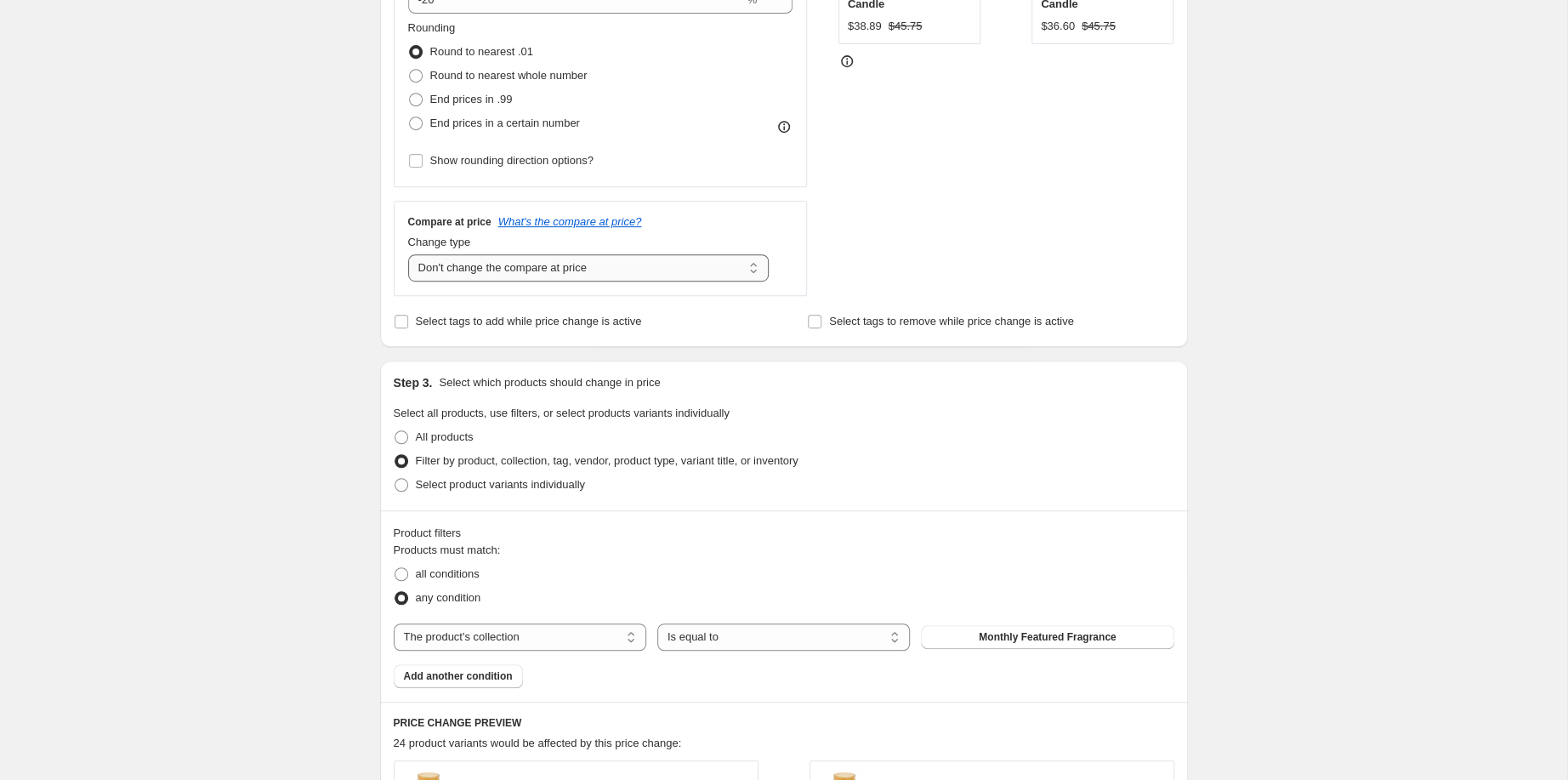
click at [408, 254] on select "Change the compare at price to the current price (sale) Change the compare at p…" at bounding box center [588, 268] width 361 height 28
click option "Change the compare at price to the current price (sale)" at bounding box center [0, 0] width 0 height 0
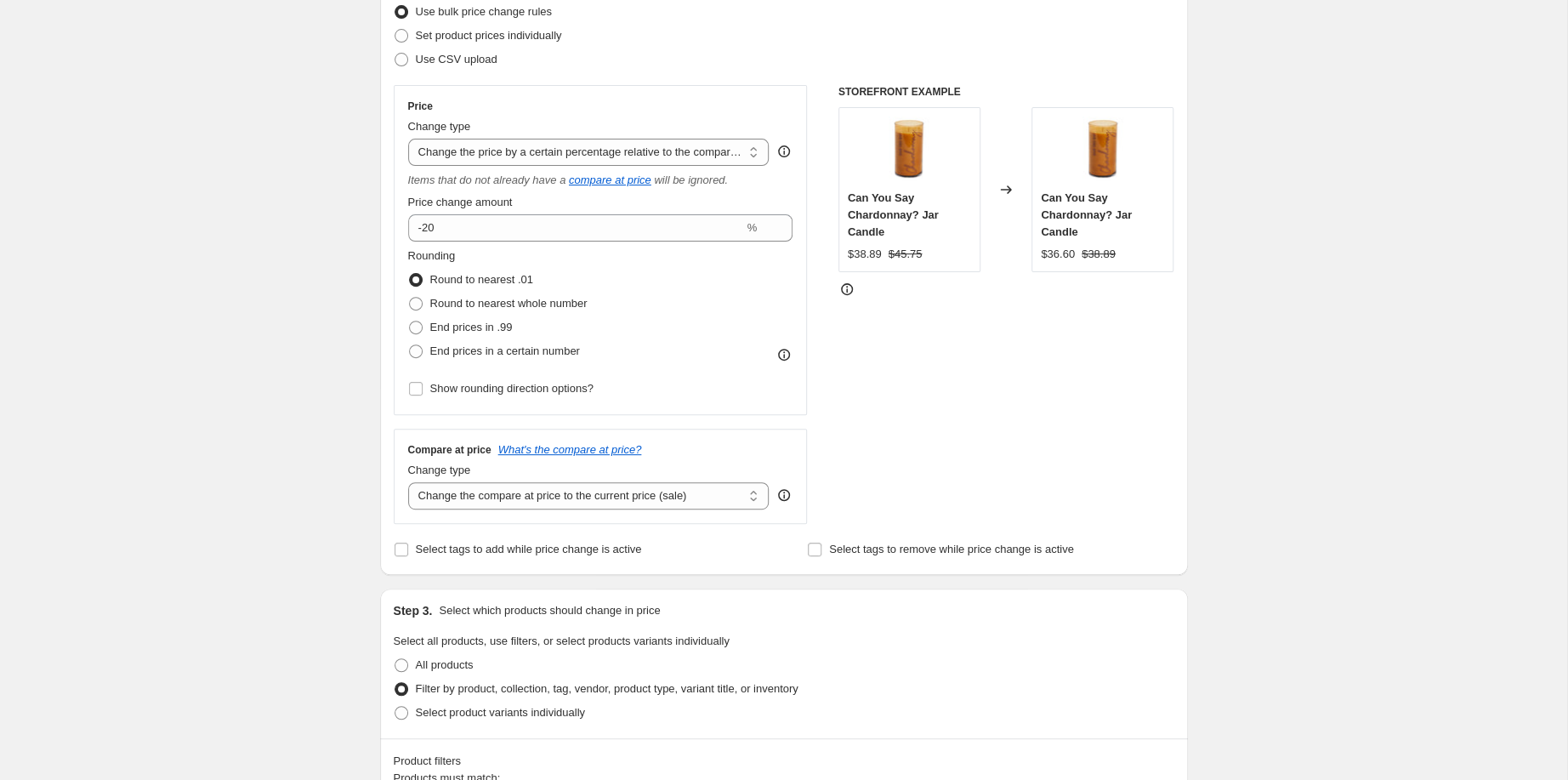
scroll to position [0, 0]
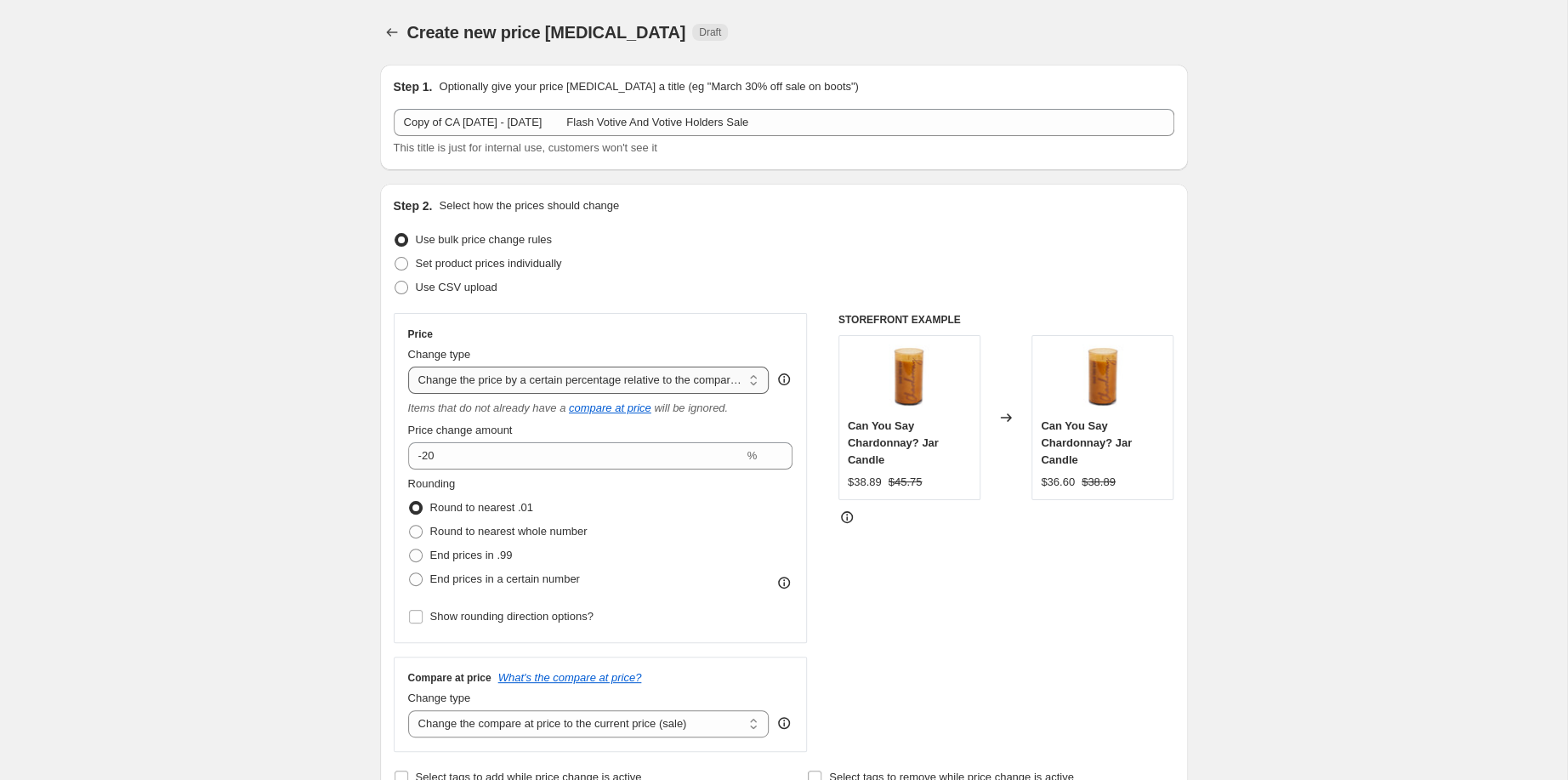
click at [408, 366] on select "Change the price to a certain amount Change the price by a certain amount Chang…" at bounding box center [588, 380] width 361 height 28
click at [578, 394] on select "Change the price to a certain amount Change the price by a certain amount Chang…" at bounding box center [588, 380] width 361 height 28
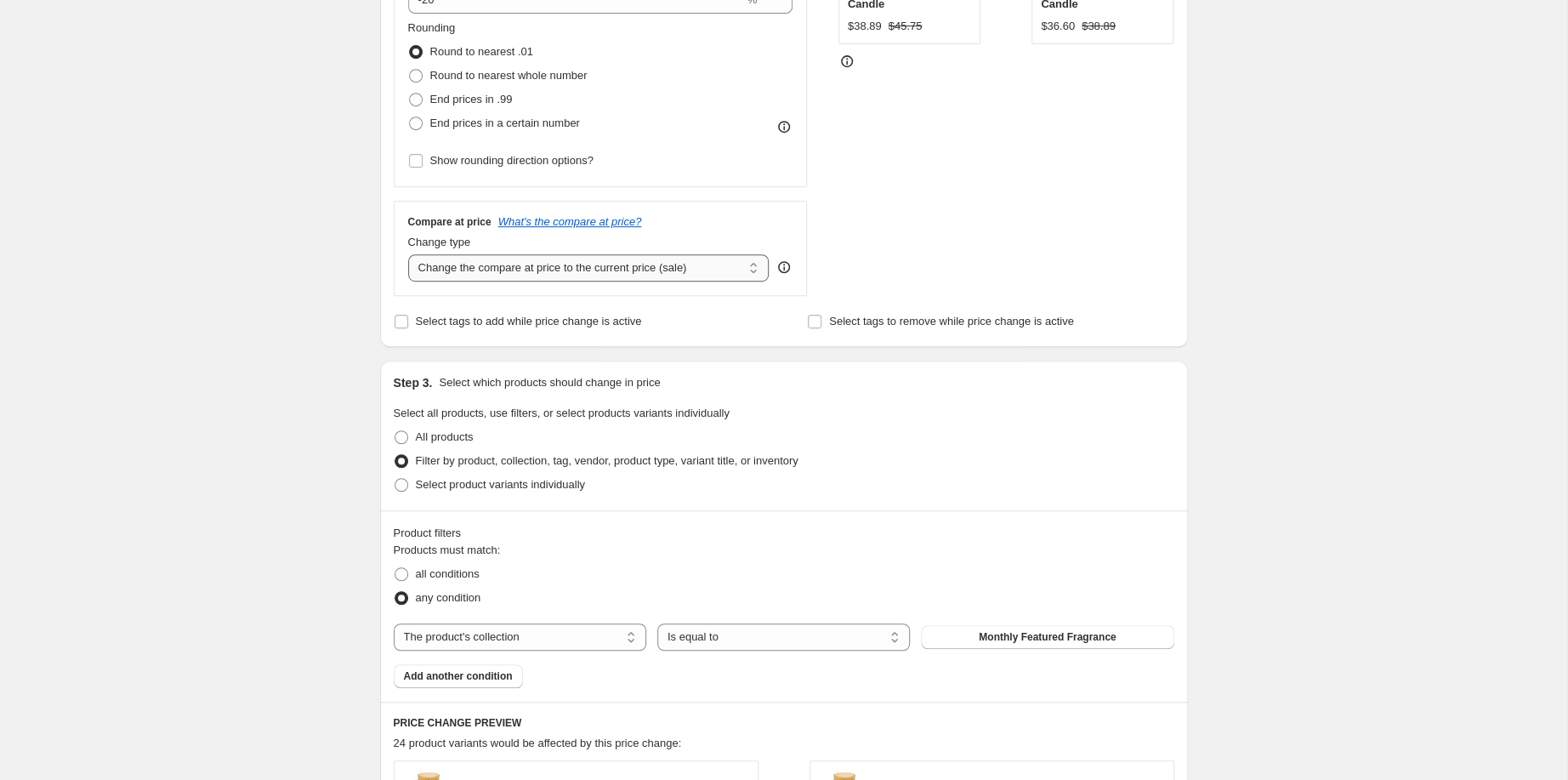
click at [500, 281] on select "Change the compare at price to the current price (sale) Change the compare at p…" at bounding box center [588, 268] width 361 height 28
select select "no_change"
click option "Don't change the compare at price" at bounding box center [0, 0] width 0 height 0
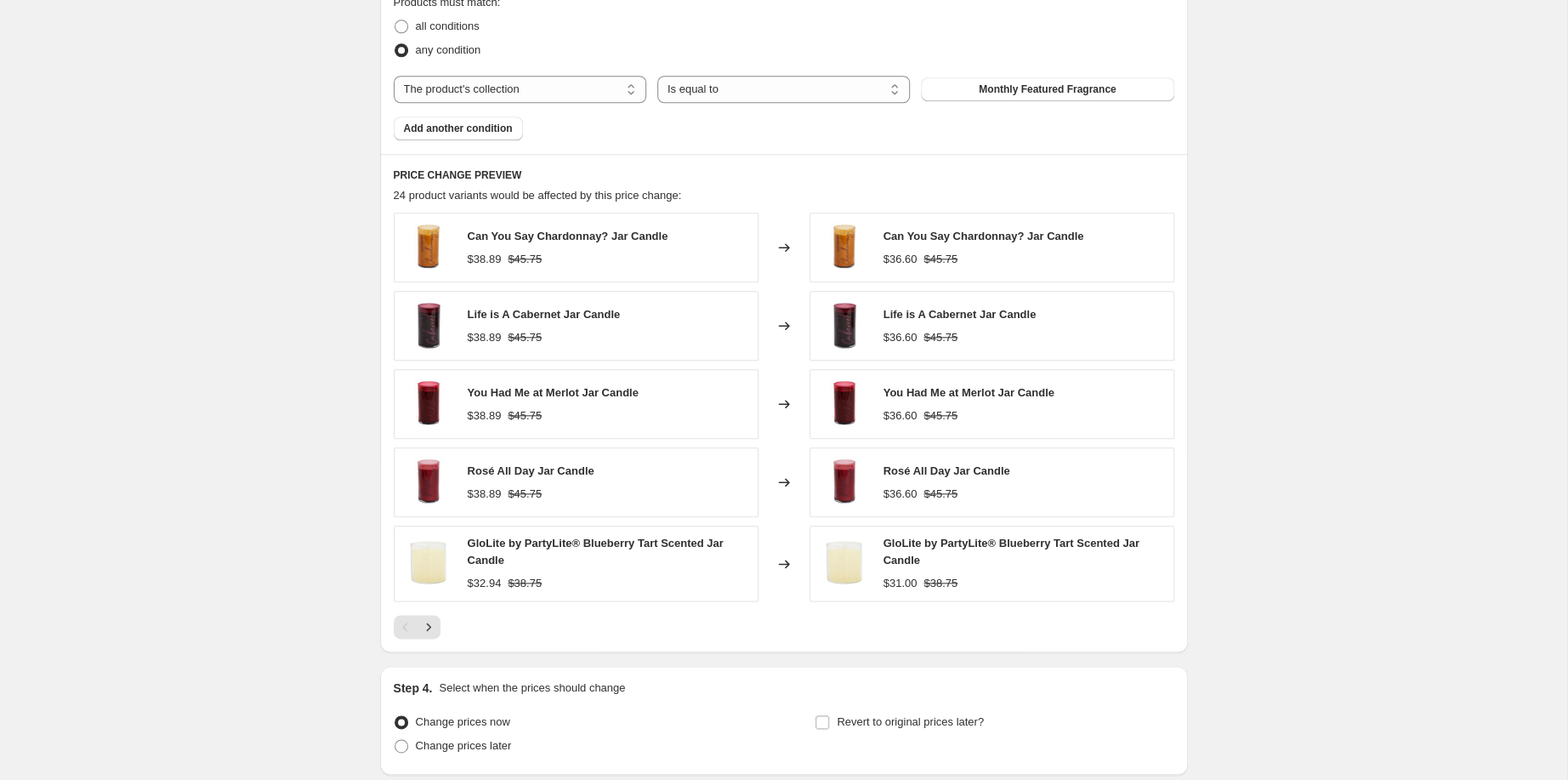
scroll to position [1026, 0]
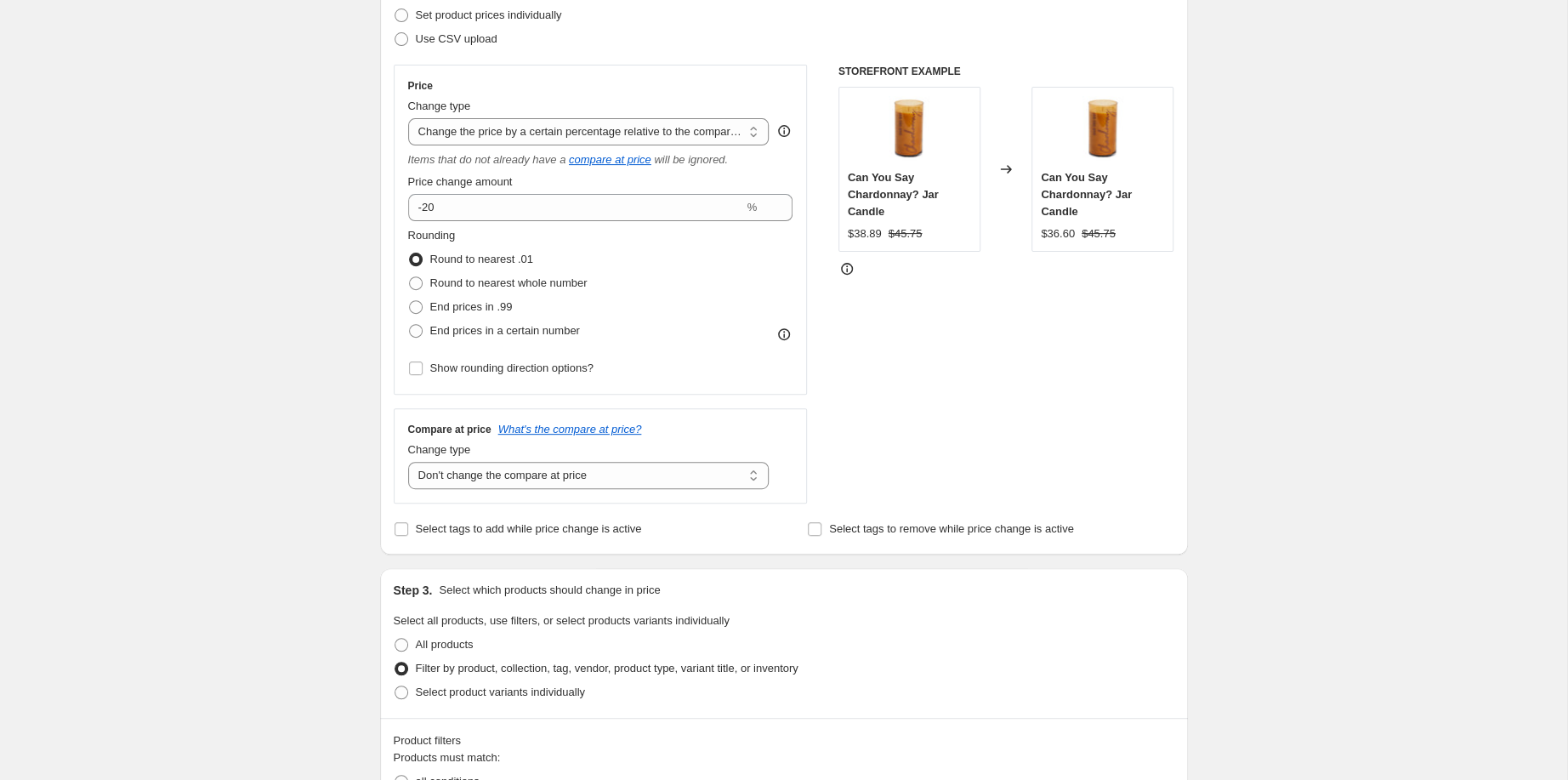
scroll to position [228, 0]
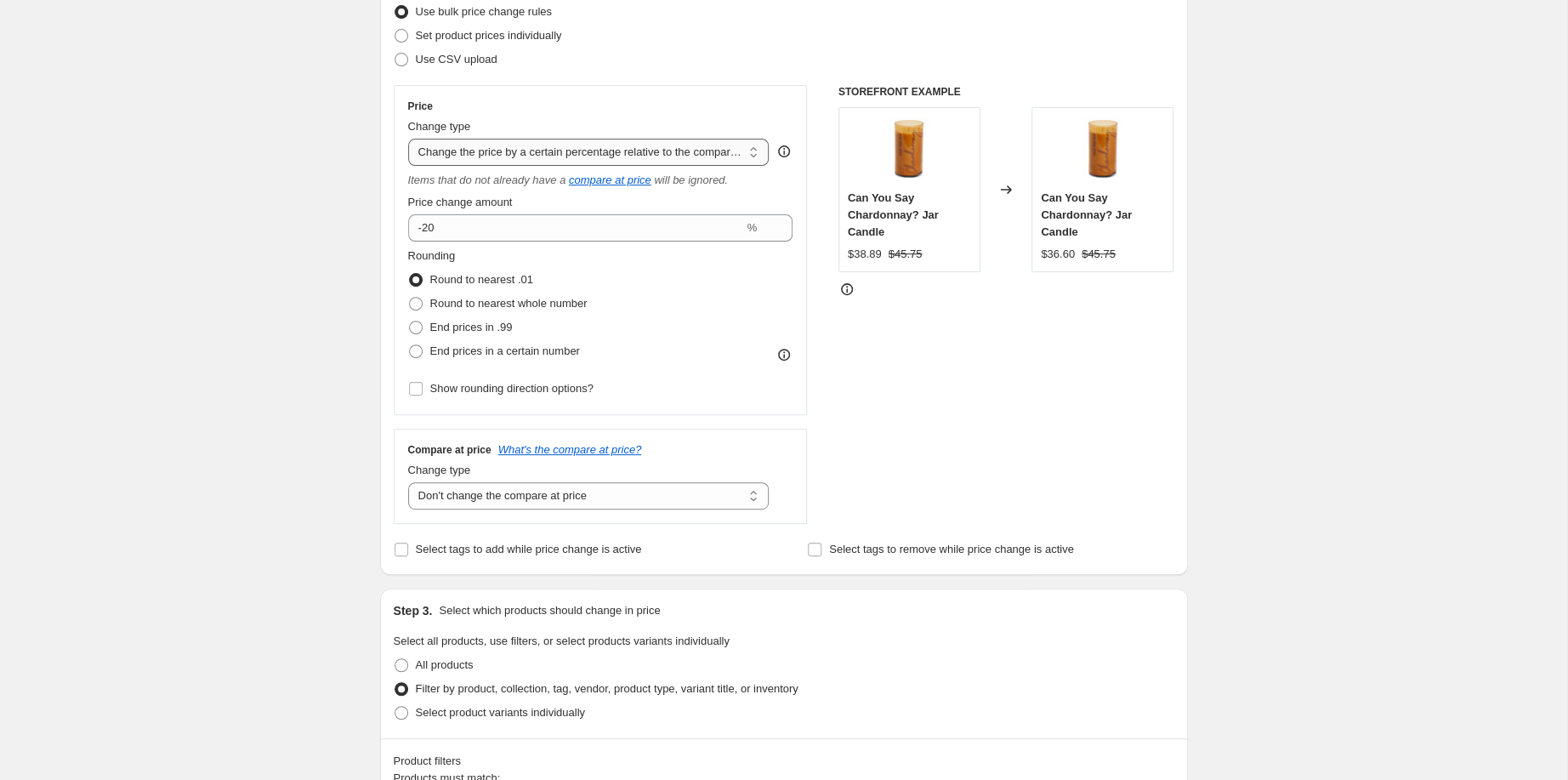
click at [408, 139] on select "Change the price to a certain amount Change the price by a certain amount Chang…" at bounding box center [588, 153] width 361 height 28
click option "Change the price to the current compare at price (price before sale)" at bounding box center [0, 0] width 0 height 0
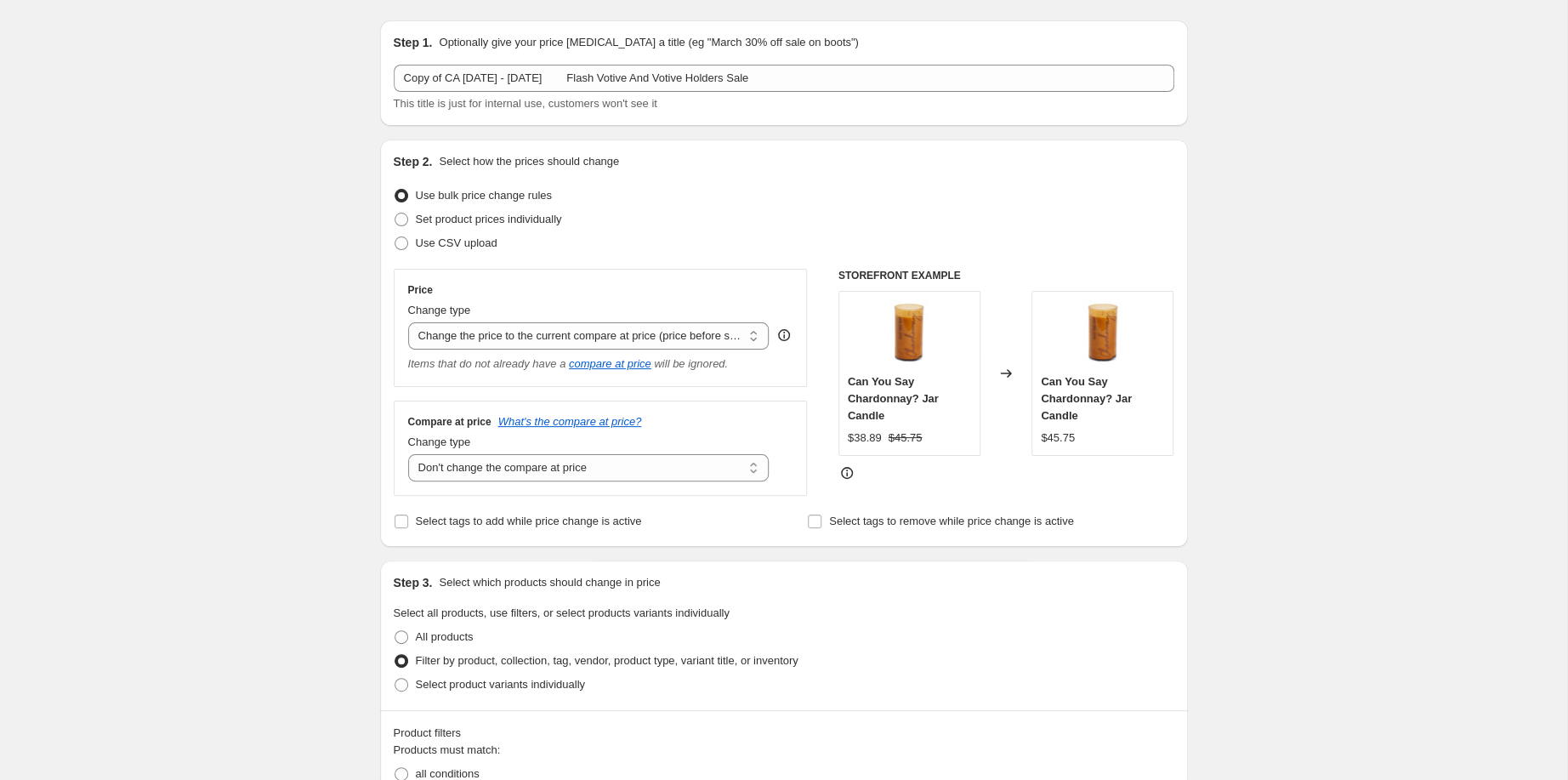
scroll to position [0, 0]
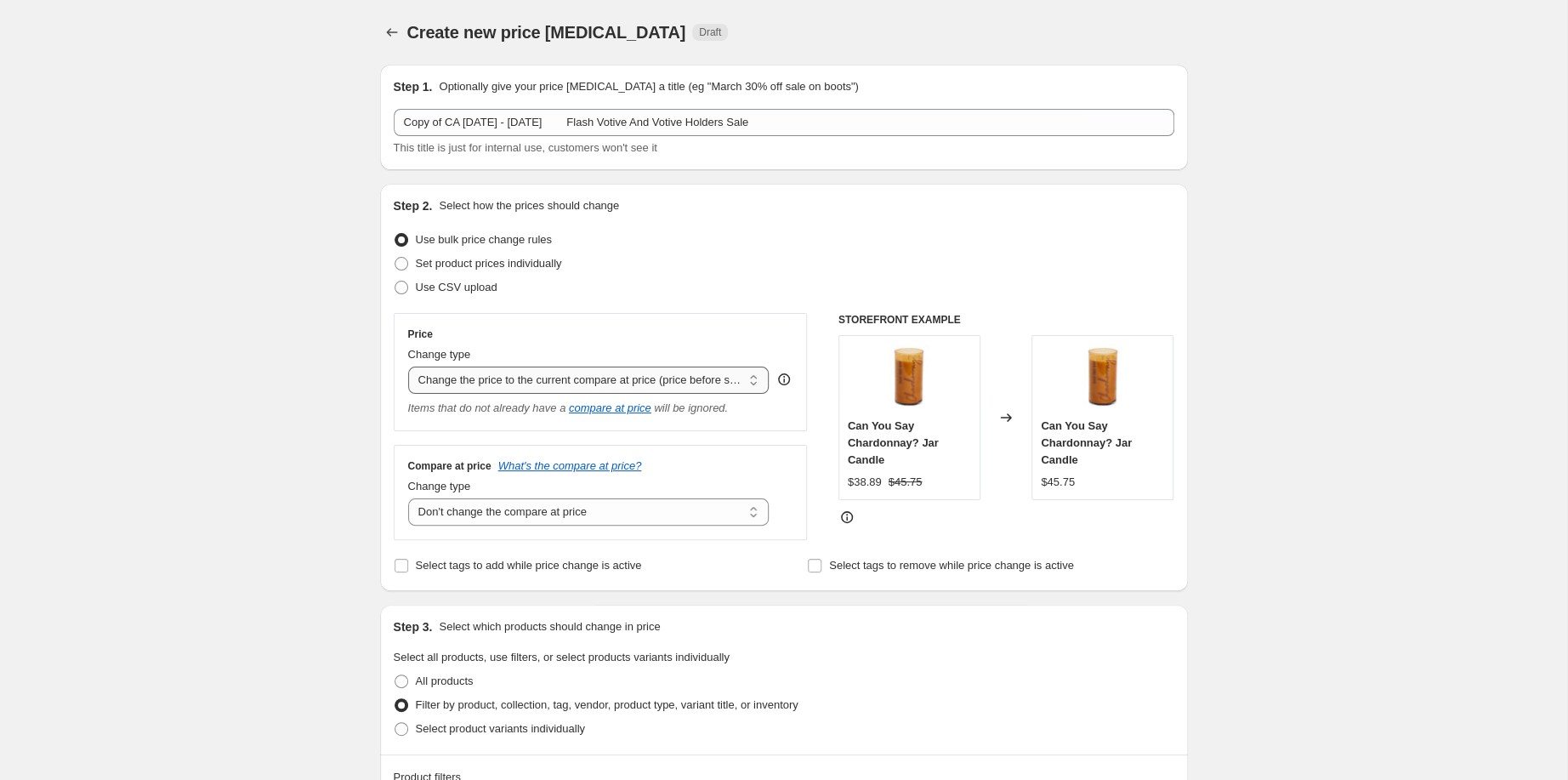
click at [408, 366] on select "Change the price to a certain amount Change the price by a certain amount Chang…" at bounding box center [588, 380] width 361 height 28
select select "pcap"
click option "Change the price by a certain percentage relative to the compare at price" at bounding box center [0, 0] width 0 height 0
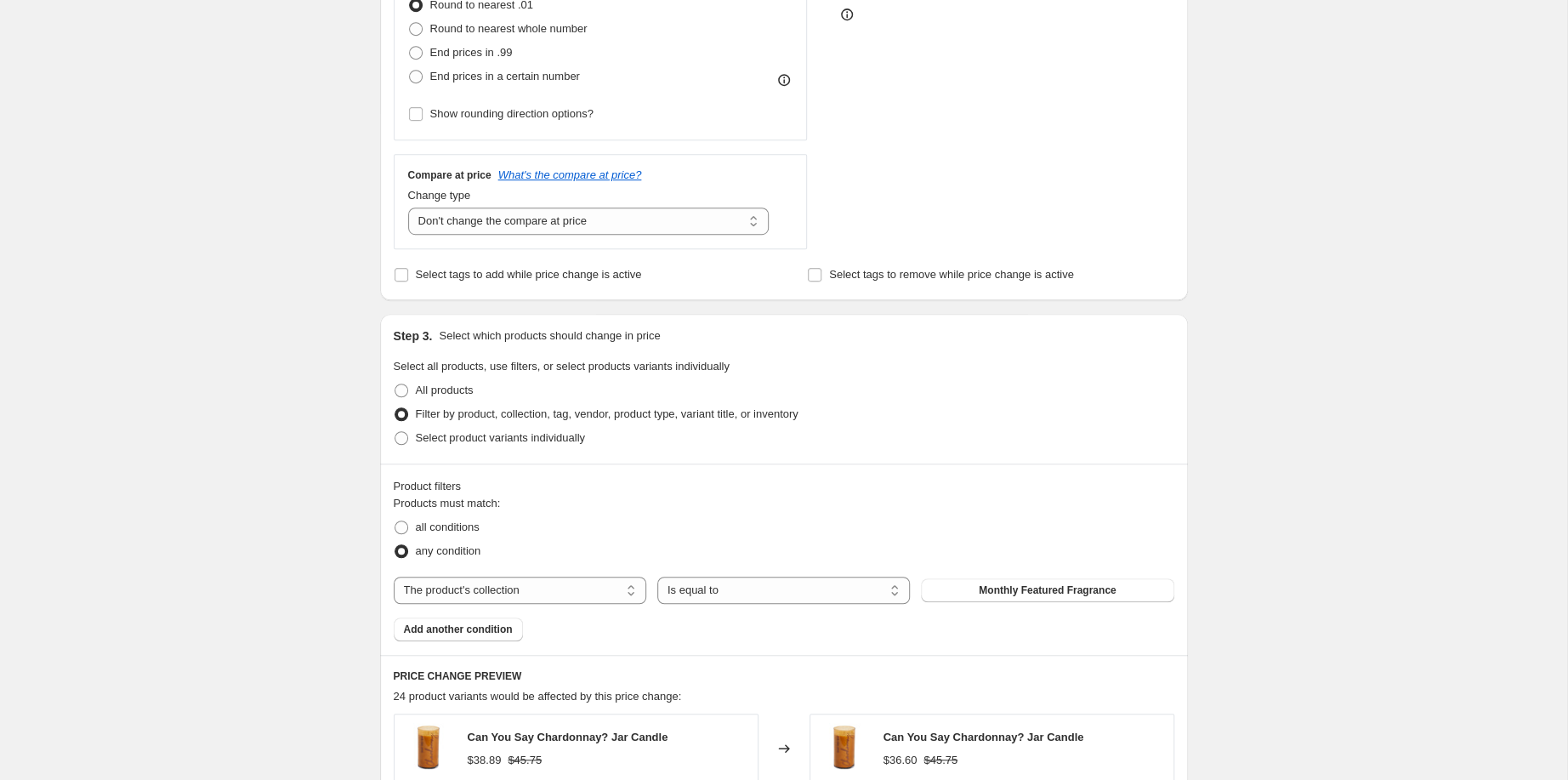
scroll to position [342, 0]
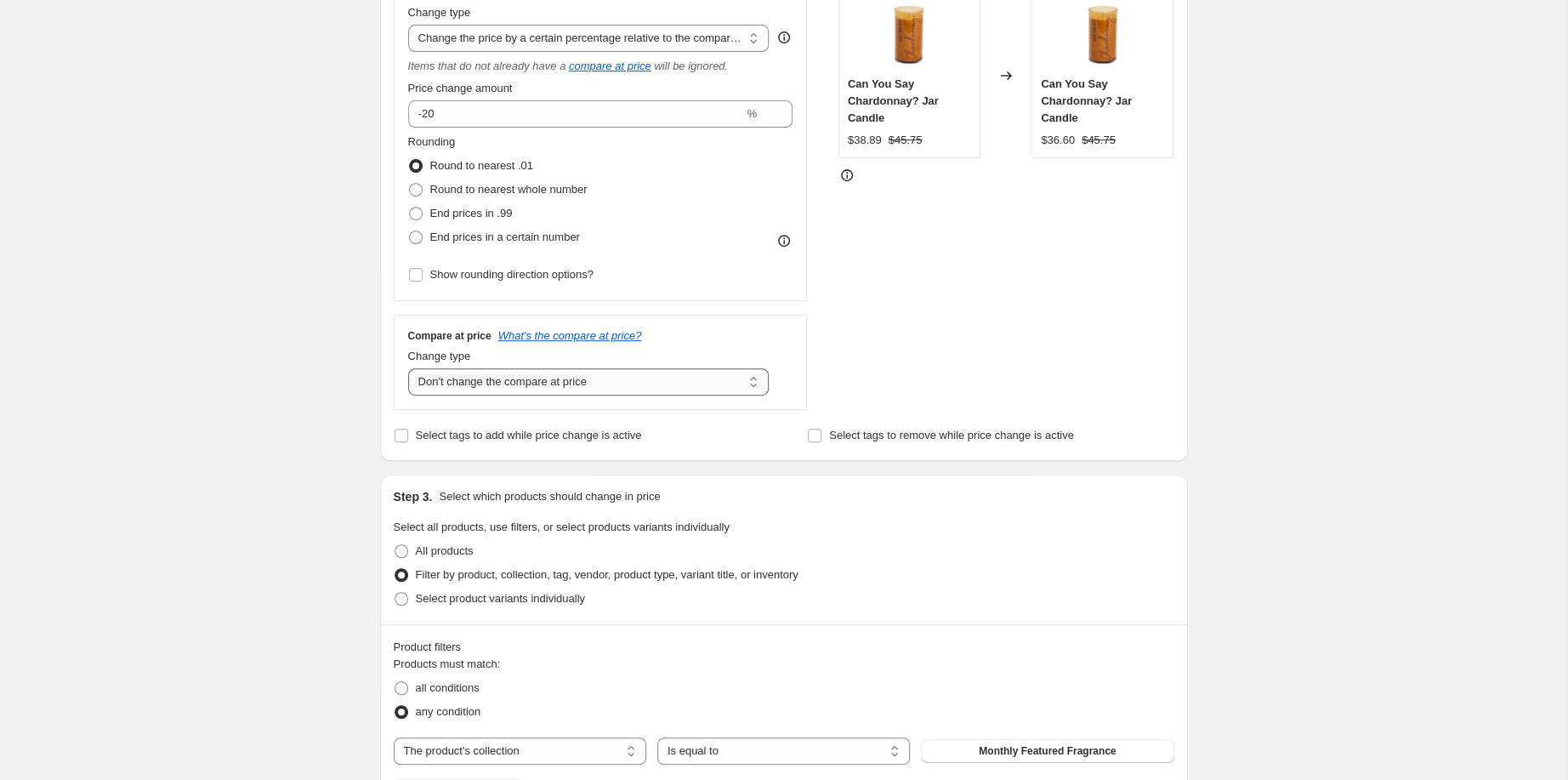
select select "ep"
click option "Change the compare at price to the current price (sale)" at bounding box center [0, 0] width 0 height 0
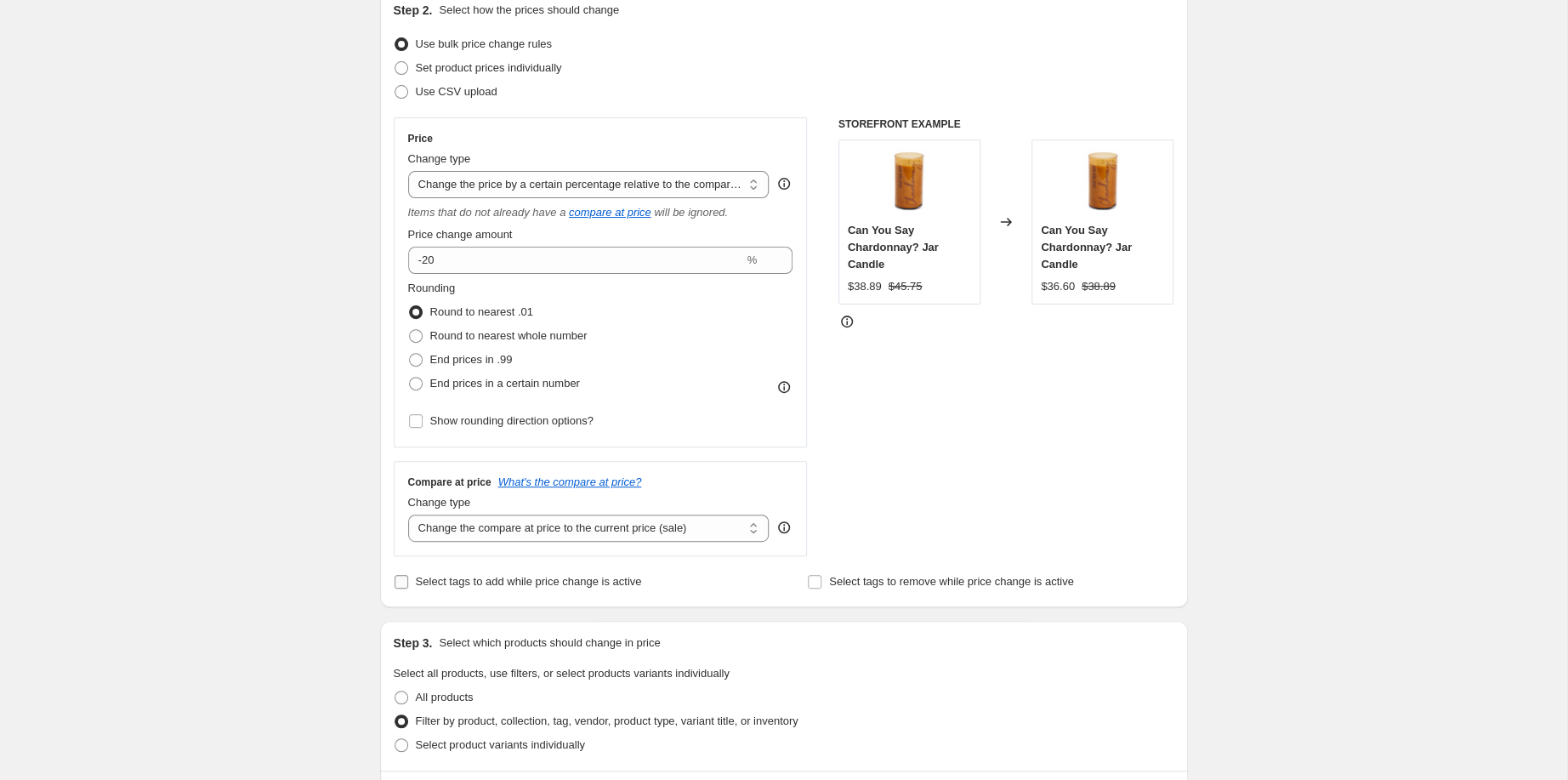
scroll to position [114, 0]
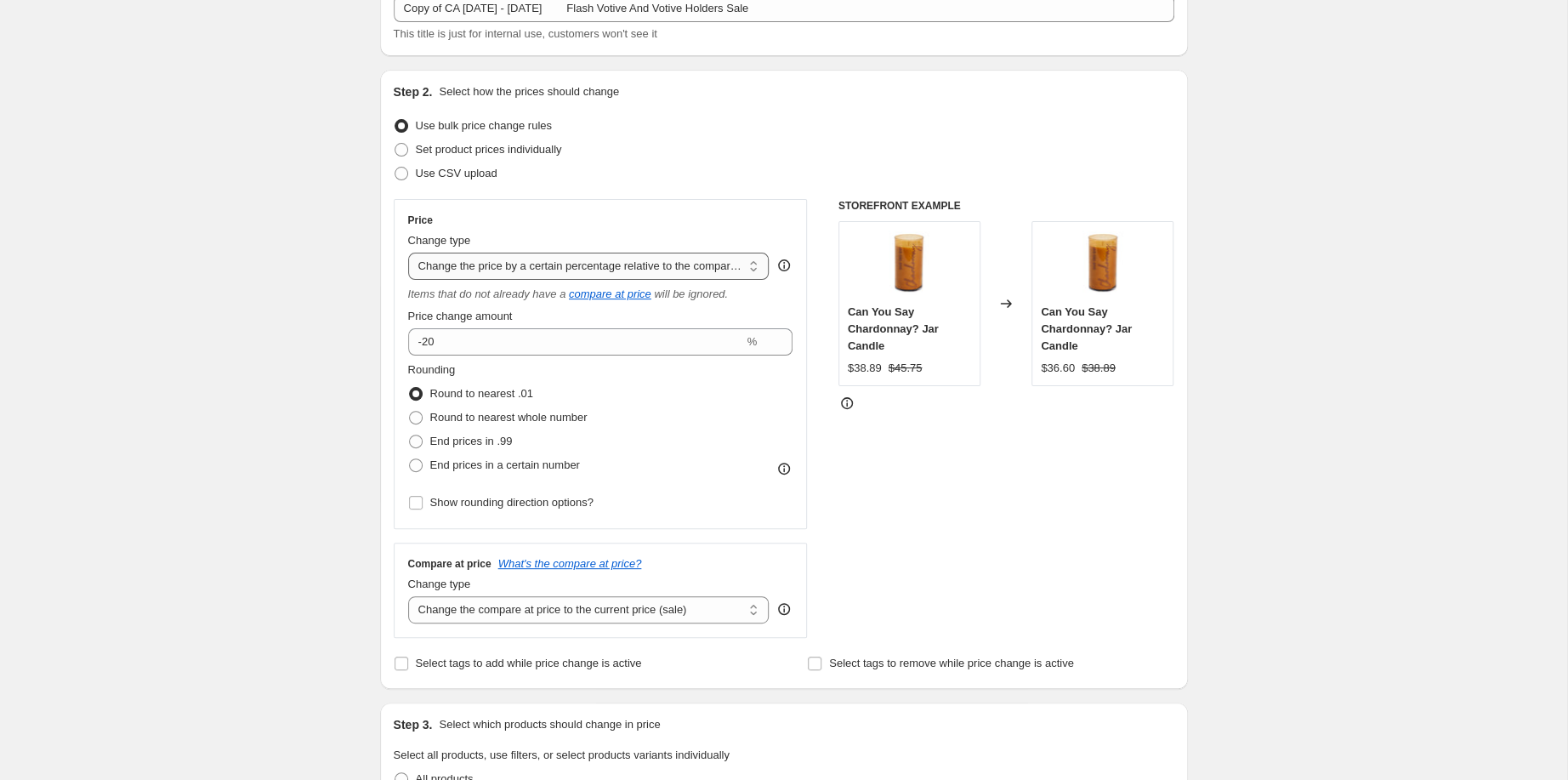
click at [408, 253] on select "Change the price to a certain amount Change the price by a certain amount Chang…" at bounding box center [588, 266] width 361 height 28
select select "percentage"
click option "Change the price by a certain percentage" at bounding box center [0, 0] width 0 height 0
type input "-15"
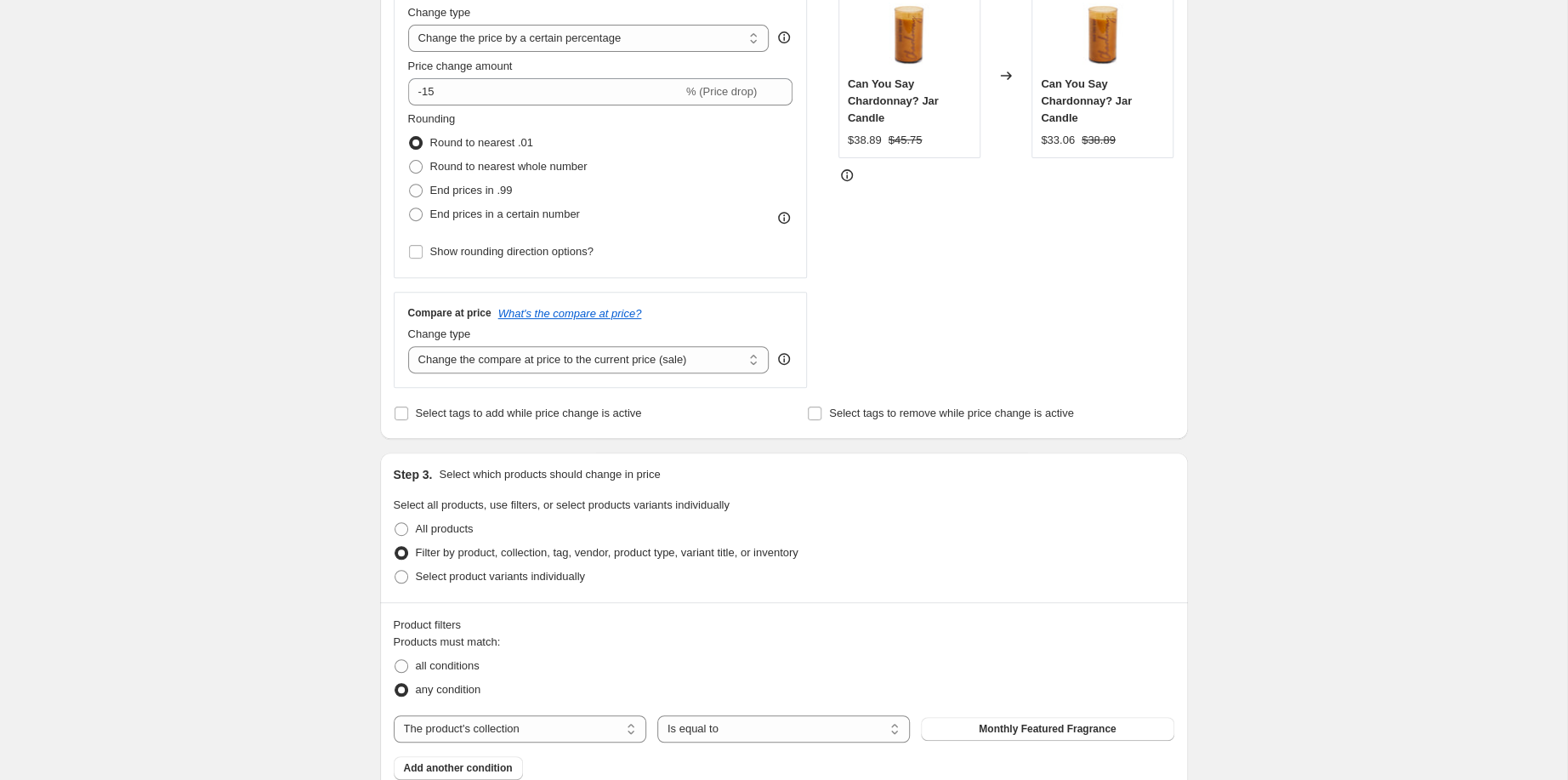
scroll to position [0, 0]
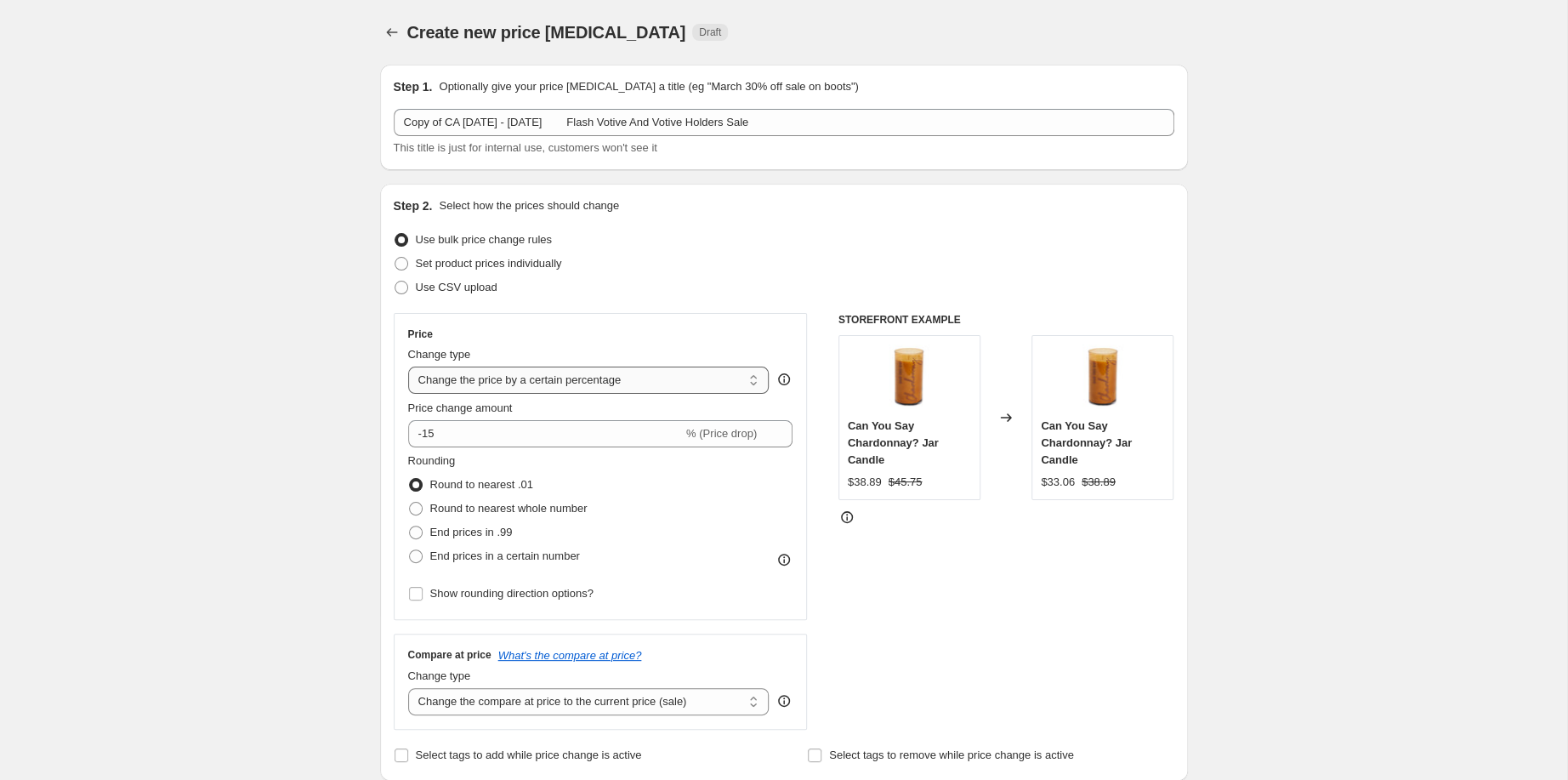
click at [408, 366] on select "Change the price to a certain amount Change the price by a certain amount Chang…" at bounding box center [588, 380] width 361 height 28
select select "pcap"
click option "Change the price by a certain percentage relative to the compare at price" at bounding box center [0, 0] width 0 height 0
type input "-20"
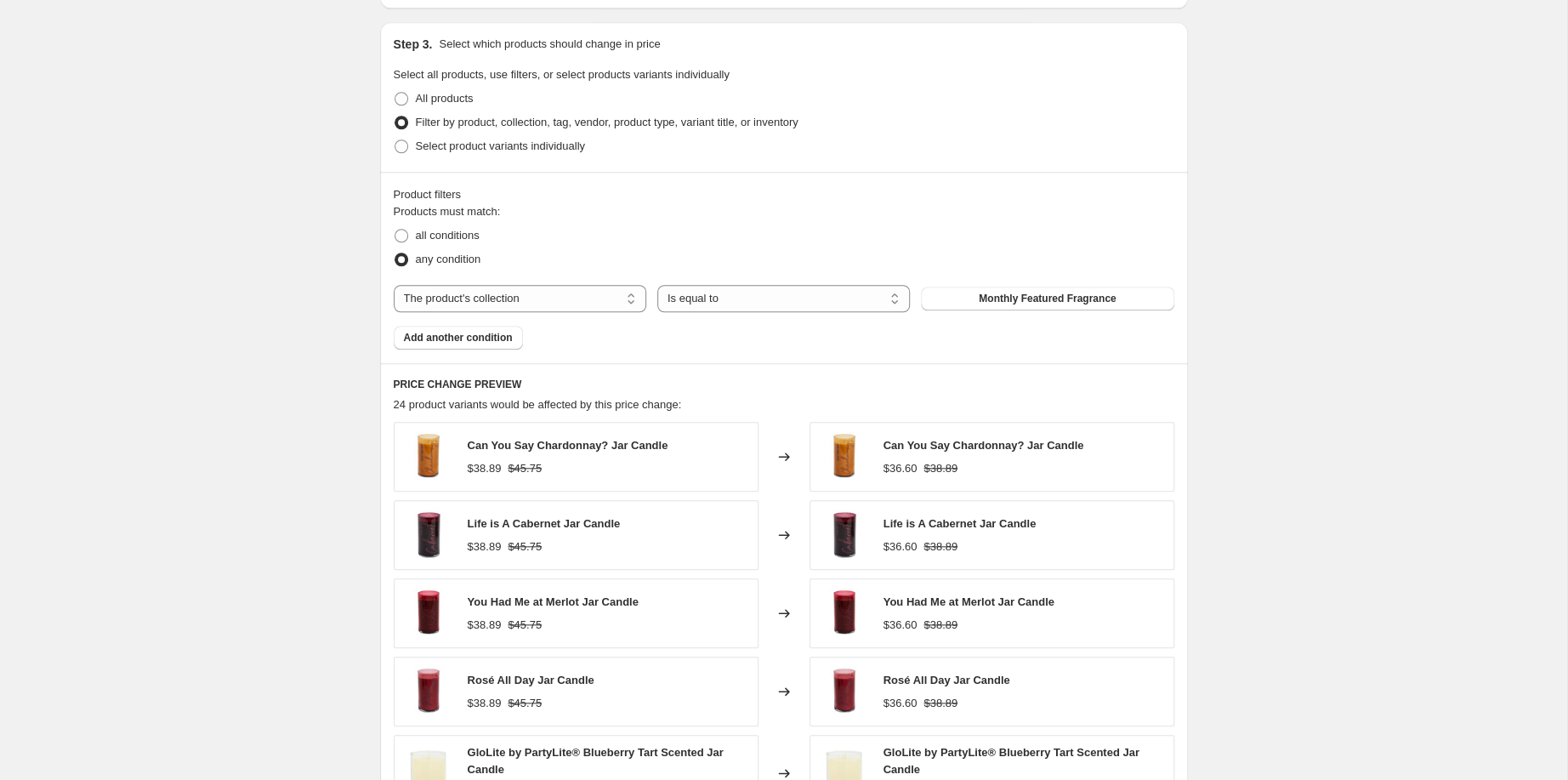
scroll to position [570, 0]
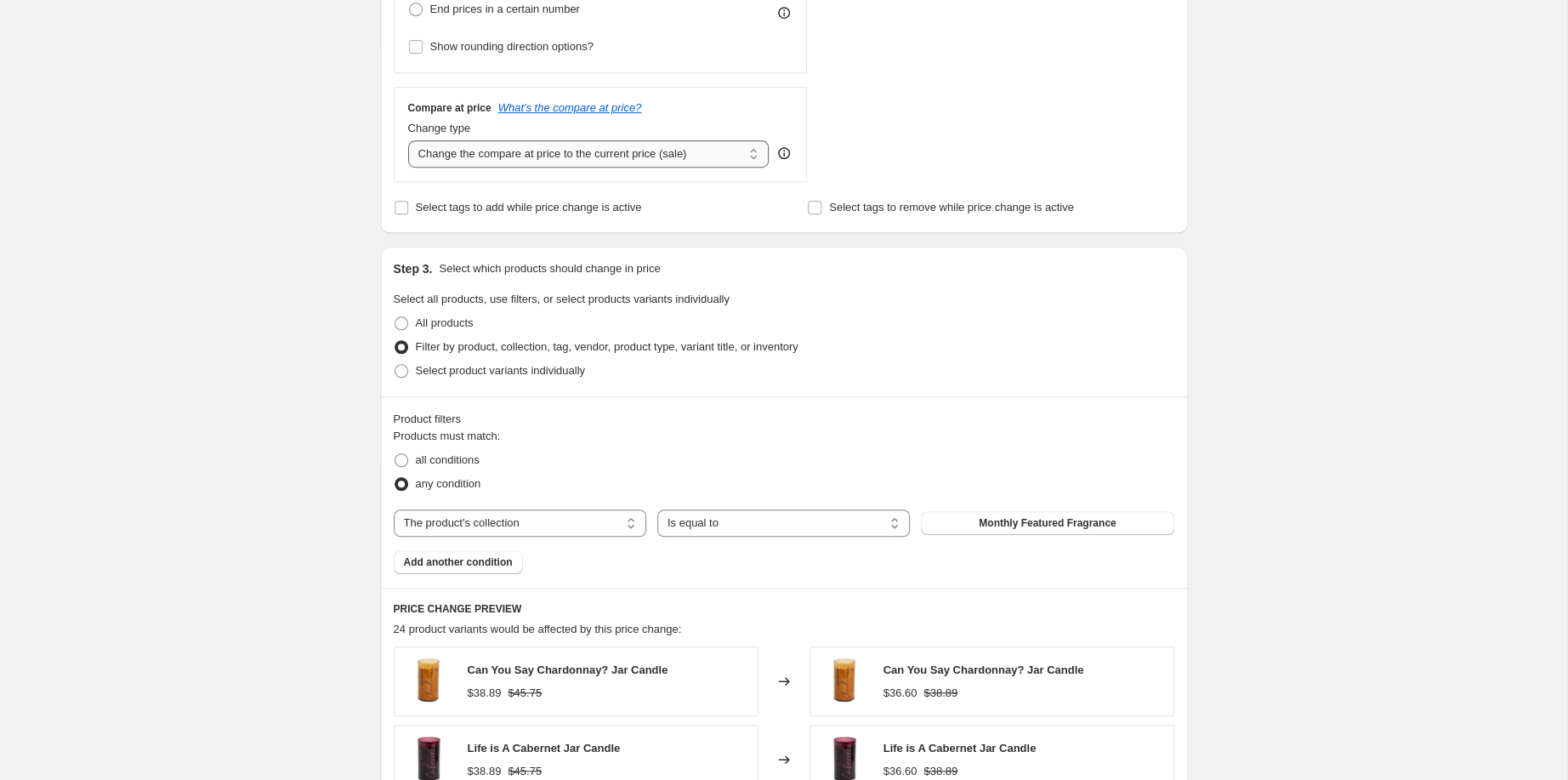
click at [408, 140] on select "Change the compare at price to the current price (sale) Change the compare at p…" at bounding box center [588, 154] width 361 height 28
select select "no_change"
click option "Don't change the compare at price" at bounding box center [0, 0] width 0 height 0
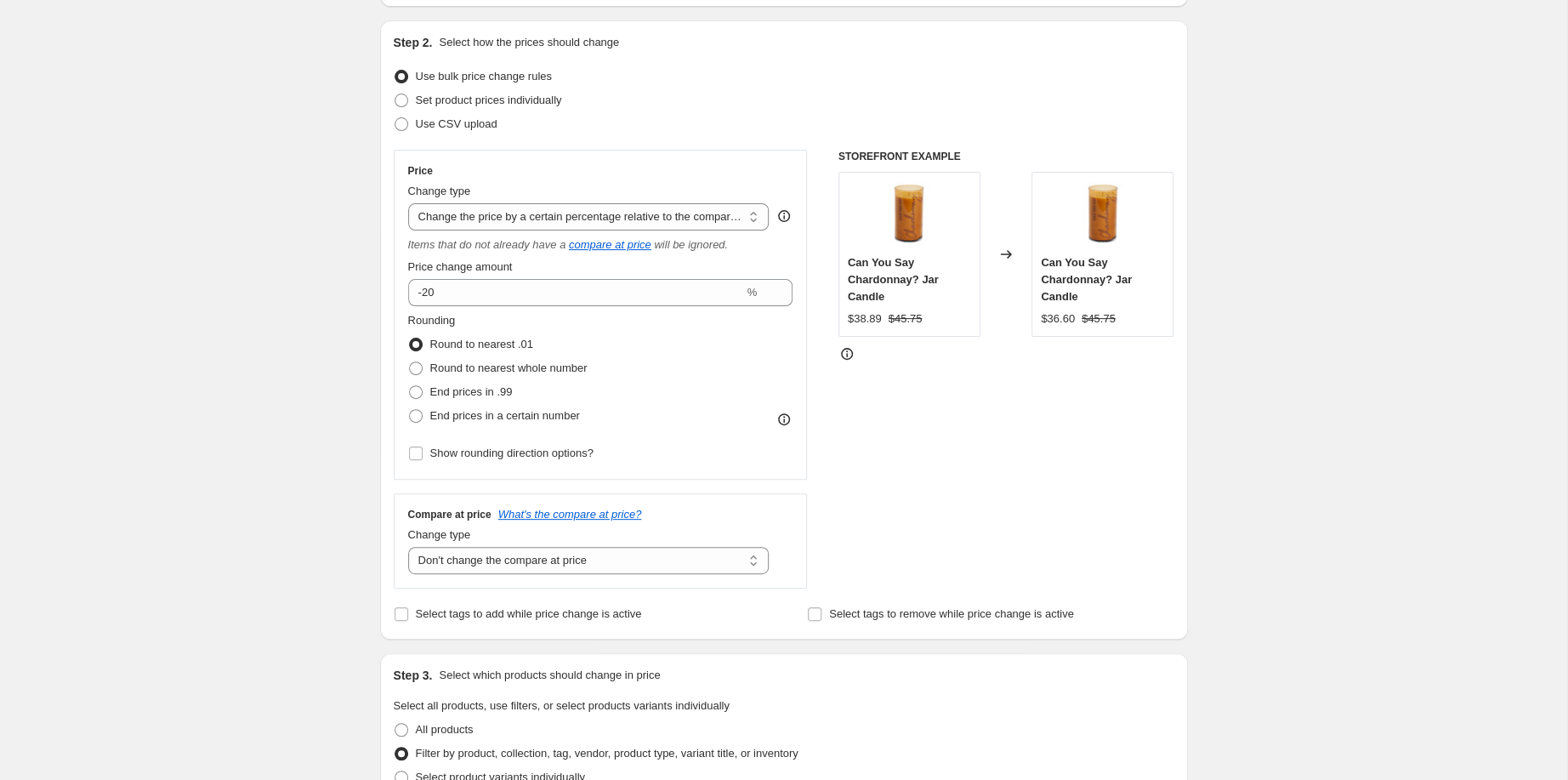
scroll to position [0, 0]
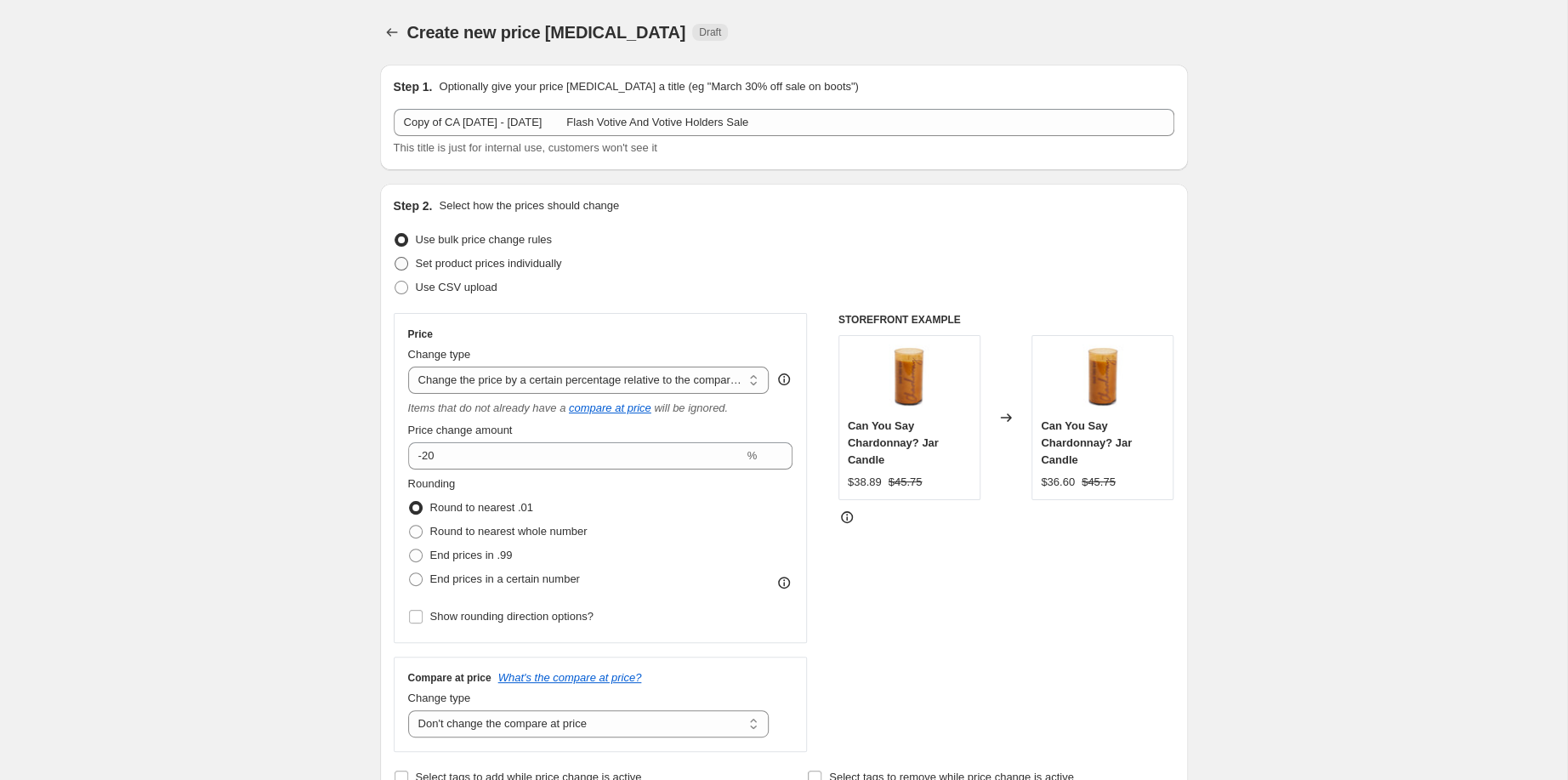
click at [415, 270] on span "Set product prices individually" at bounding box center [489, 263] width 147 height 13
click at [395, 258] on input "Set product prices individually" at bounding box center [395, 257] width 1 height 1
radio input "true"
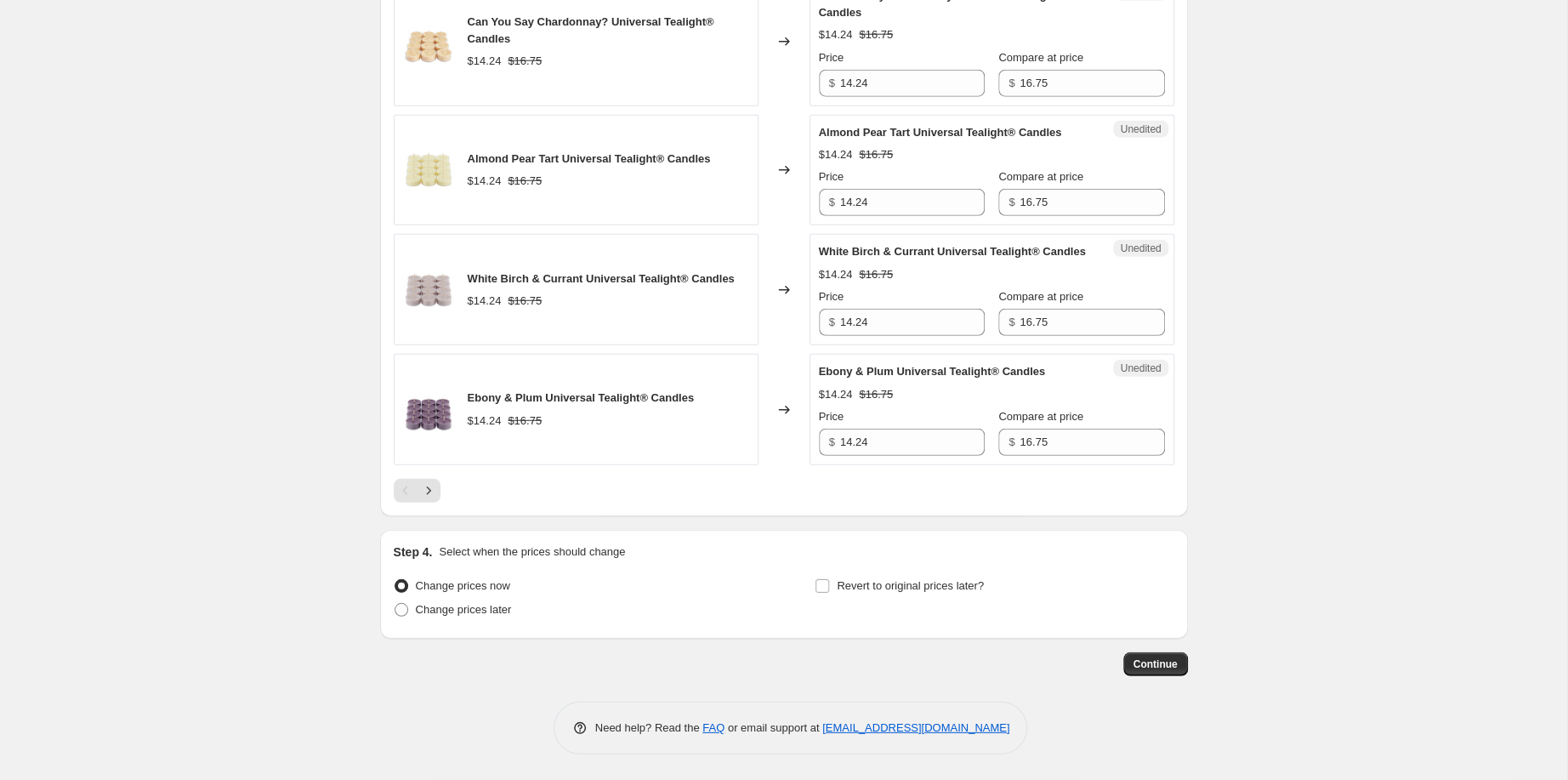
scroll to position [3417, 0]
click at [420, 482] on icon "Next" at bounding box center [428, 490] width 17 height 17
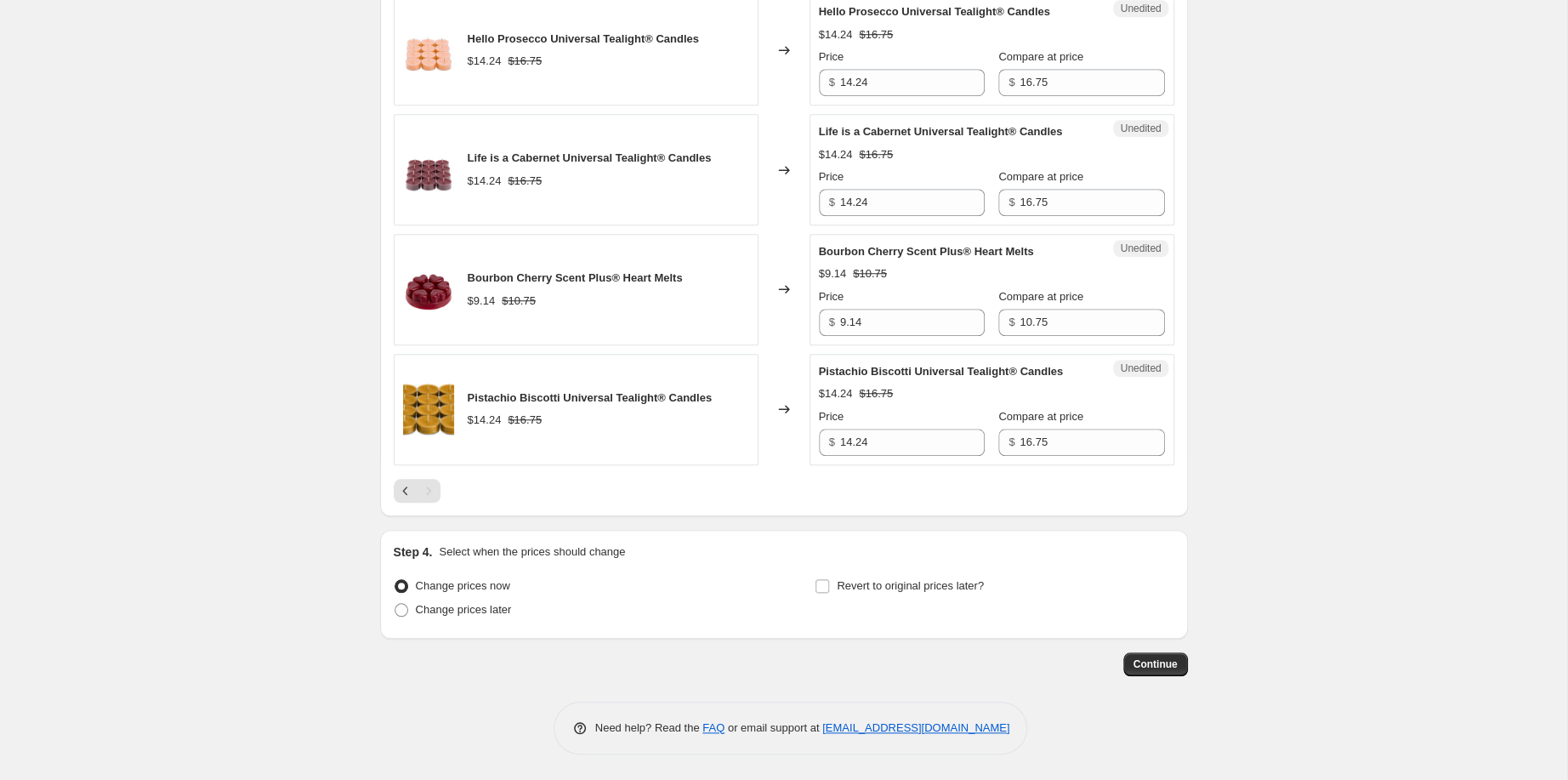
scroll to position [1056, 0]
click at [828, 579] on input "Revert to original prices later?" at bounding box center [822, 586] width 14 height 14
checkbox input "true"
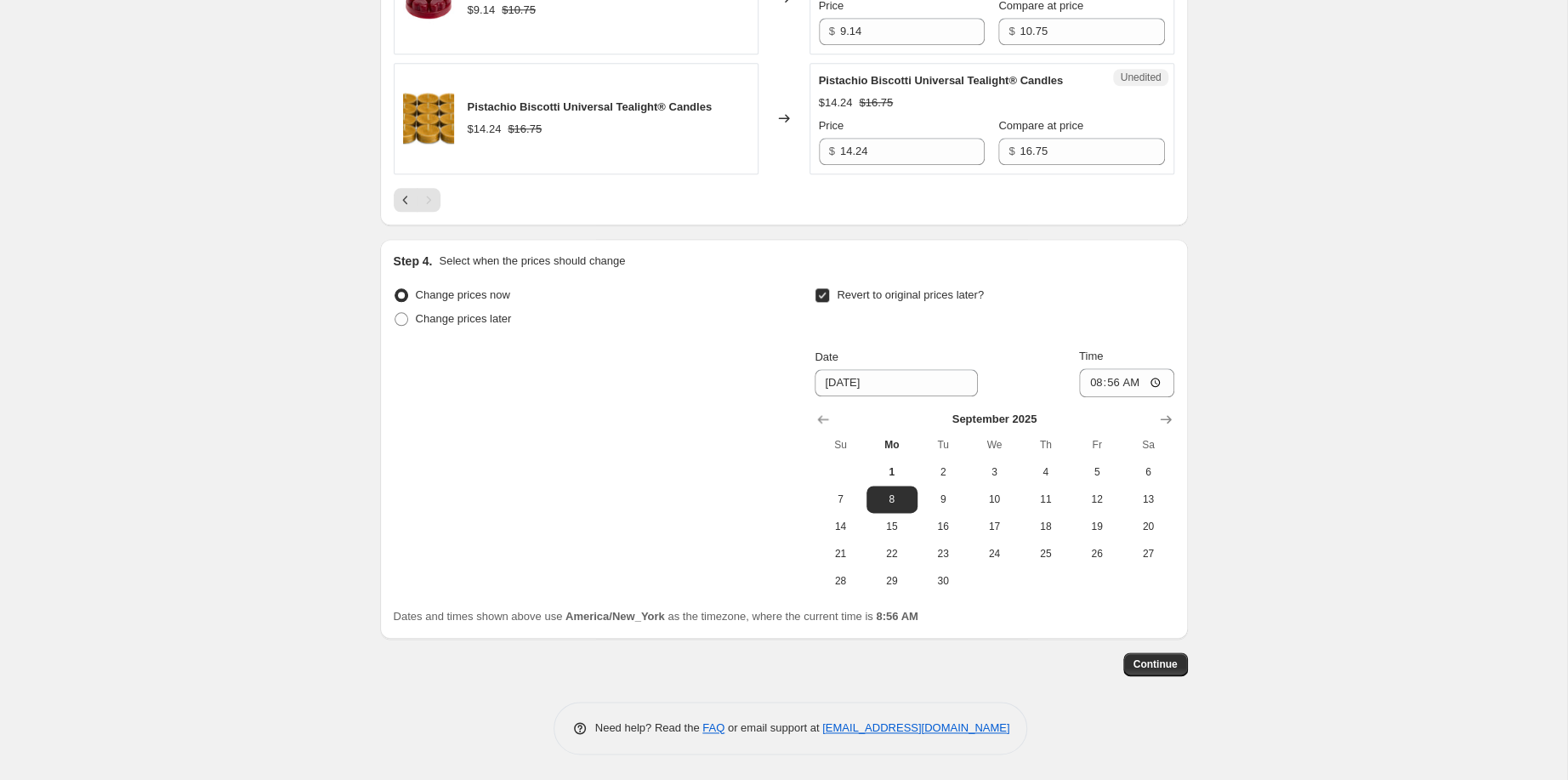
scroll to position [1399, 0]
click at [1174, 410] on icon "Show next month, October 2025" at bounding box center [1165, 419] width 17 height 17
click at [1013, 465] on span "1" at bounding box center [993, 472] width 37 height 14
type input "[DATE]"
click at [1174, 368] on input "08:56" at bounding box center [1127, 383] width 95 height 29
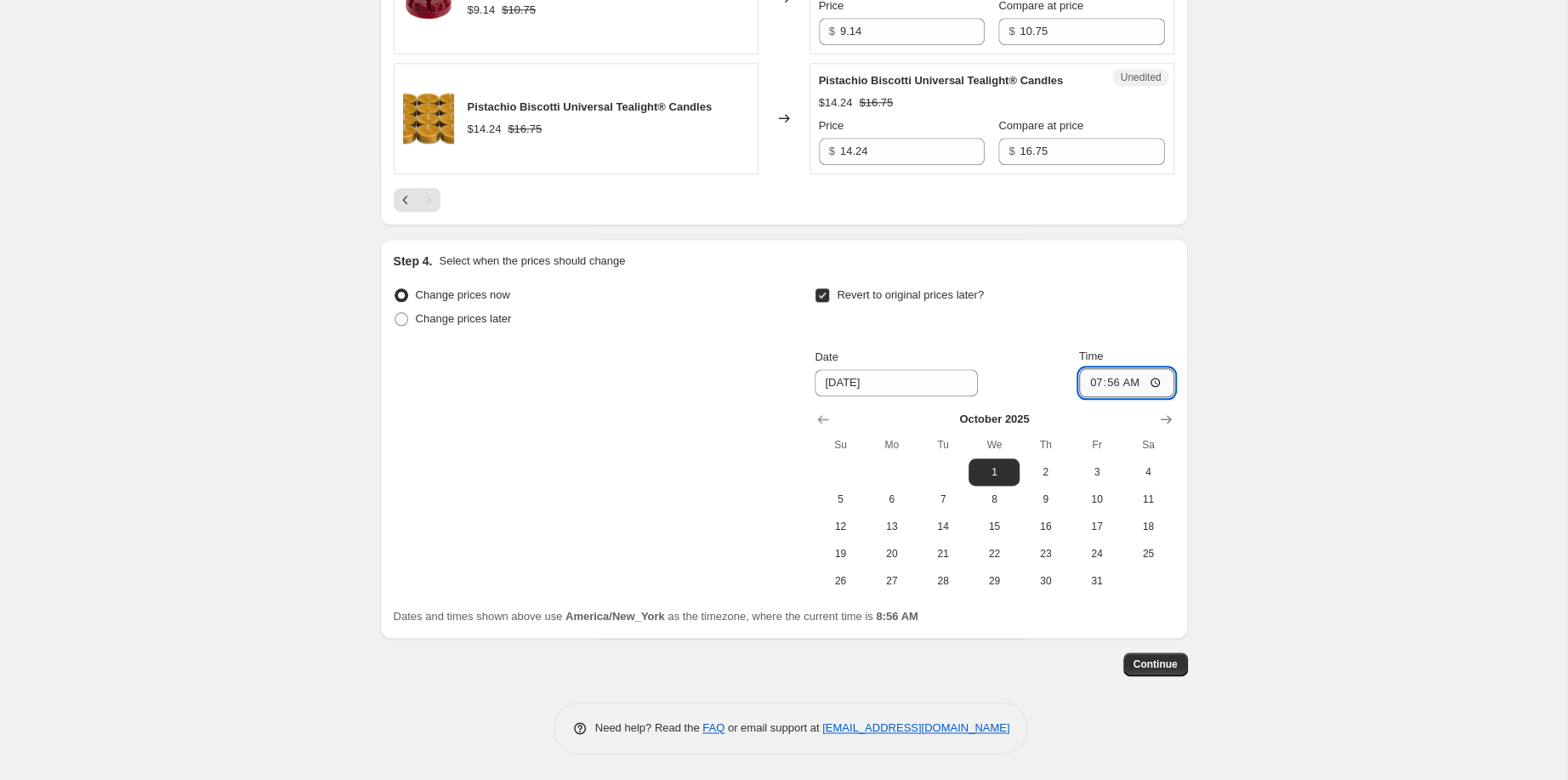
type input "07:59"
click at [1178, 657] on span "Continue" at bounding box center [1155, 664] width 44 height 14
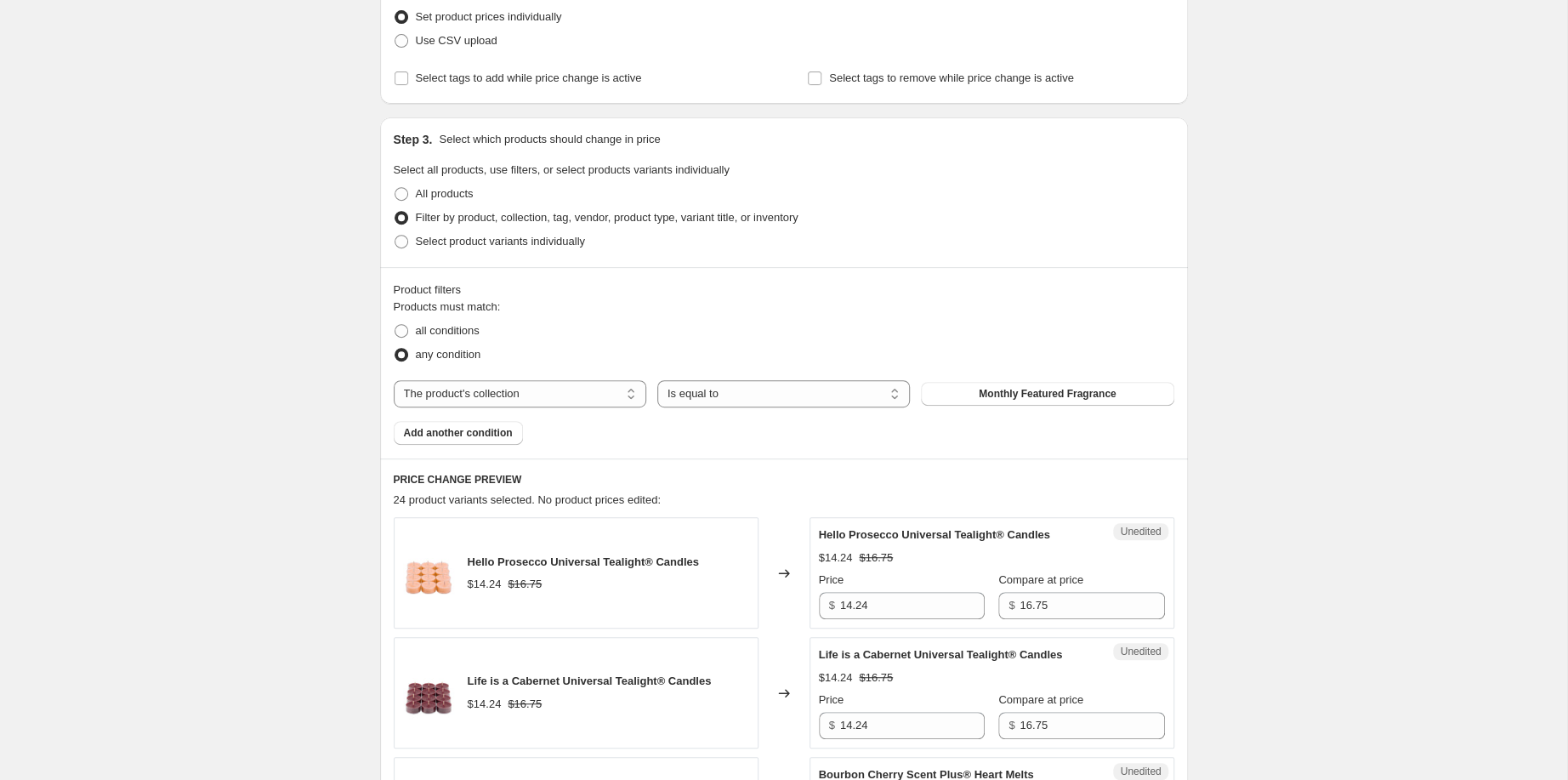
scroll to position [0, 0]
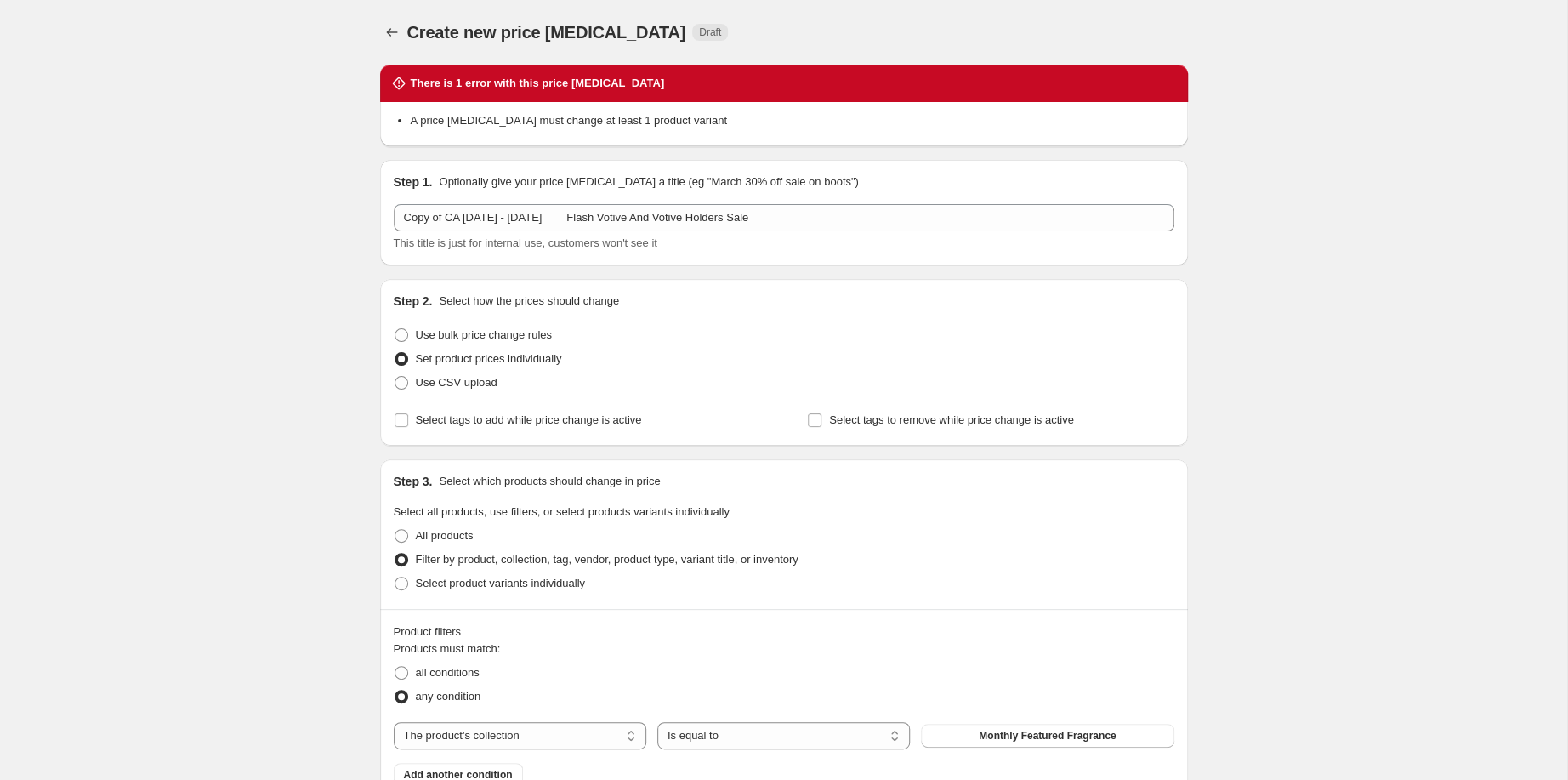
click at [626, 147] on div "A price [MEDICAL_DATA] must change at least 1 product variant" at bounding box center [784, 123] width 808 height 44
click at [380, 35] on button "Price change jobs" at bounding box center [392, 33] width 24 height 24
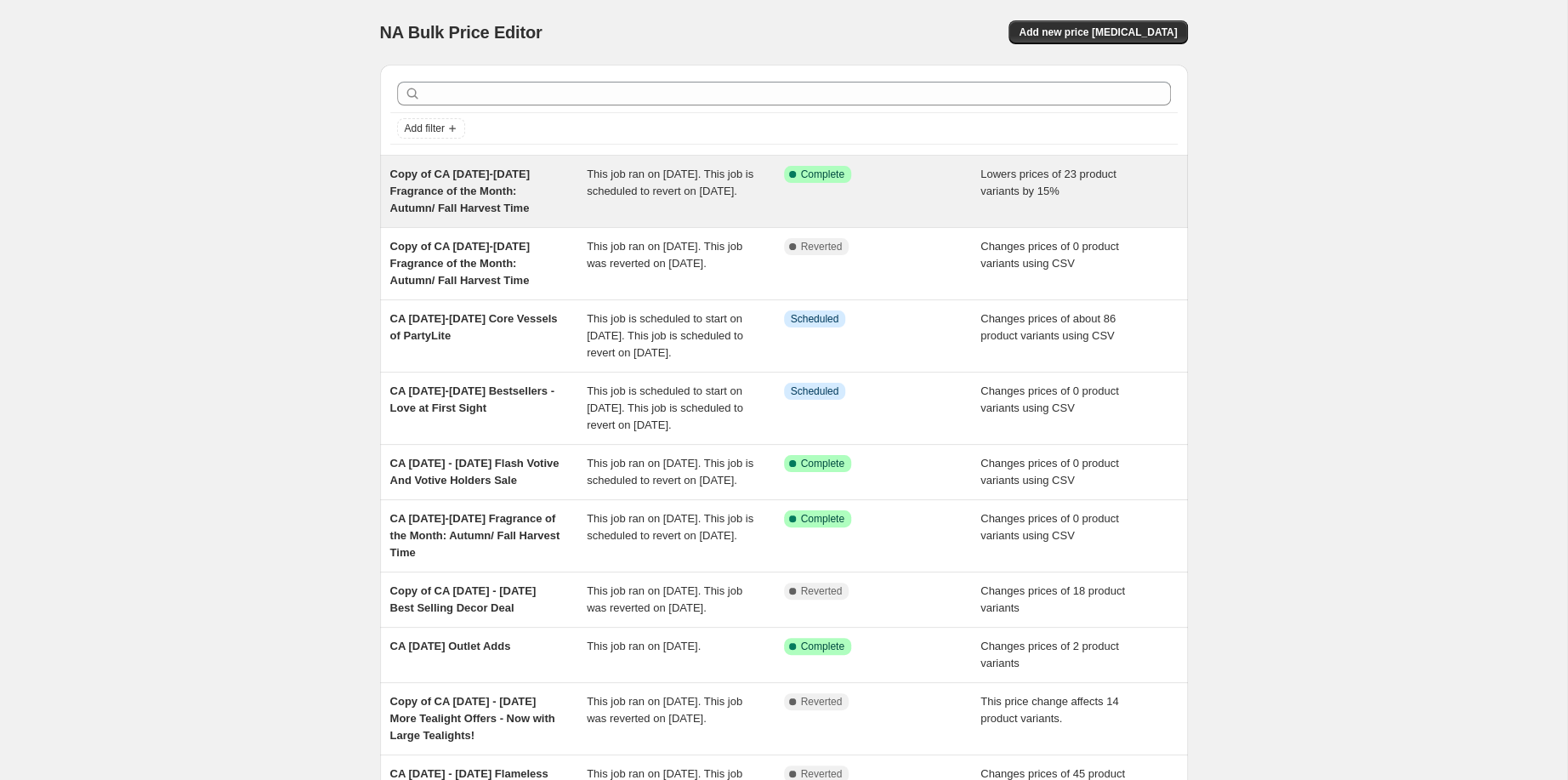
click at [390, 215] on span "Copy of CA [DATE]-[DATE] Fragrance of the Month: Autumn/ Fall Harvest Time" at bounding box center [460, 190] width 140 height 47
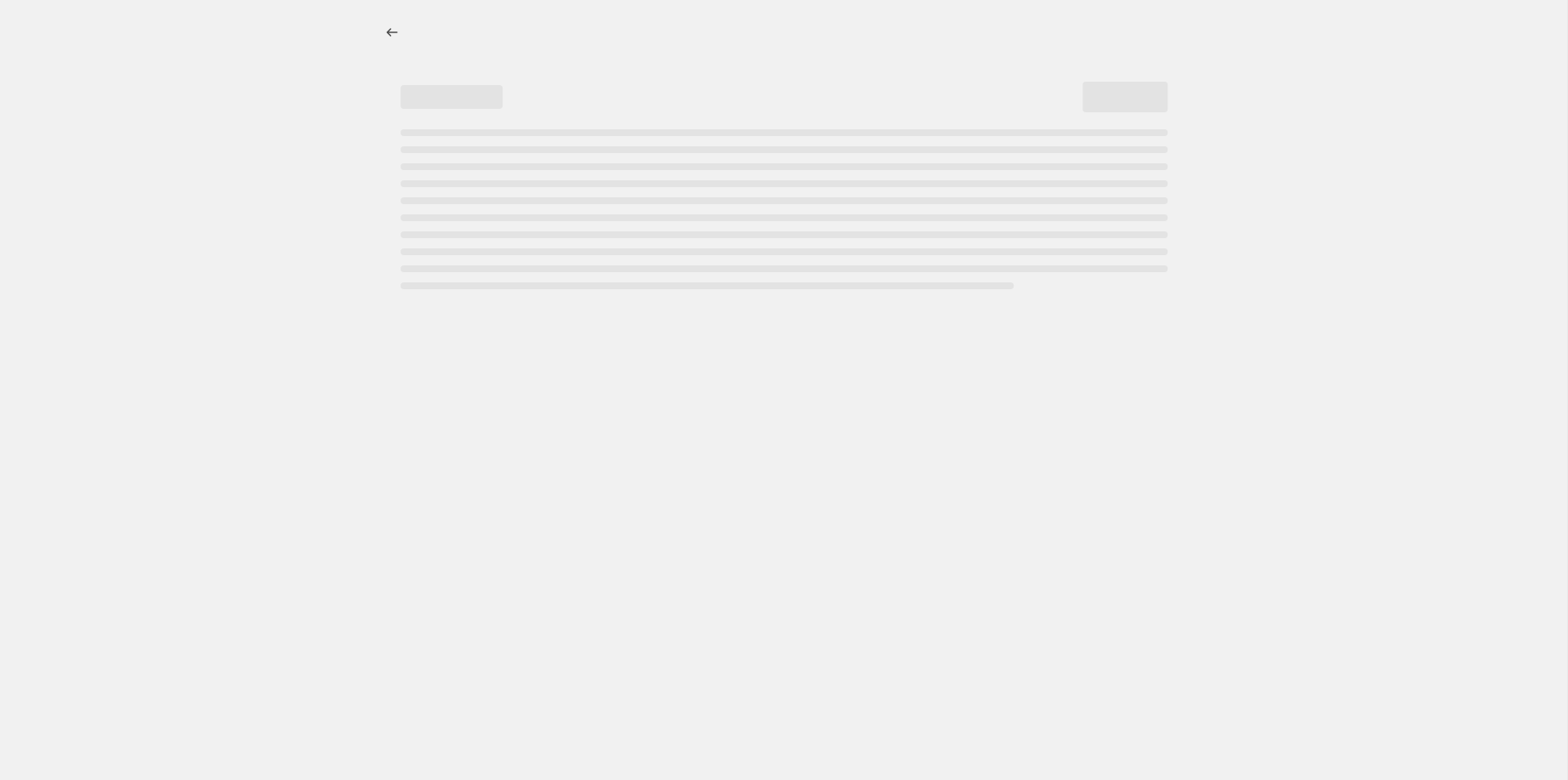
select select "percentage"
select select "collection"
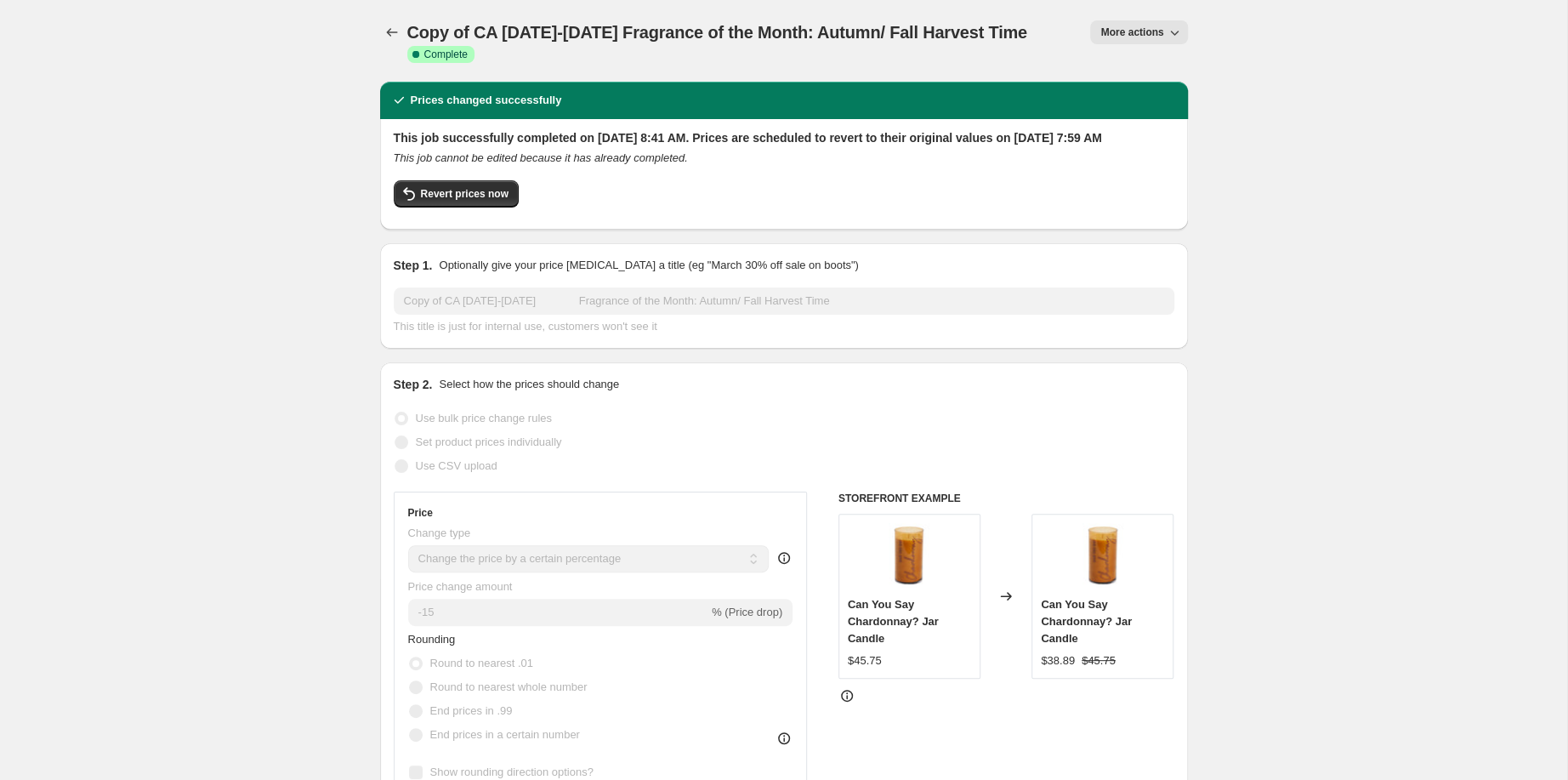
click at [1163, 39] on span "More actions" at bounding box center [1131, 33] width 63 height 14
click at [1230, 80] on span "Price revert scheduling" at bounding box center [1234, 78] width 112 height 13
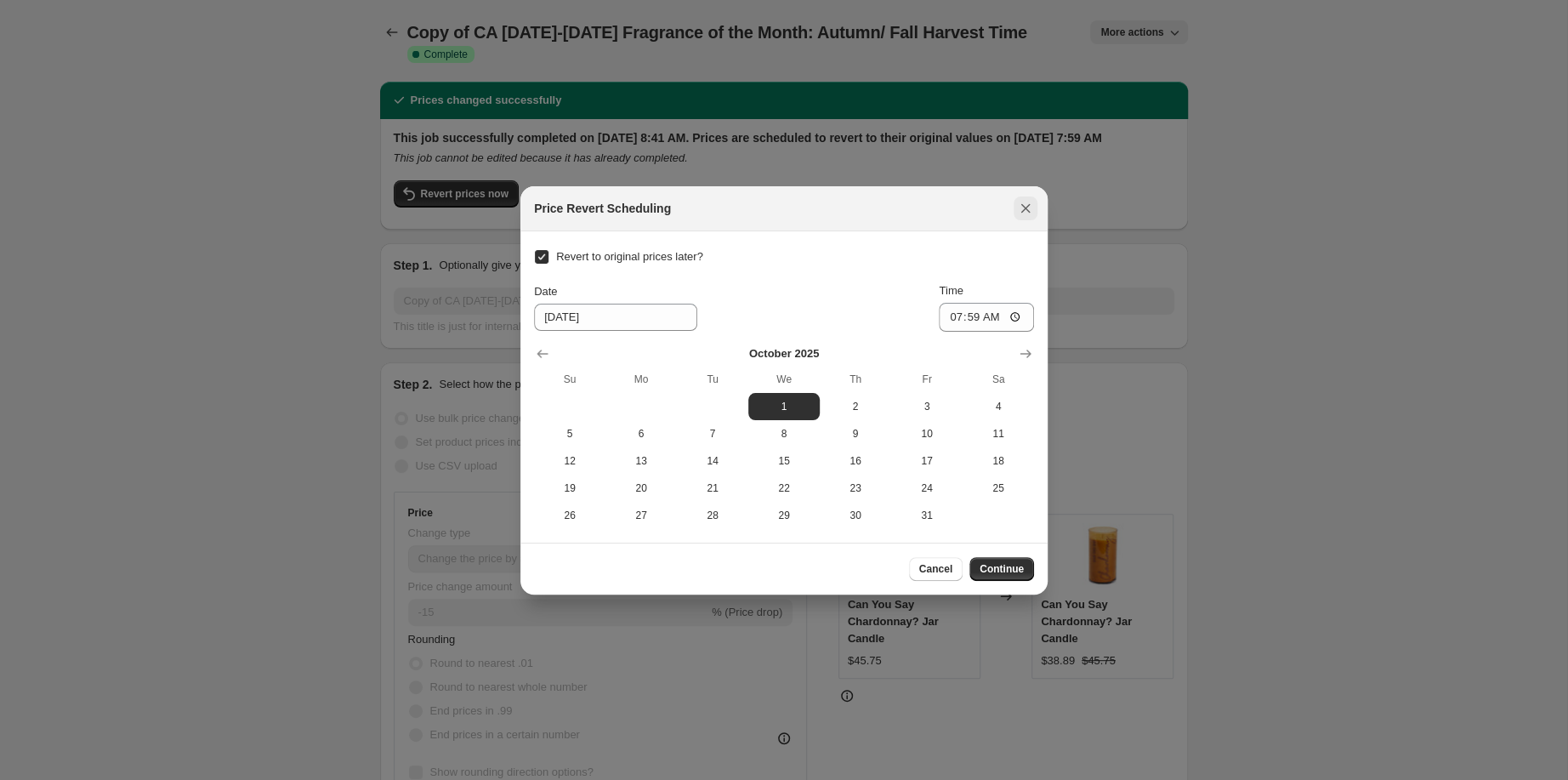
click at [1030, 203] on icon "Close" at bounding box center [1026, 208] width 9 height 9
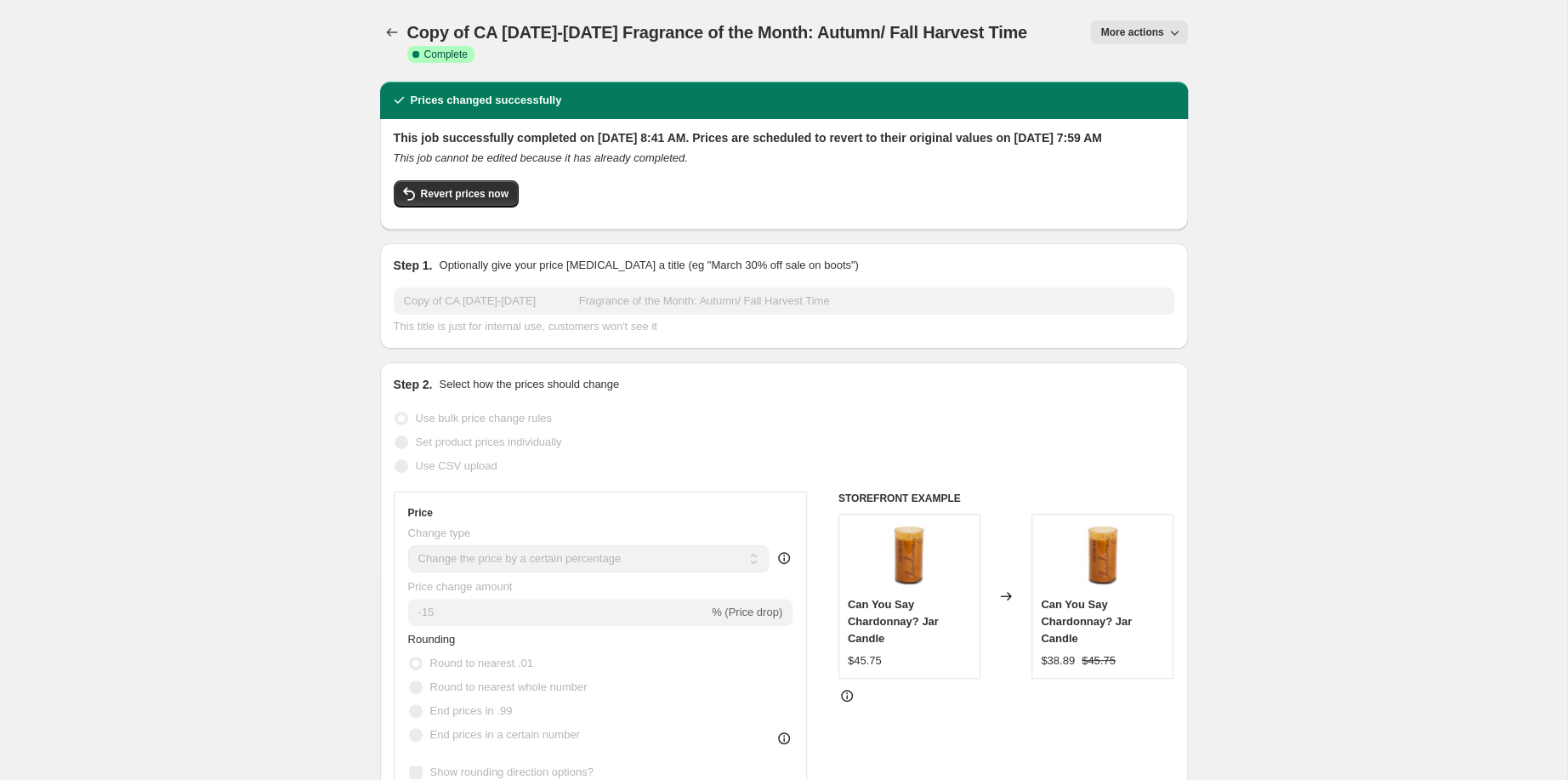
click at [1187, 31] on button "More actions" at bounding box center [1139, 33] width 97 height 24
click at [1246, 112] on span "Copy to new job" at bounding box center [1218, 107] width 79 height 13
select select "percentage"
select select "collection"
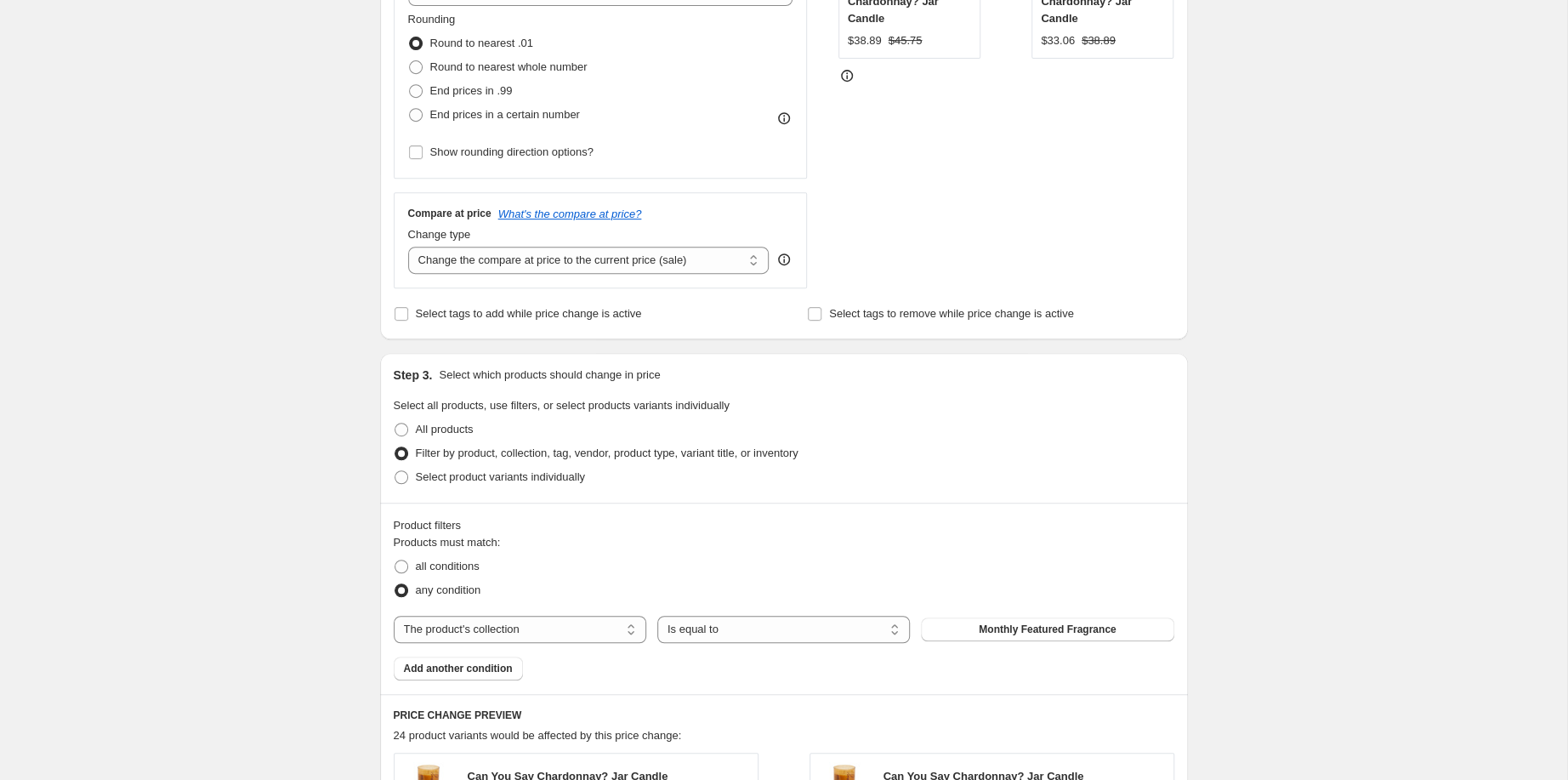
scroll to position [456, 0]
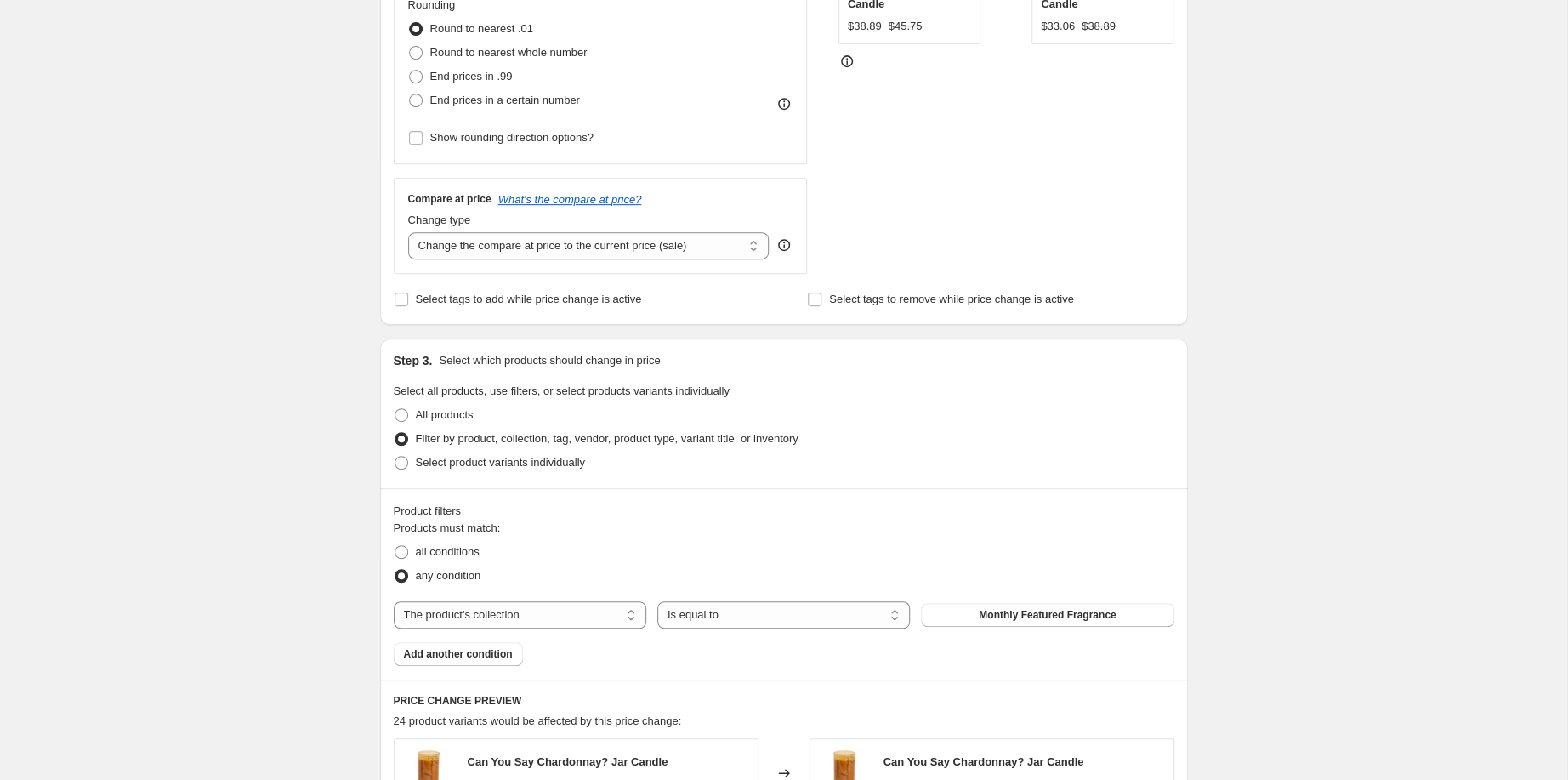
click at [211, 247] on div "Create new price [MEDICAL_DATA]. This page is ready Create new price [MEDICAL_D…" at bounding box center [784, 492] width 1567 height 1896
click at [164, 448] on div "Create new price [MEDICAL_DATA]. This page is ready Create new price [MEDICAL_D…" at bounding box center [784, 492] width 1567 height 1896
